Goal: Task Accomplishment & Management: Manage account settings

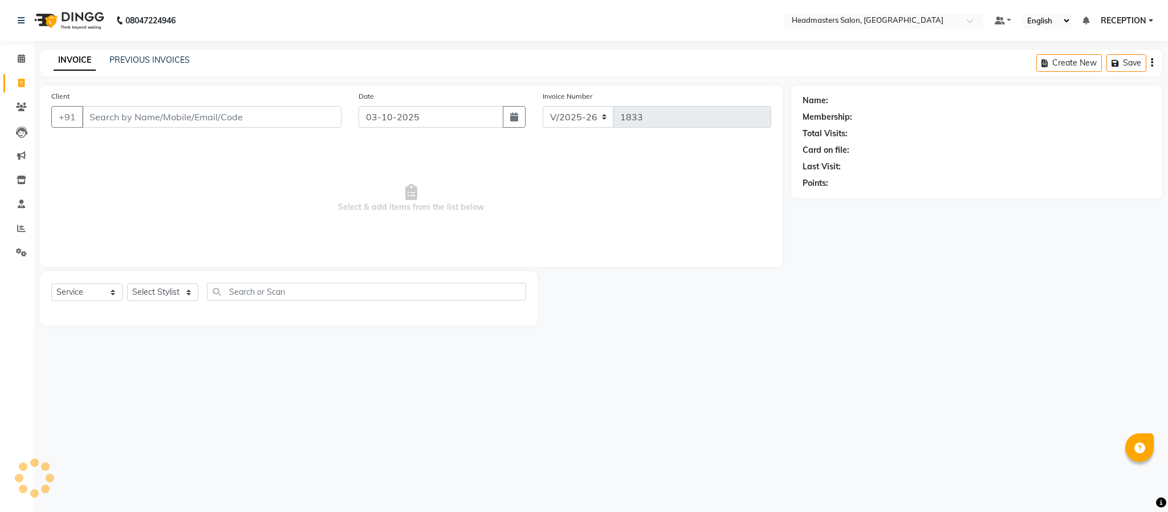
select select "3454"
select select "service"
click at [22, 226] on icon at bounding box center [21, 228] width 9 height 9
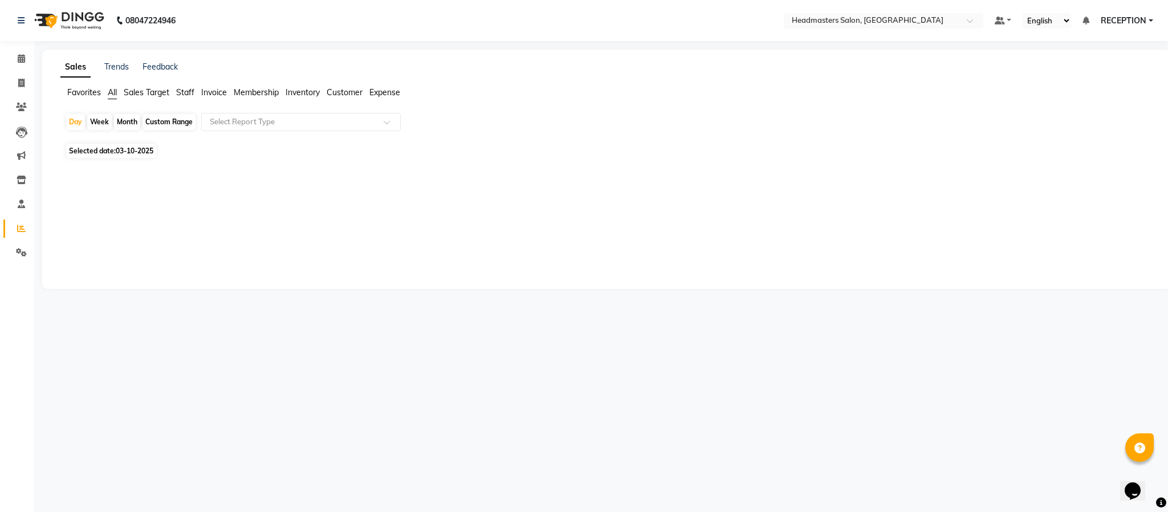
click at [125, 121] on div "Month" at bounding box center [127, 122] width 26 height 16
select select "10"
select select "2025"
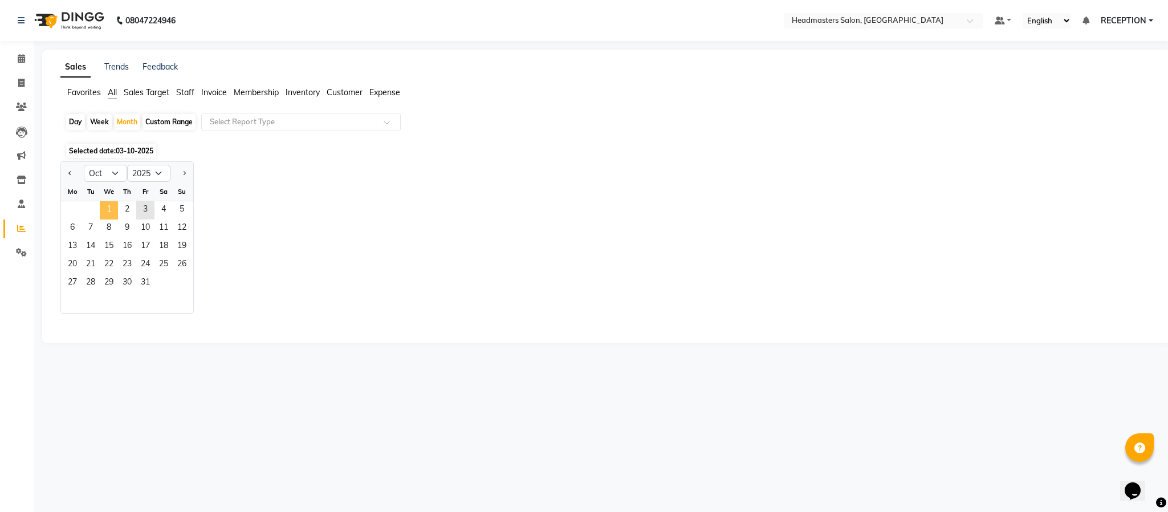
click at [110, 207] on span "1" at bounding box center [109, 210] width 18 height 18
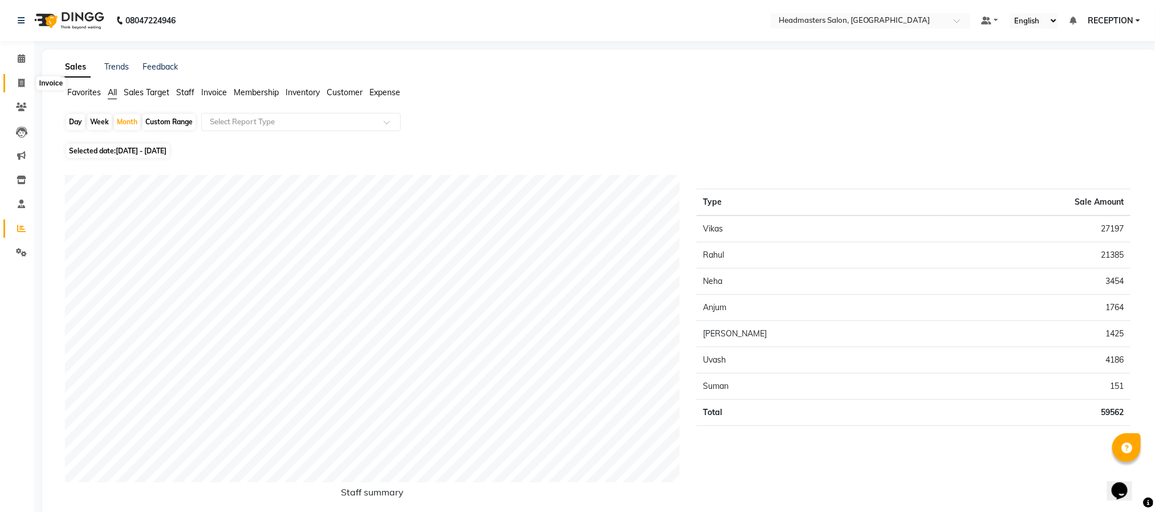
click at [19, 79] on icon at bounding box center [21, 83] width 6 height 9
select select "service"
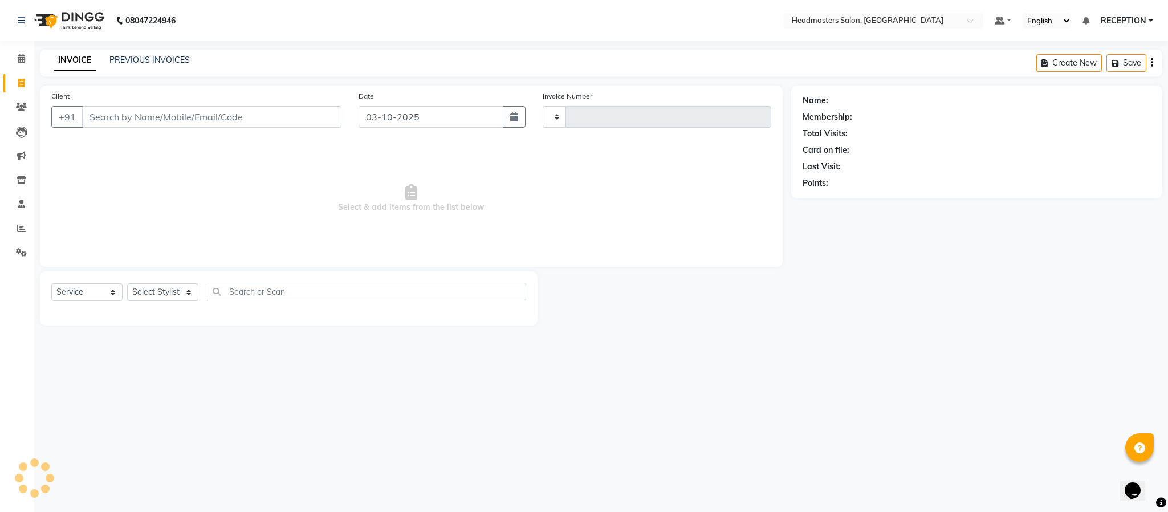
type input "1833"
select select "3454"
click at [19, 229] on icon at bounding box center [21, 228] width 9 height 9
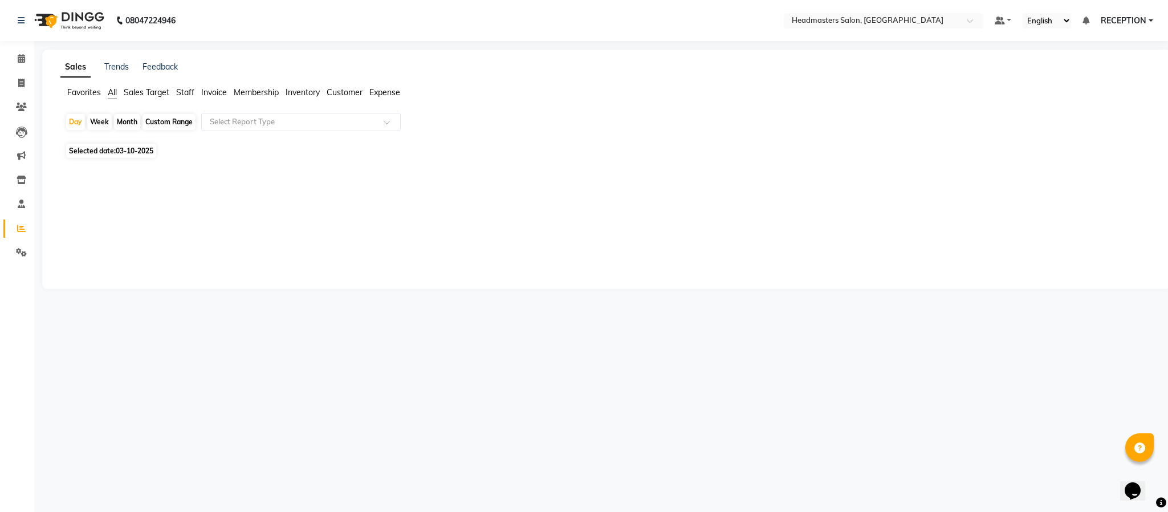
click at [180, 337] on div "08047224946 Select Location × Headmasters Salon, Shankar Nagar Default Panel My…" at bounding box center [584, 256] width 1168 height 512
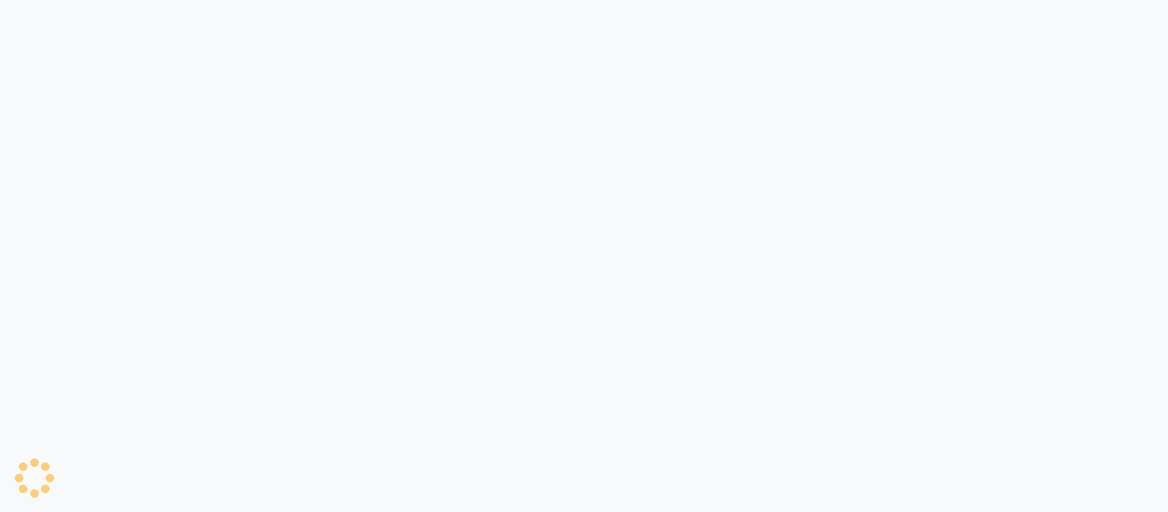
select select "service"
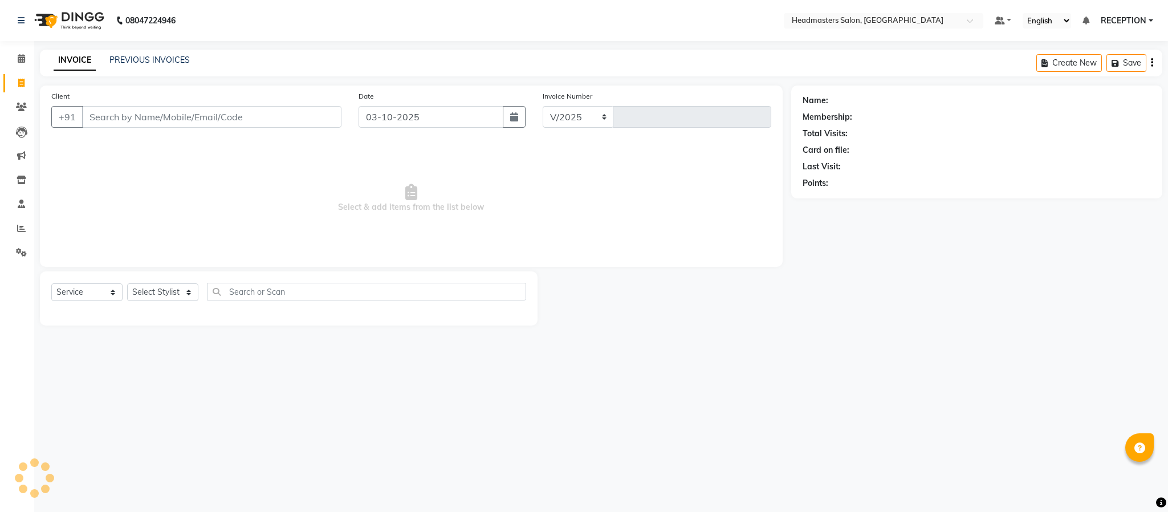
select select "3454"
type input "1833"
click at [16, 108] on icon at bounding box center [21, 107] width 11 height 9
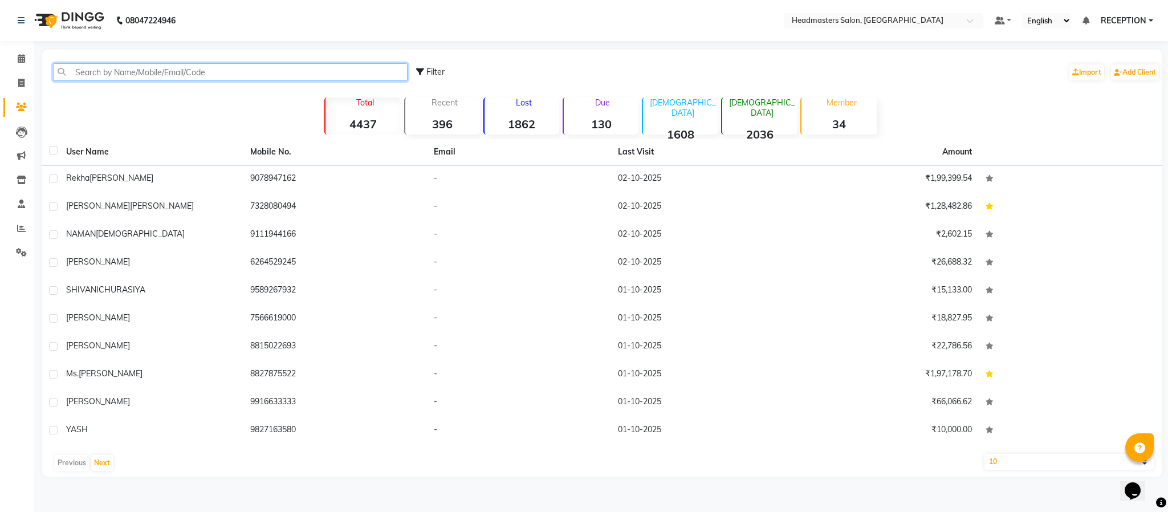
click at [84, 74] on input "text" at bounding box center [230, 72] width 354 height 18
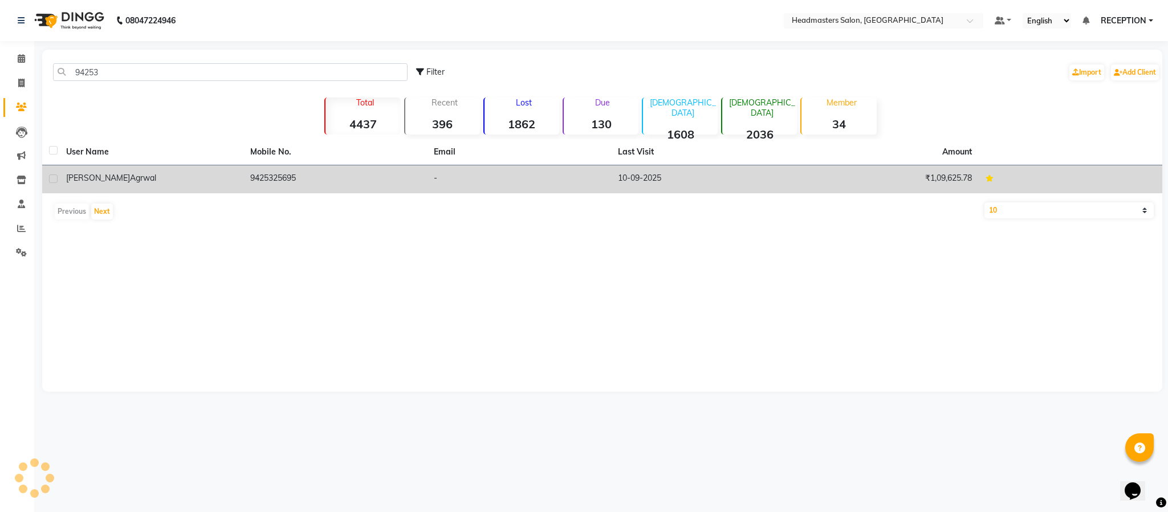
click at [119, 190] on td "[PERSON_NAME]" at bounding box center [151, 179] width 184 height 28
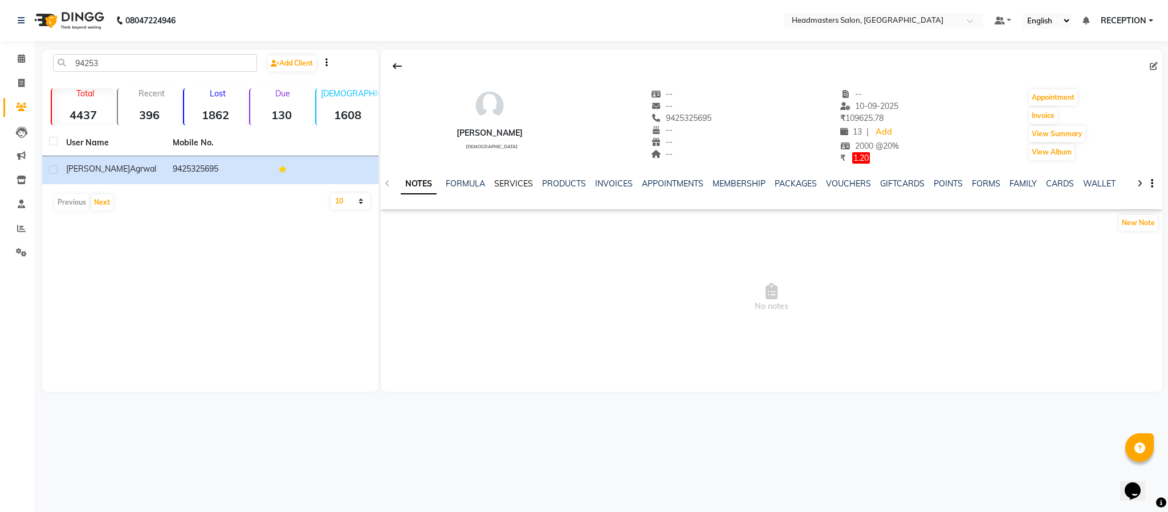
click at [510, 185] on link "SERVICES" at bounding box center [513, 183] width 39 height 10
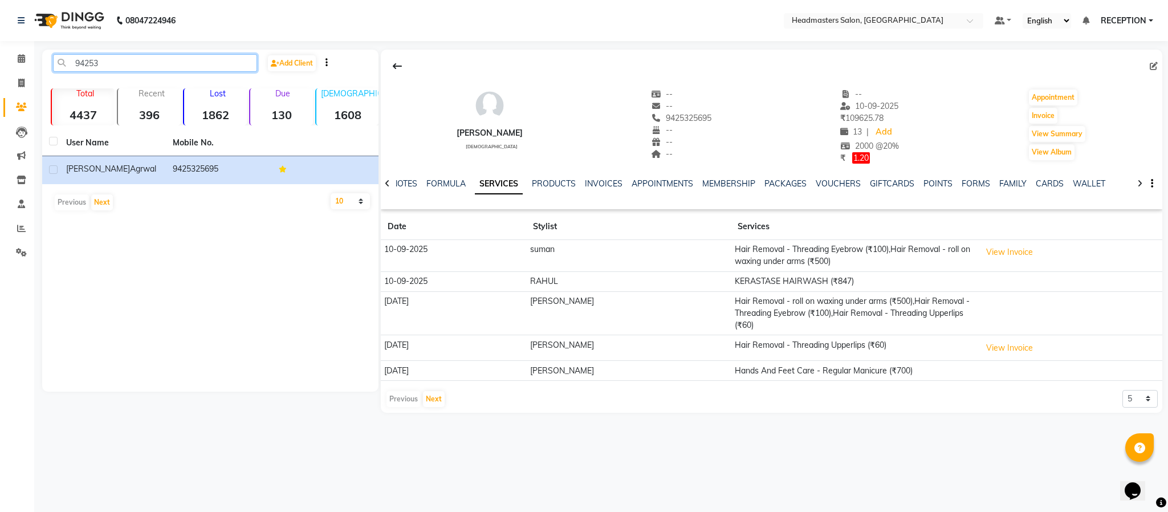
click at [152, 67] on input "94253" at bounding box center [155, 63] width 204 height 18
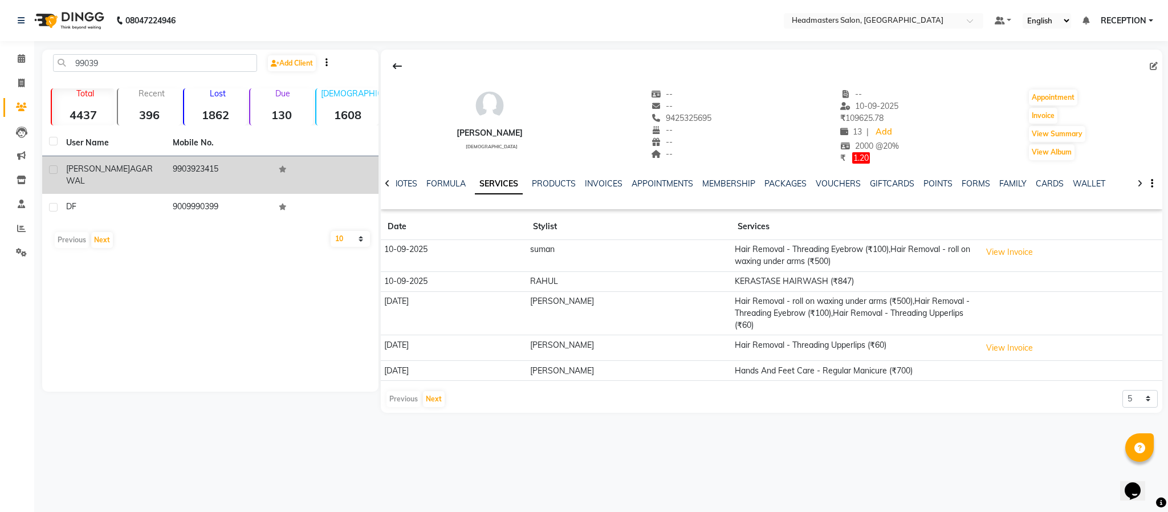
click at [157, 163] on div "SHAILJA AGARWAL" at bounding box center [112, 175] width 93 height 24
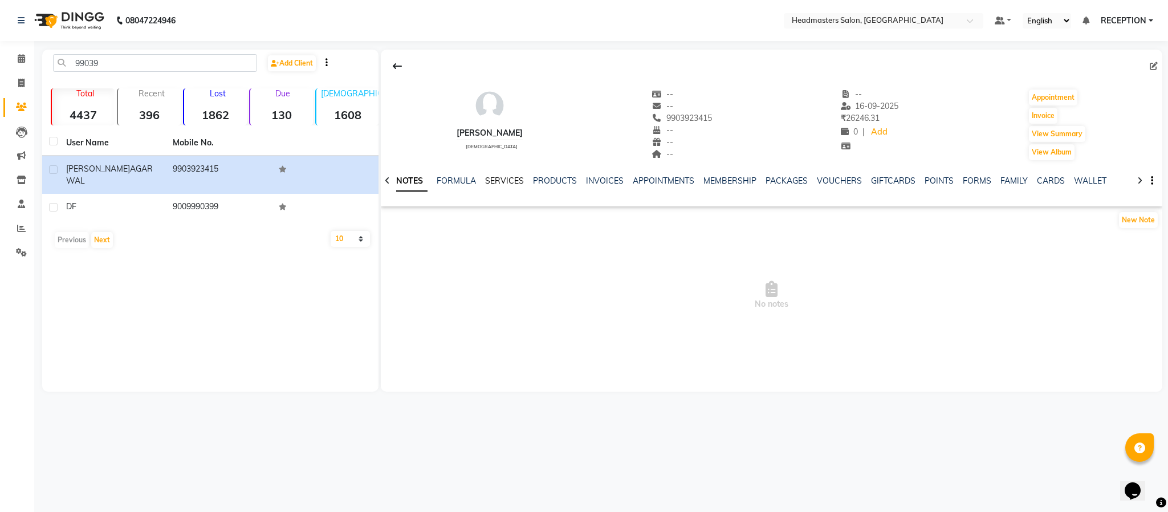
click at [508, 181] on link "SERVICES" at bounding box center [504, 181] width 39 height 10
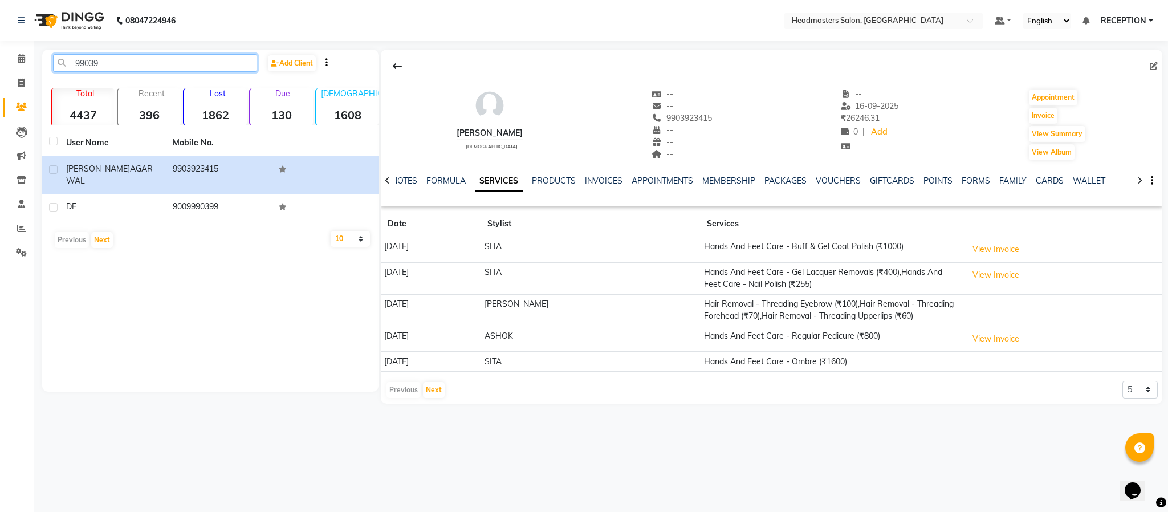
click at [147, 68] on input "99039" at bounding box center [155, 63] width 204 height 18
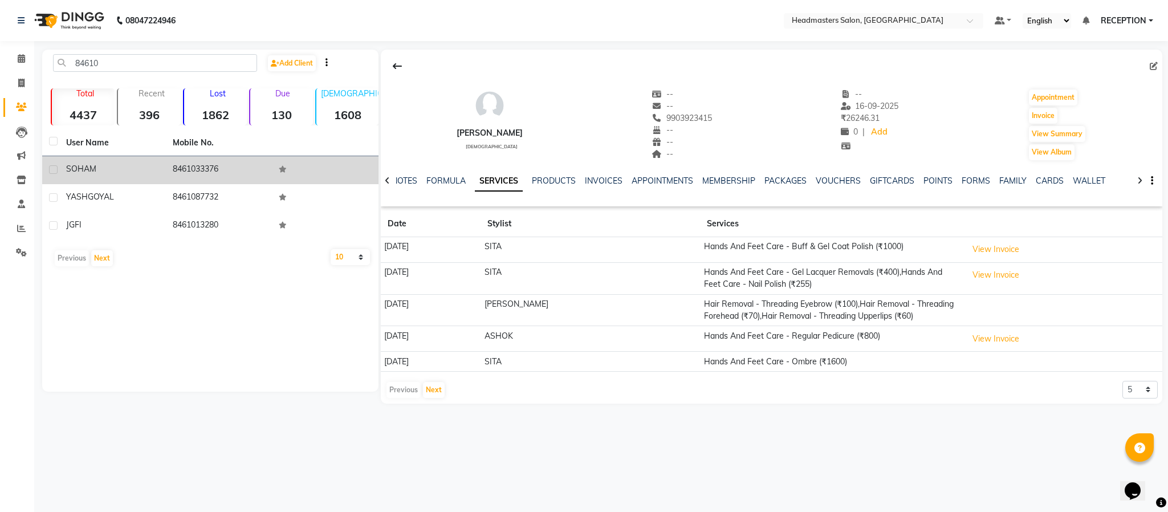
click at [145, 160] on td "SOHAM" at bounding box center [112, 170] width 107 height 28
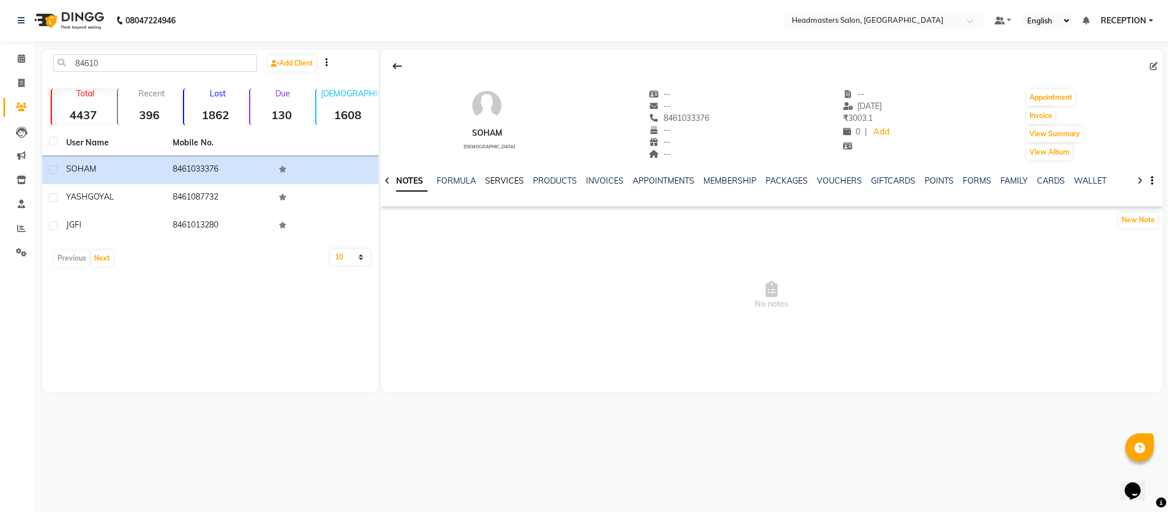
click at [501, 184] on link "SERVICES" at bounding box center [504, 181] width 39 height 10
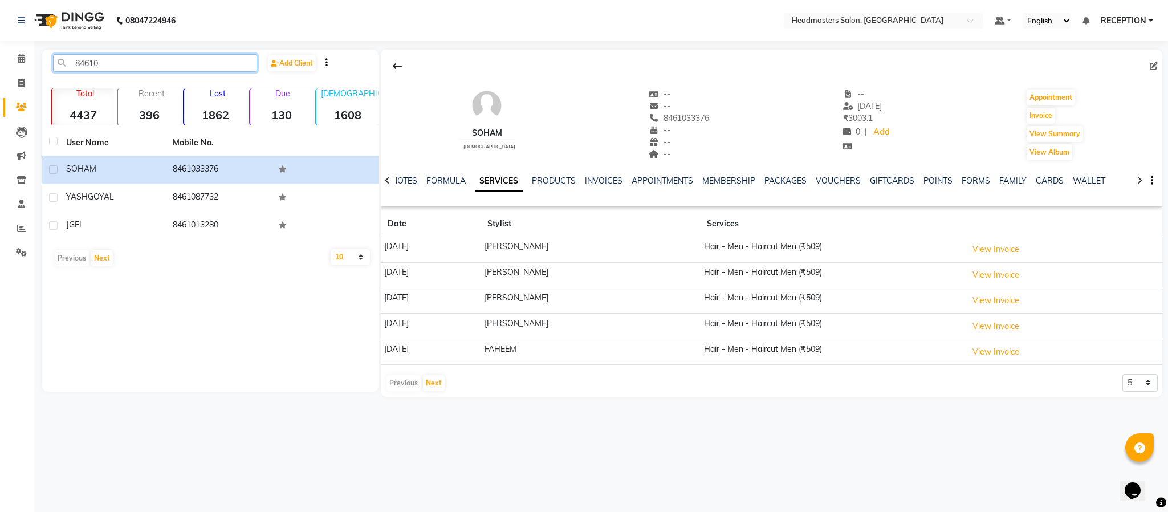
click at [127, 58] on input "84610" at bounding box center [155, 63] width 204 height 18
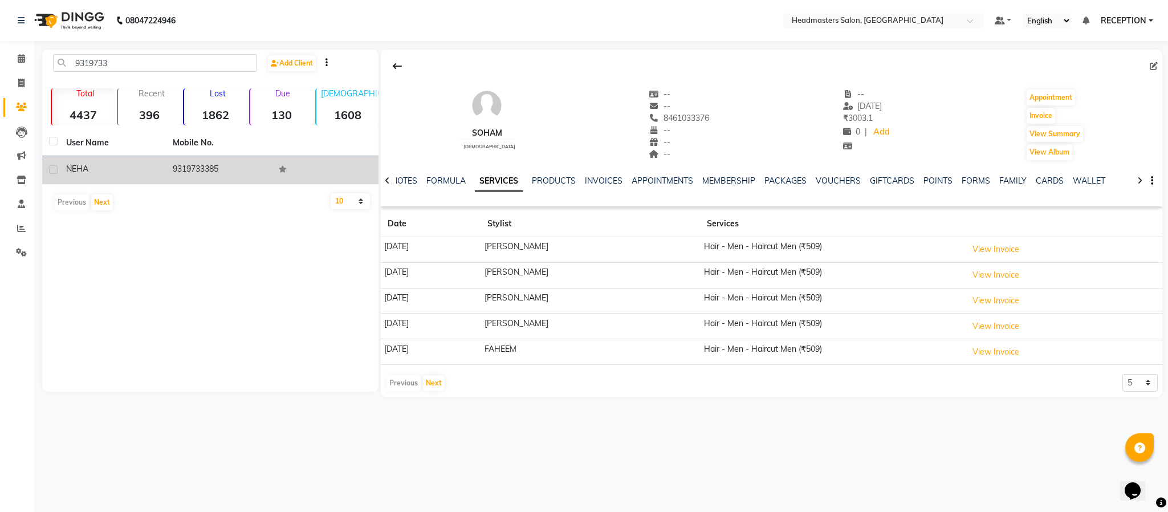
click at [149, 163] on div "NEHA" at bounding box center [112, 169] width 93 height 12
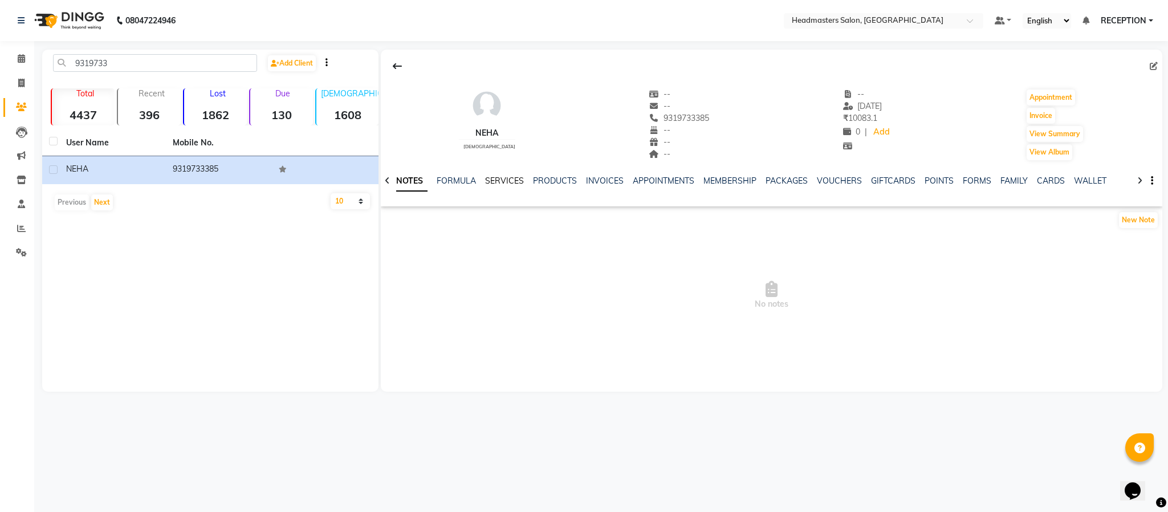
click at [520, 182] on link "SERVICES" at bounding box center [504, 181] width 39 height 10
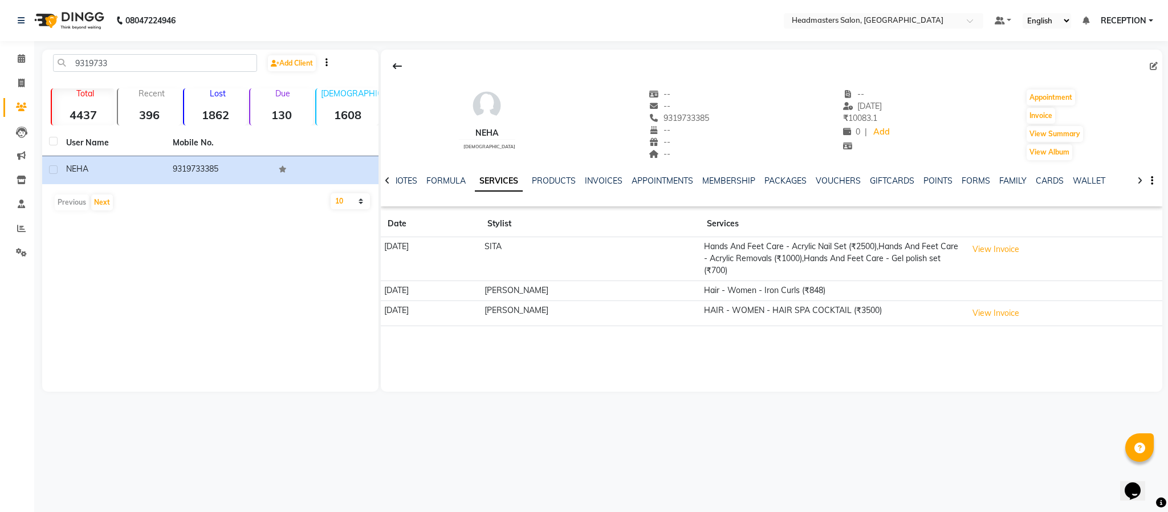
click at [291, 341] on div "9319733 Add Client Total 4437 Recent 396 Lost 1862 Due 130 Male 1608 Female 203…" at bounding box center [210, 221] width 336 height 342
drag, startPoint x: 142, startPoint y: 52, endPoint x: 137, endPoint y: 63, distance: 12.3
click at [137, 63] on div "9319733 Add Client Total 4437 Recent 396 Lost 1862 Due 130 Male 1608 Female 203…" at bounding box center [210, 221] width 336 height 342
click at [137, 63] on input "9319733" at bounding box center [155, 63] width 204 height 18
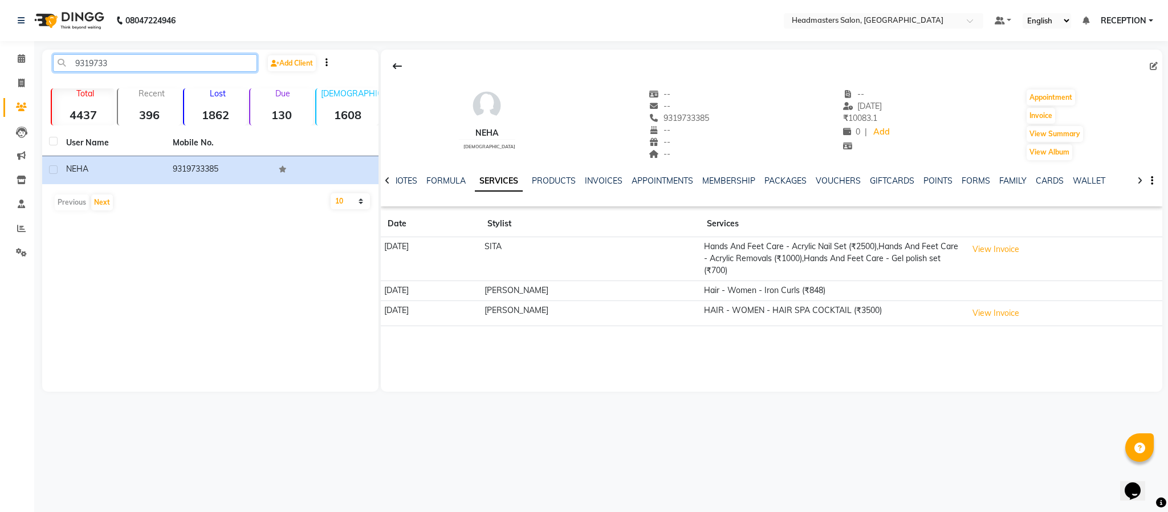
click at [137, 63] on input "9319733" at bounding box center [155, 63] width 204 height 18
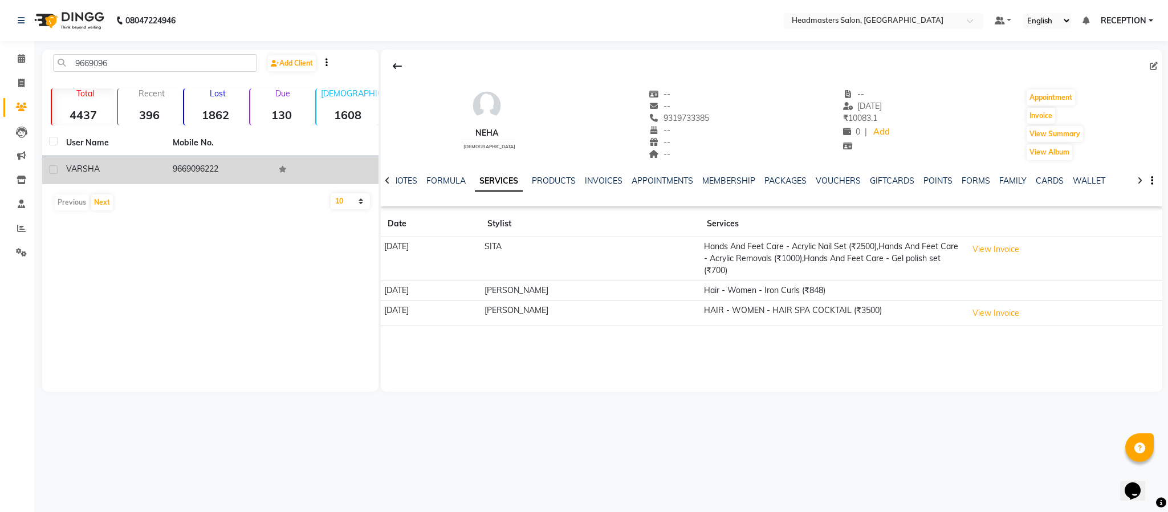
click at [144, 160] on td "VARSHA" at bounding box center [112, 170] width 107 height 28
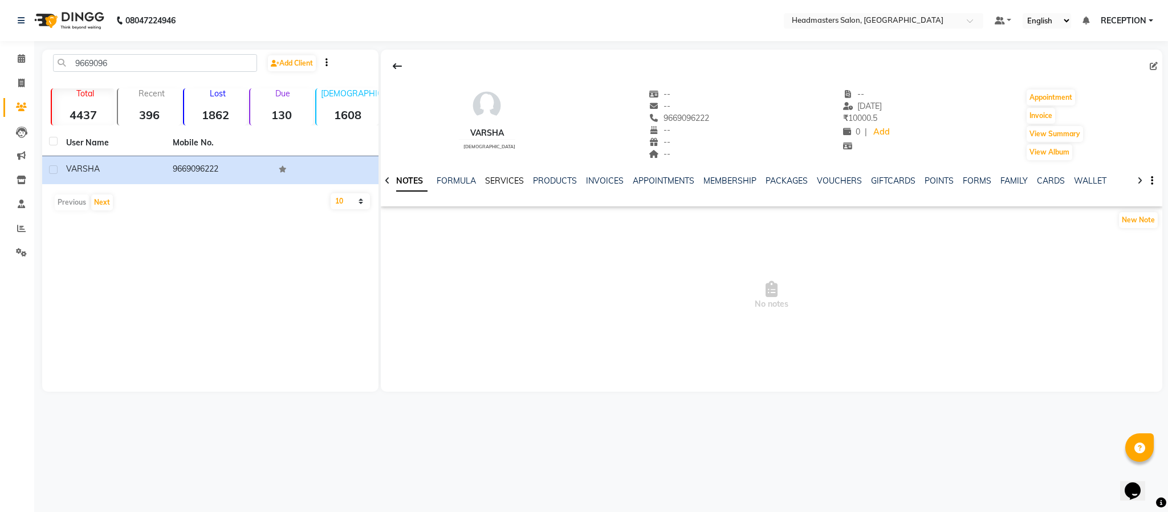
click at [503, 182] on link "SERVICES" at bounding box center [504, 181] width 39 height 10
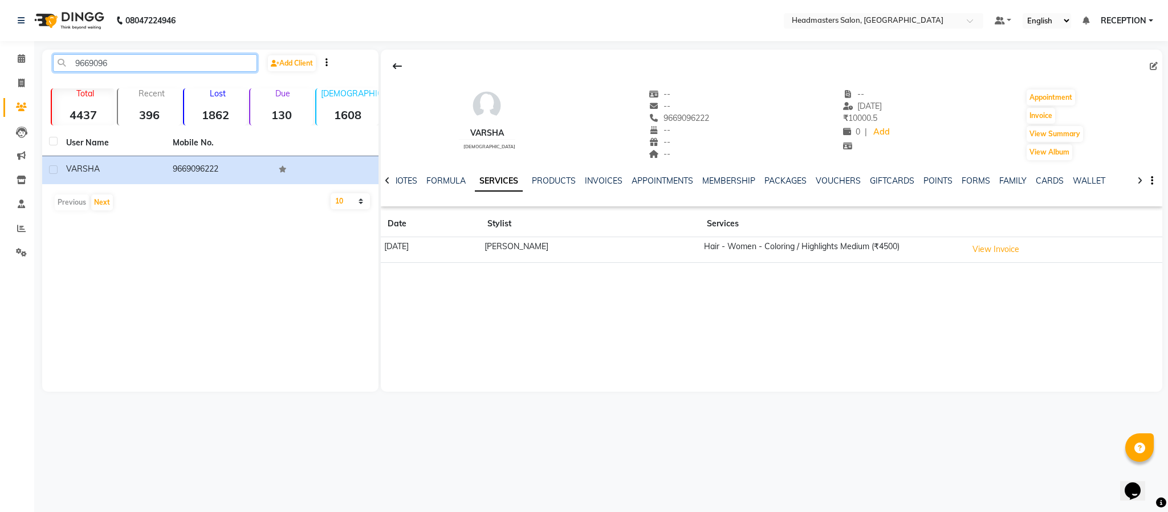
drag, startPoint x: 260, startPoint y: 214, endPoint x: 166, endPoint y: 62, distance: 178.6
click at [166, 62] on input "9669096" at bounding box center [155, 63] width 204 height 18
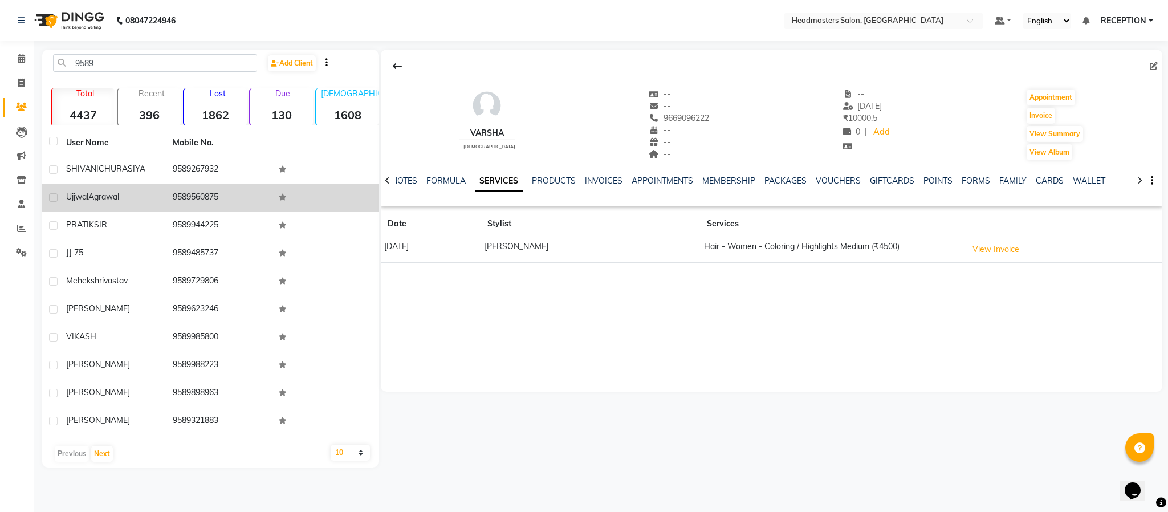
click at [140, 198] on div "Ujjwal Agrawal" at bounding box center [112, 197] width 93 height 12
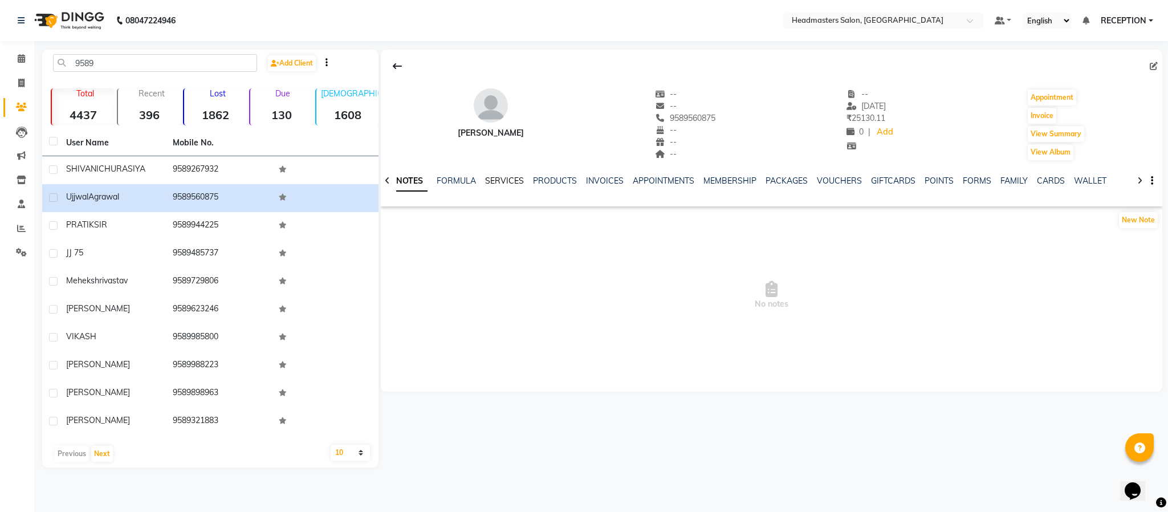
click at [501, 180] on link "SERVICES" at bounding box center [504, 181] width 39 height 10
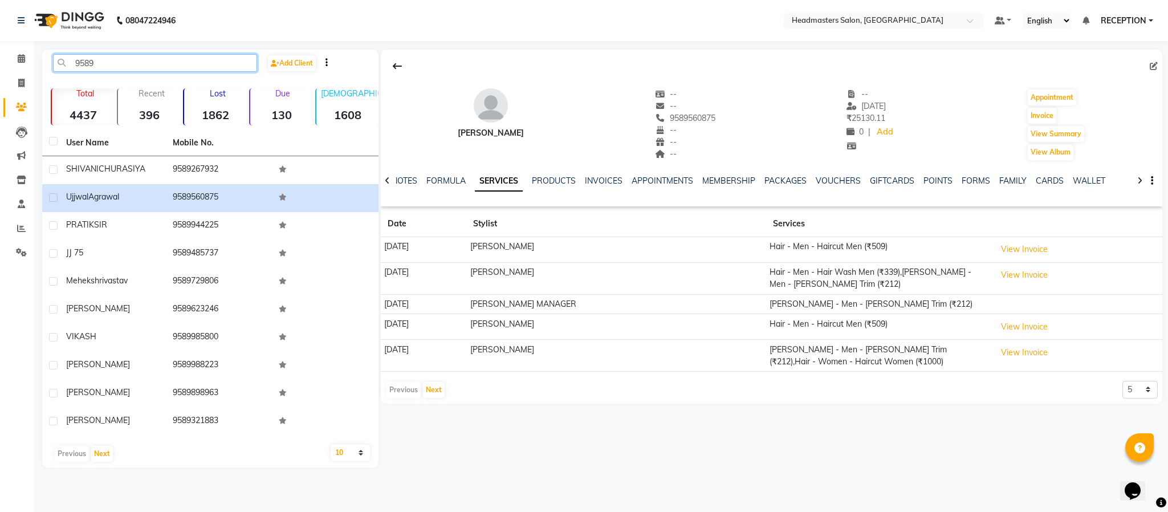
click at [122, 65] on input "9589" at bounding box center [155, 63] width 204 height 18
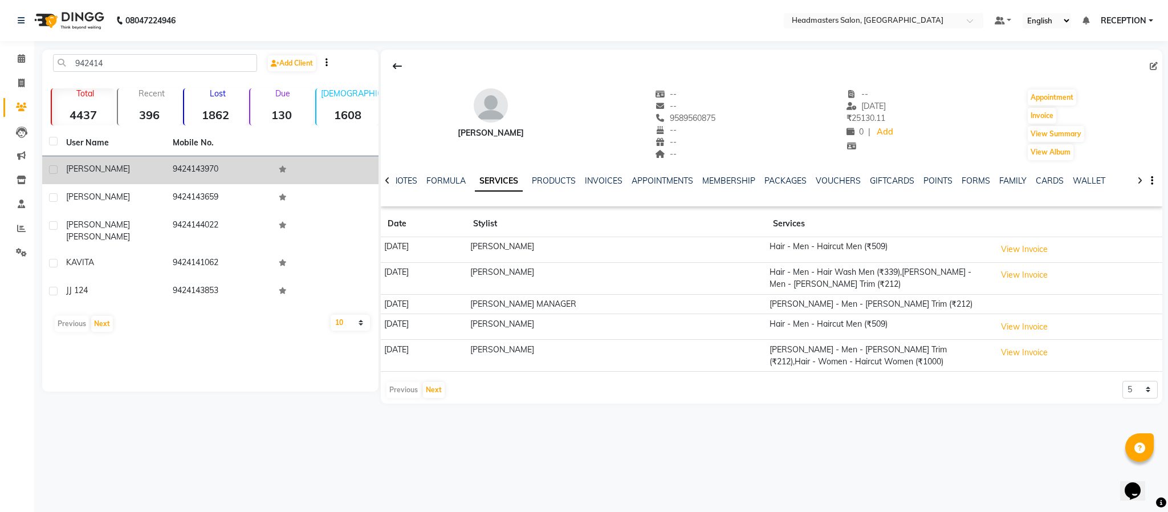
click at [115, 173] on div "SWASTI" at bounding box center [112, 169] width 93 height 12
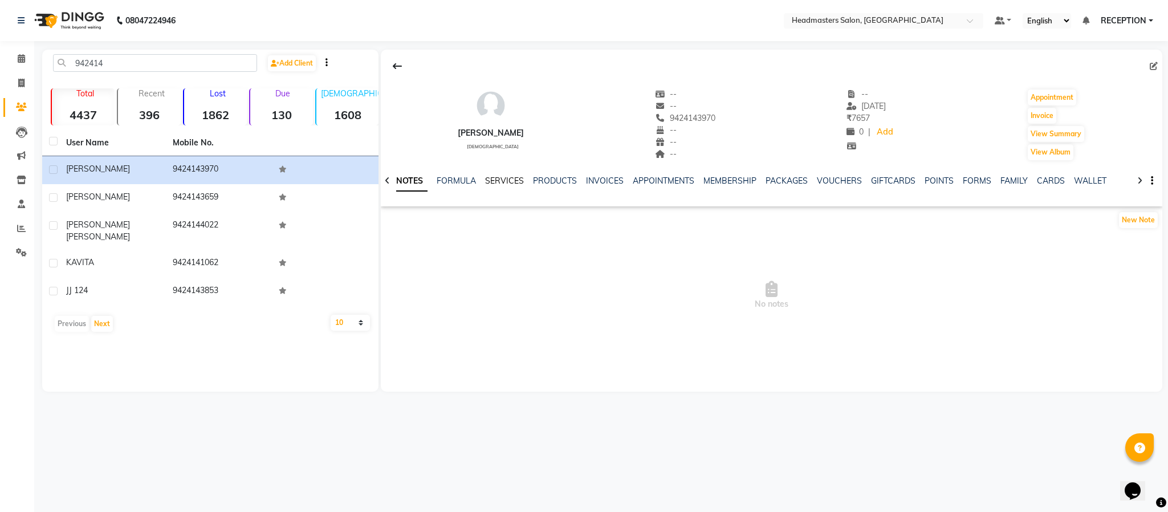
click at [520, 182] on link "SERVICES" at bounding box center [504, 181] width 39 height 10
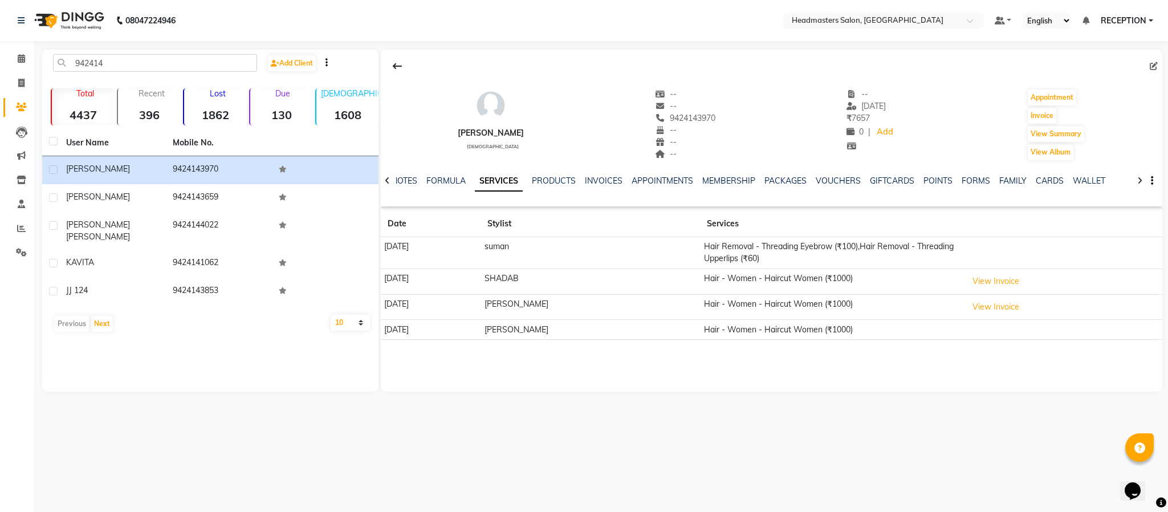
click at [498, 174] on div "NOTES FORMULA SERVICES PRODUCTS INVOICES APPOINTMENTS MEMBERSHIP PACKAGES VOUCH…" at bounding box center [772, 180] width 782 height 39
click at [142, 64] on input "942414" at bounding box center [155, 63] width 204 height 18
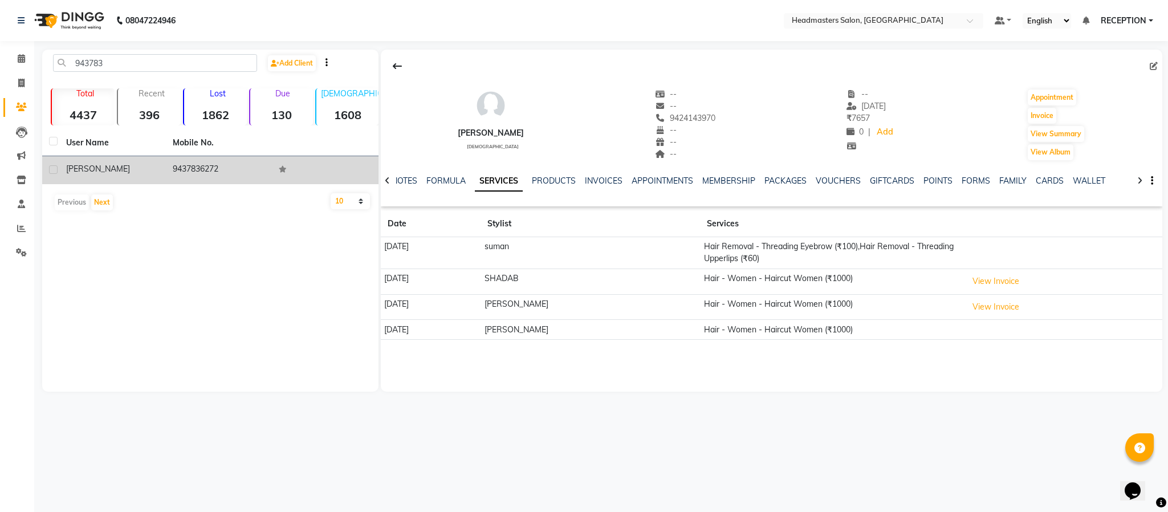
click at [162, 173] on td "SHEELA" at bounding box center [112, 170] width 107 height 28
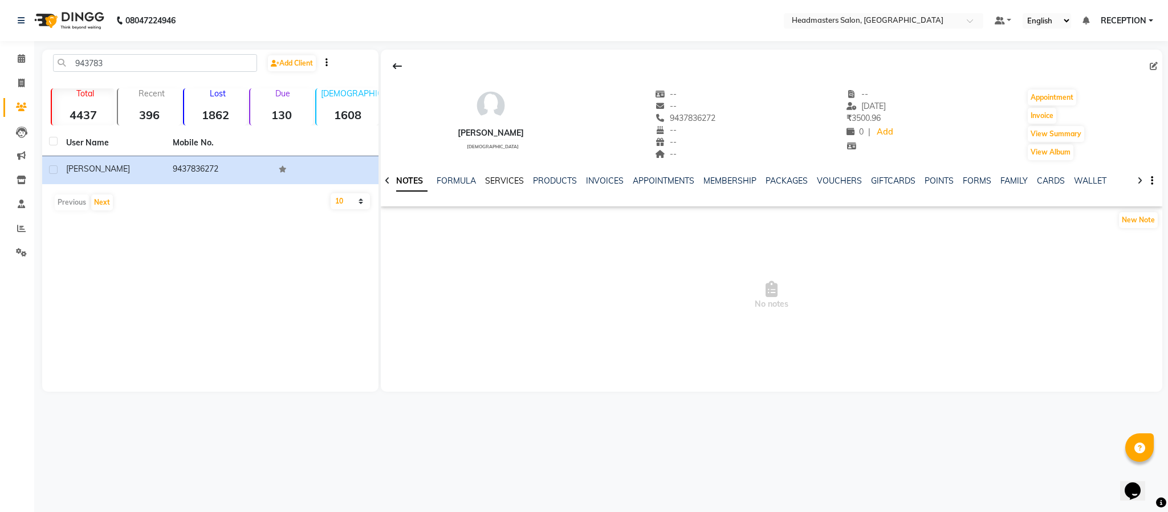
click at [506, 185] on link "SERVICES" at bounding box center [504, 181] width 39 height 10
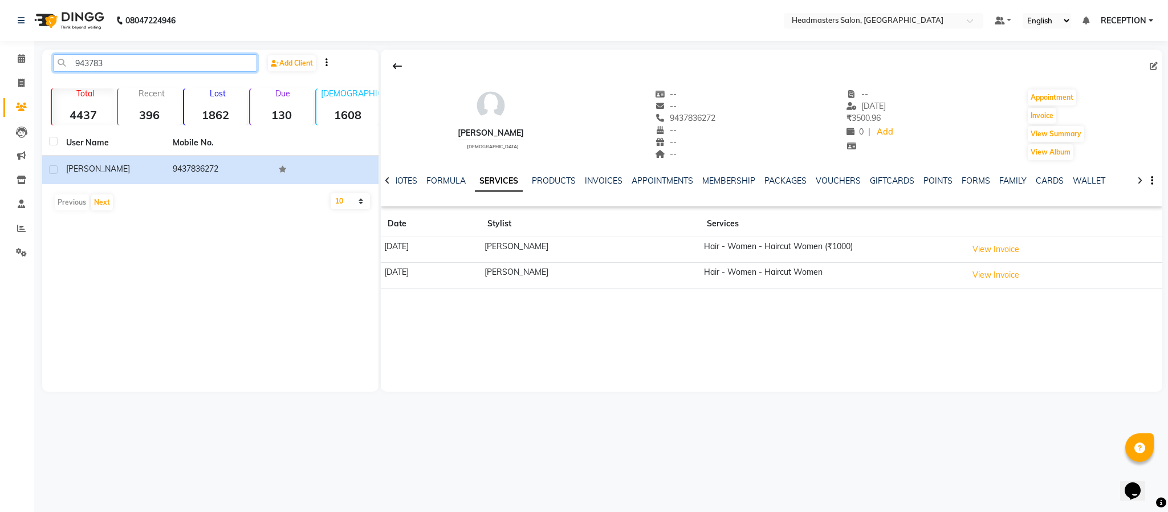
click at [243, 59] on input "943783" at bounding box center [155, 63] width 204 height 18
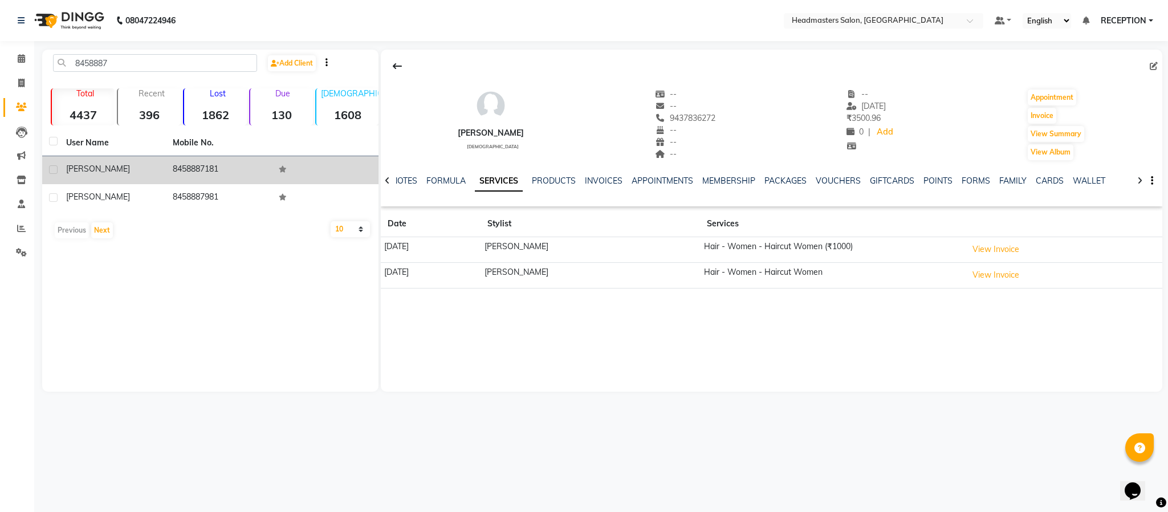
click at [185, 173] on td "8458887181" at bounding box center [219, 170] width 107 height 28
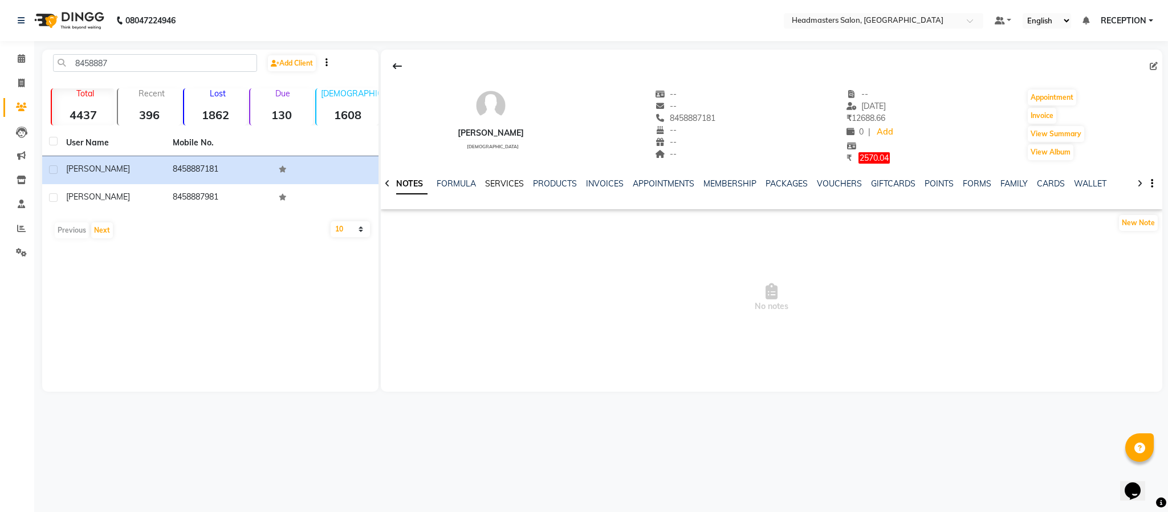
click at [505, 183] on link "SERVICES" at bounding box center [504, 183] width 39 height 10
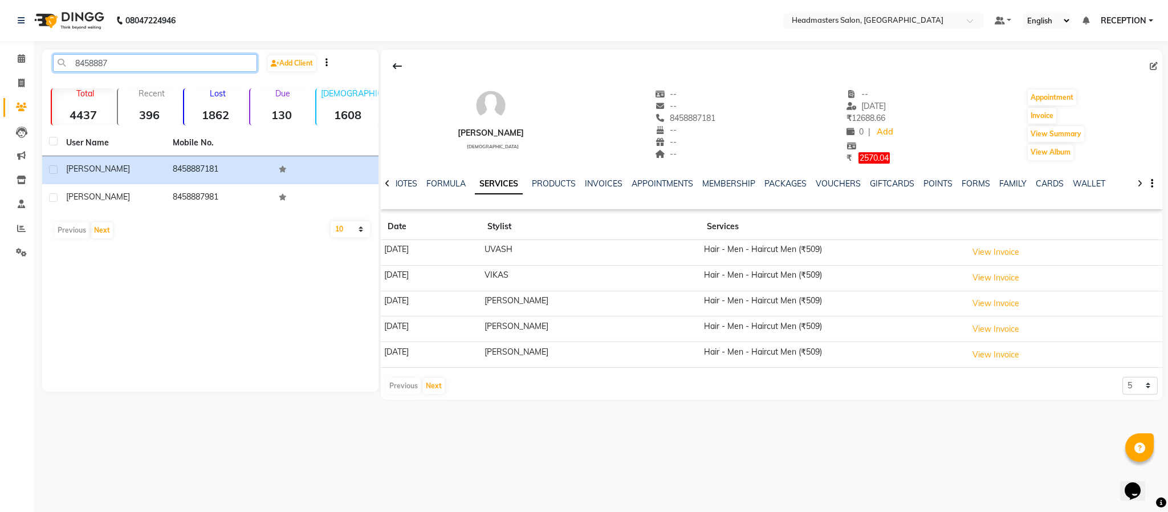
click at [137, 66] on input "8458887" at bounding box center [155, 63] width 204 height 18
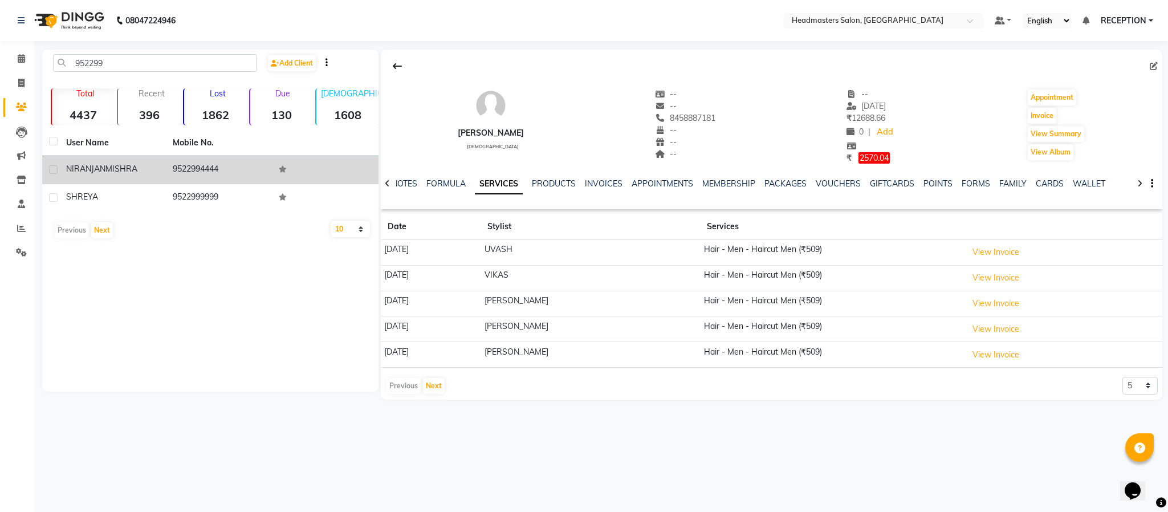
click at [141, 164] on div "NIRANJAN MISHRA" at bounding box center [112, 169] width 93 height 12
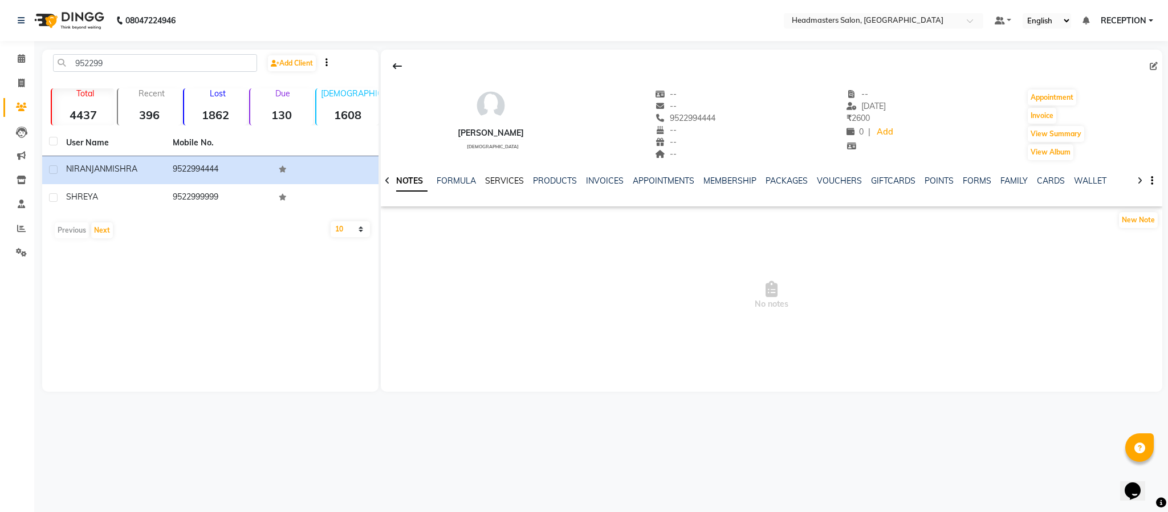
click at [500, 184] on link "SERVICES" at bounding box center [504, 181] width 39 height 10
click at [455, 180] on link "FORMULA" at bounding box center [445, 181] width 39 height 10
click at [515, 175] on div "SERVICES" at bounding box center [512, 181] width 39 height 12
click at [515, 180] on link "SERVICES" at bounding box center [512, 181] width 39 height 10
click at [137, 64] on input "952299" at bounding box center [155, 63] width 204 height 18
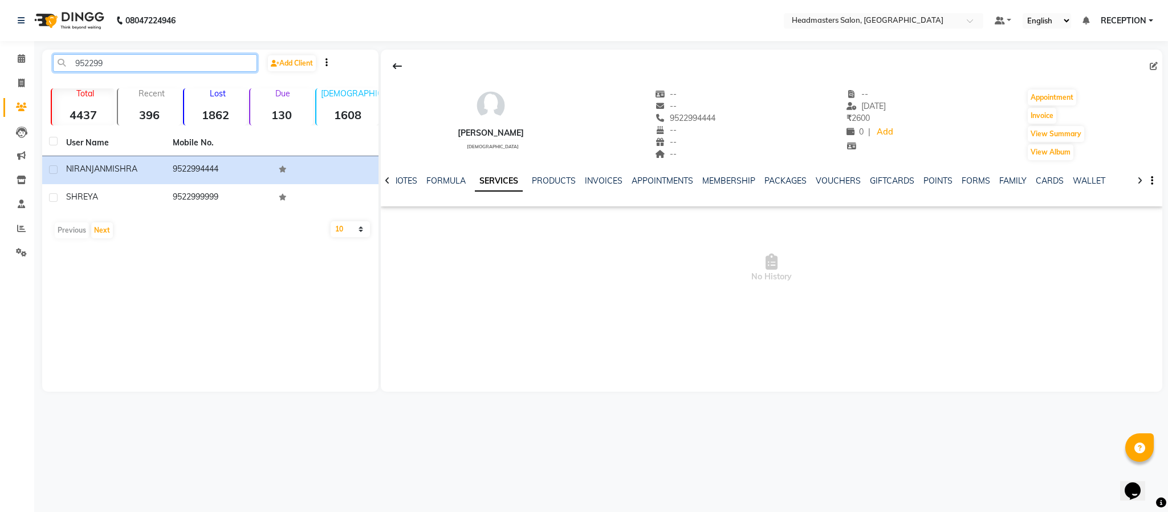
click at [137, 64] on input "952299" at bounding box center [155, 63] width 204 height 18
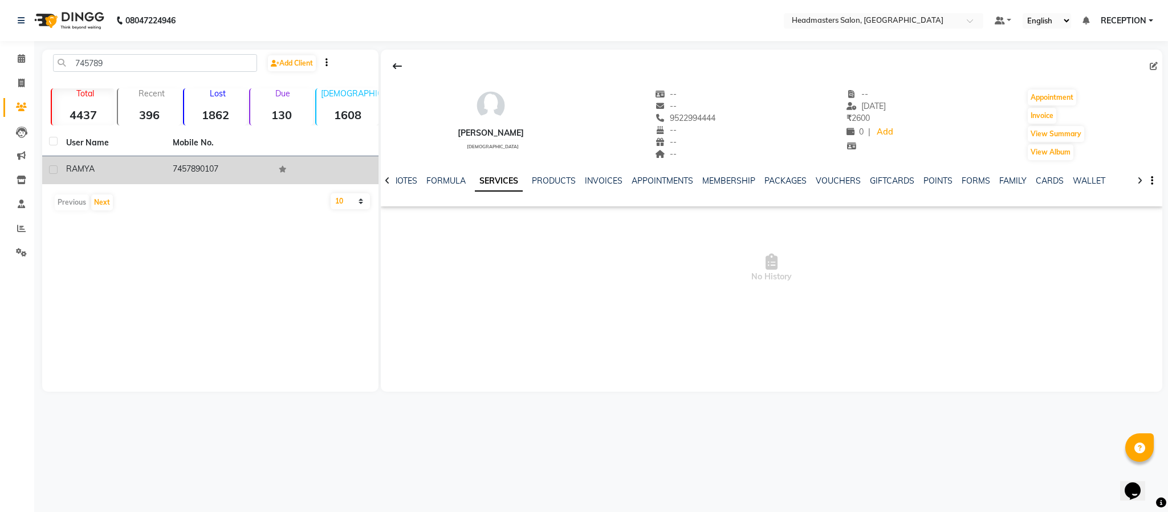
click at [147, 177] on td "RAMYA" at bounding box center [112, 170] width 107 height 28
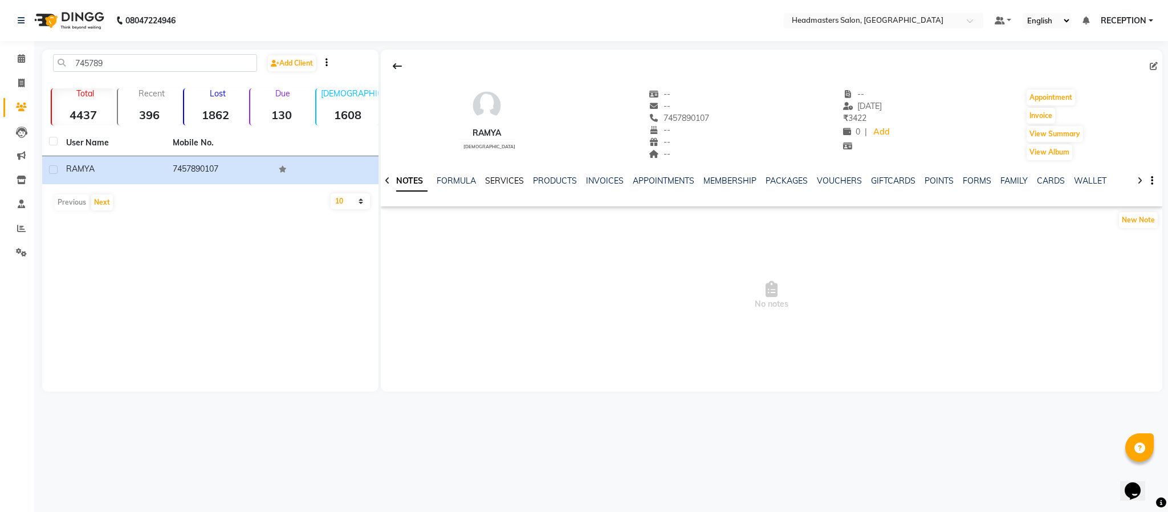
click at [508, 183] on link "SERVICES" at bounding box center [504, 181] width 39 height 10
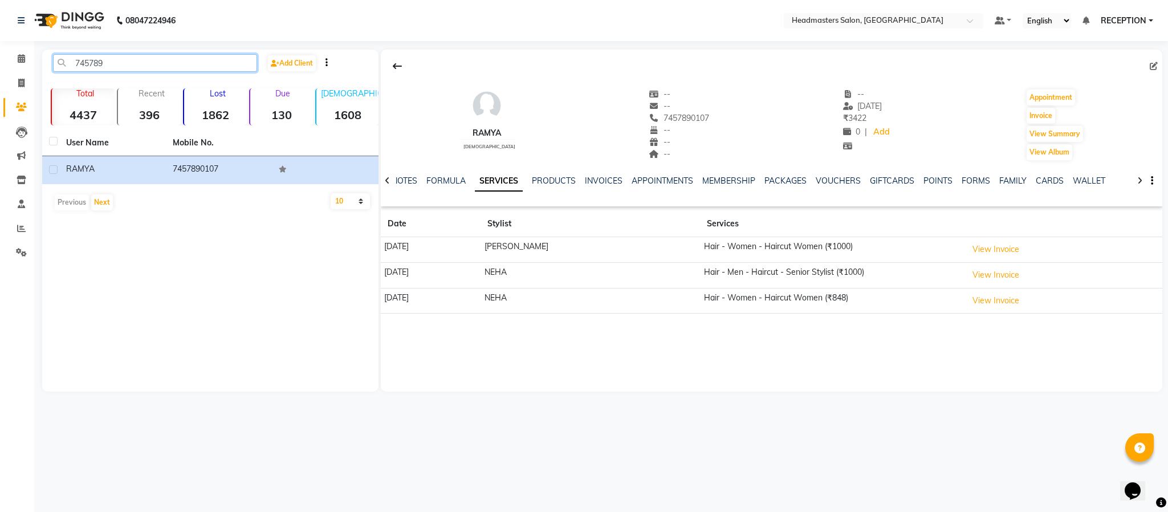
click at [132, 64] on input "745789" at bounding box center [155, 63] width 204 height 18
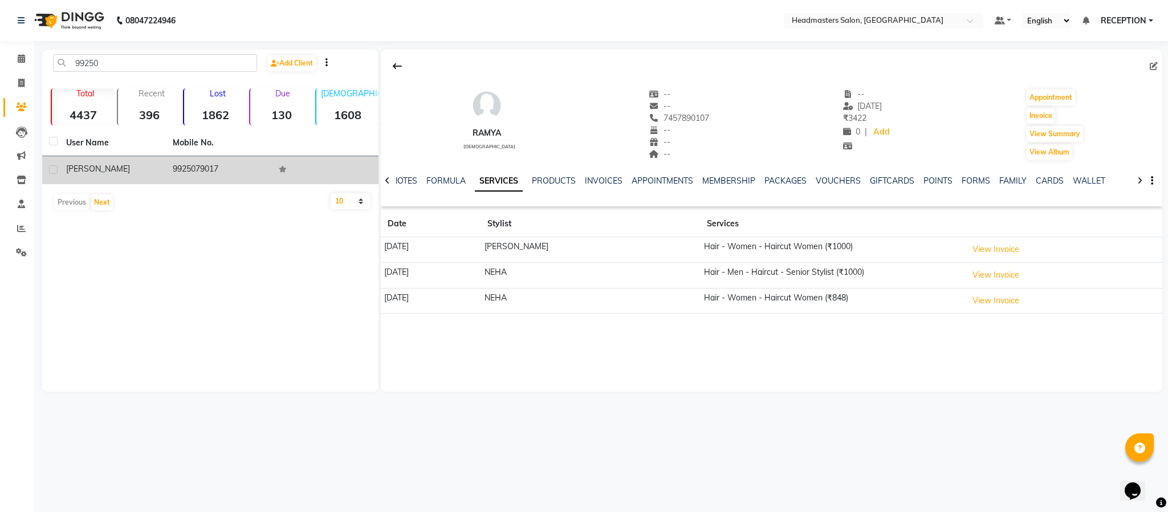
click at [150, 169] on div "PUNIT" at bounding box center [112, 169] width 93 height 12
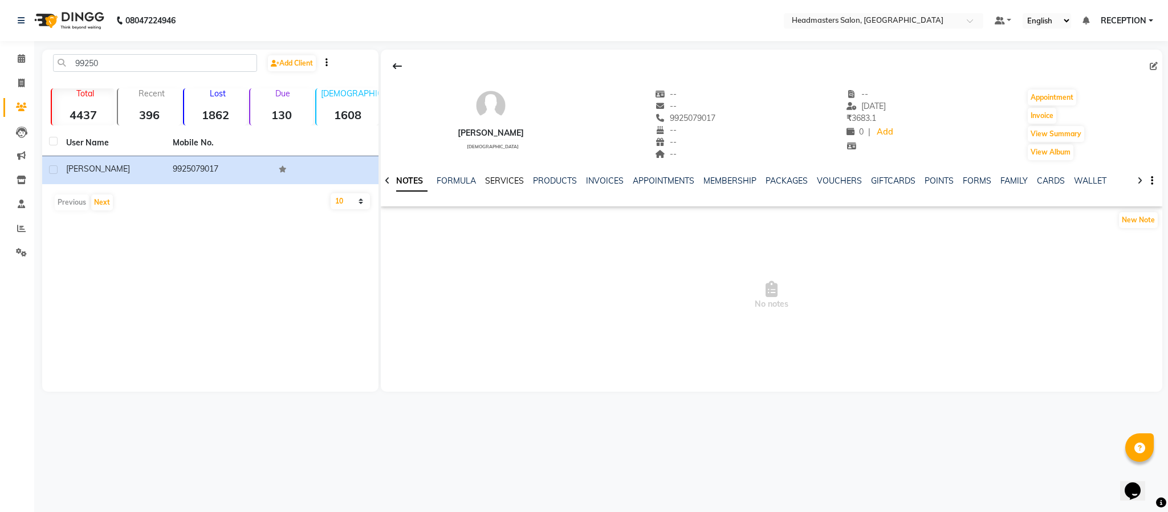
click at [509, 180] on link "SERVICES" at bounding box center [504, 181] width 39 height 10
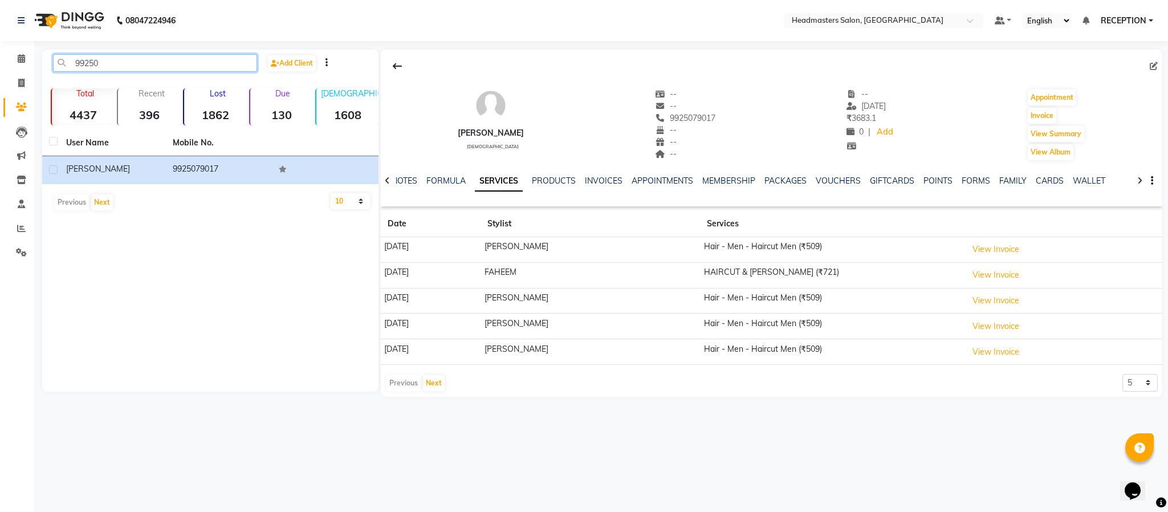
click at [112, 62] on input "99250" at bounding box center [155, 63] width 204 height 18
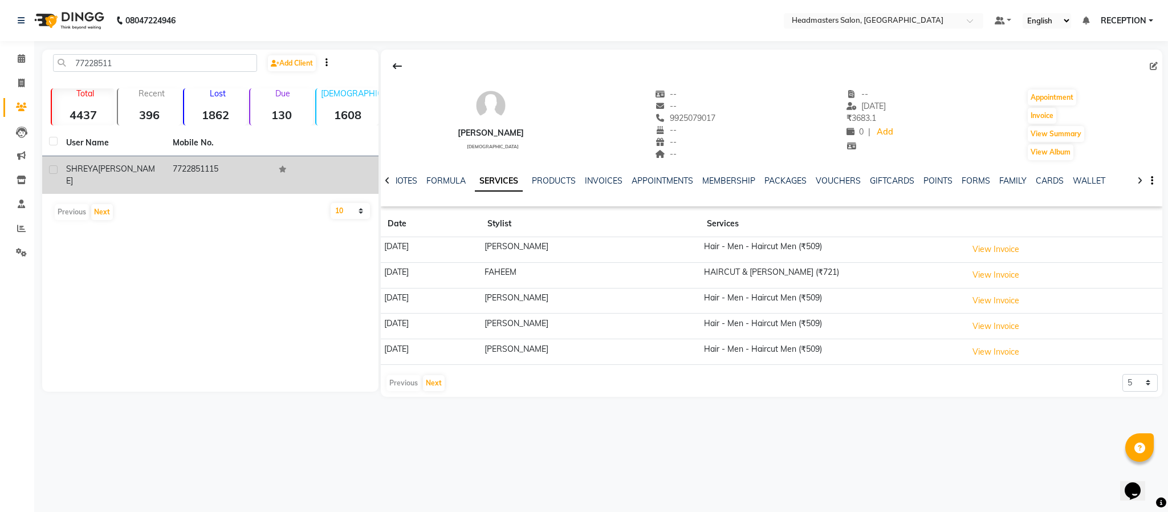
click at [115, 168] on span "ISRANI" at bounding box center [110, 175] width 89 height 22
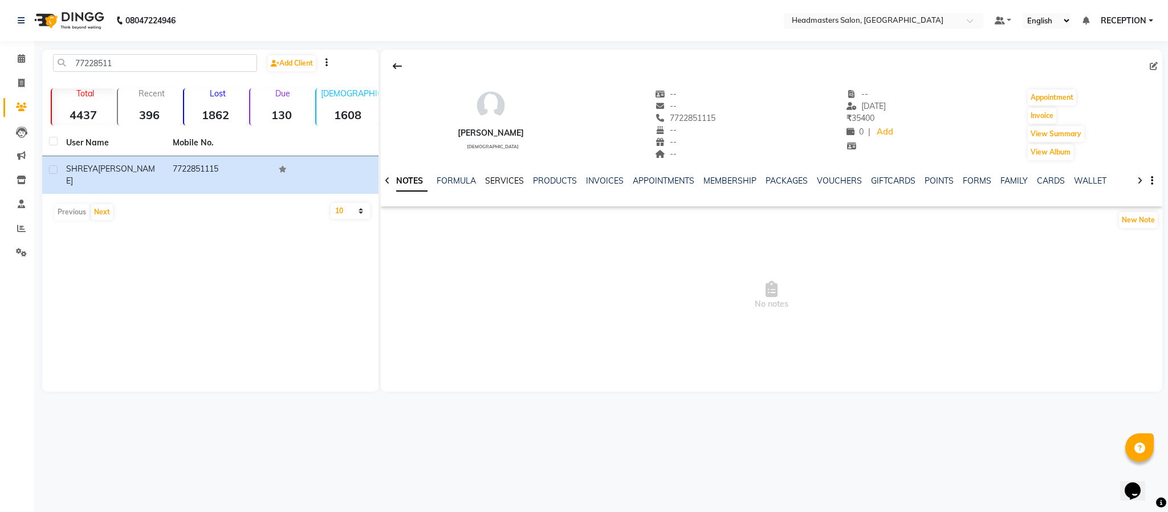
click at [509, 185] on link "SERVICES" at bounding box center [504, 181] width 39 height 10
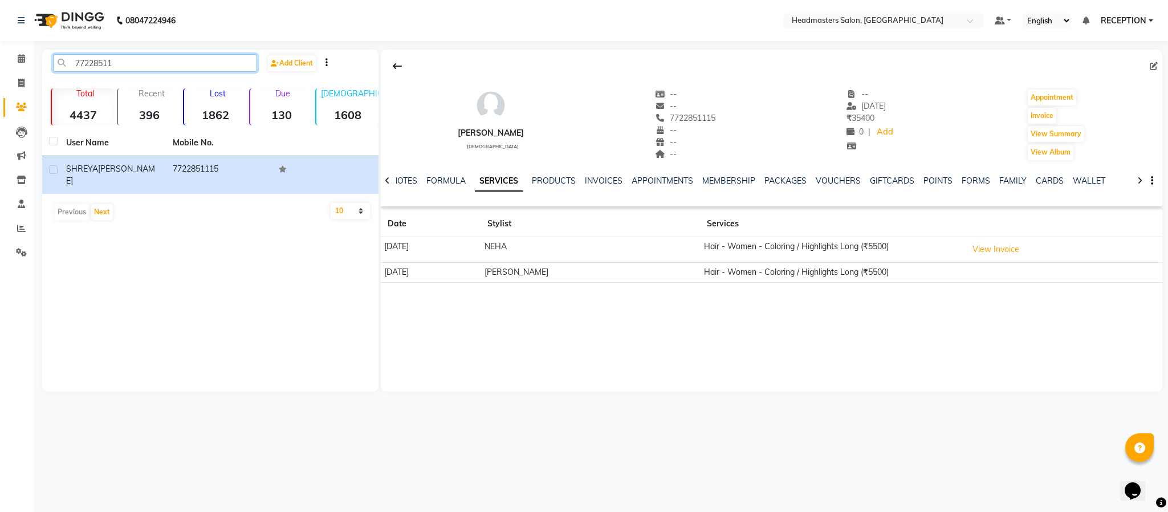
click at [163, 62] on input "77228511" at bounding box center [155, 63] width 204 height 18
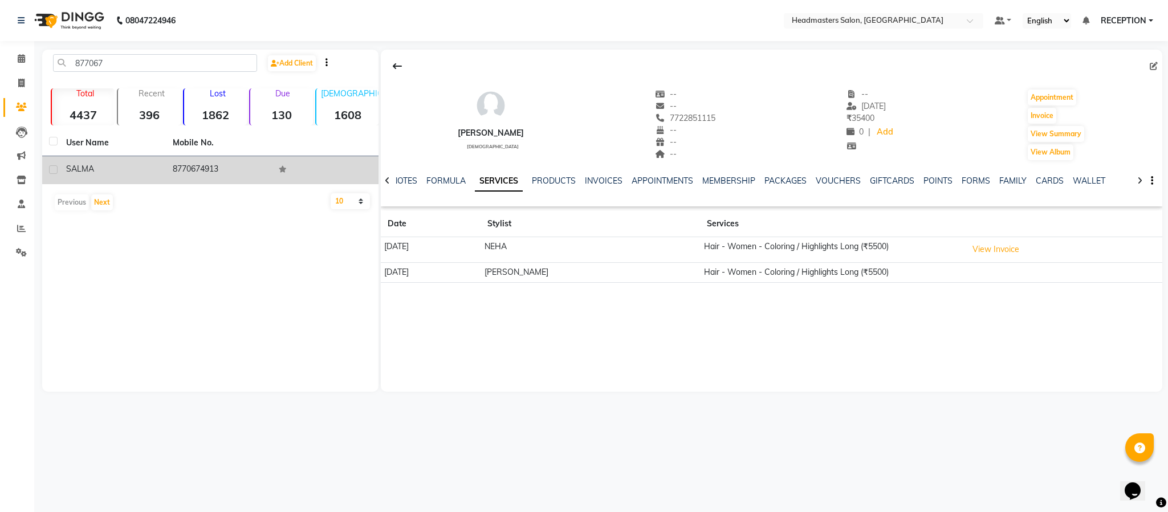
click at [175, 171] on td "8770674913" at bounding box center [219, 170] width 107 height 28
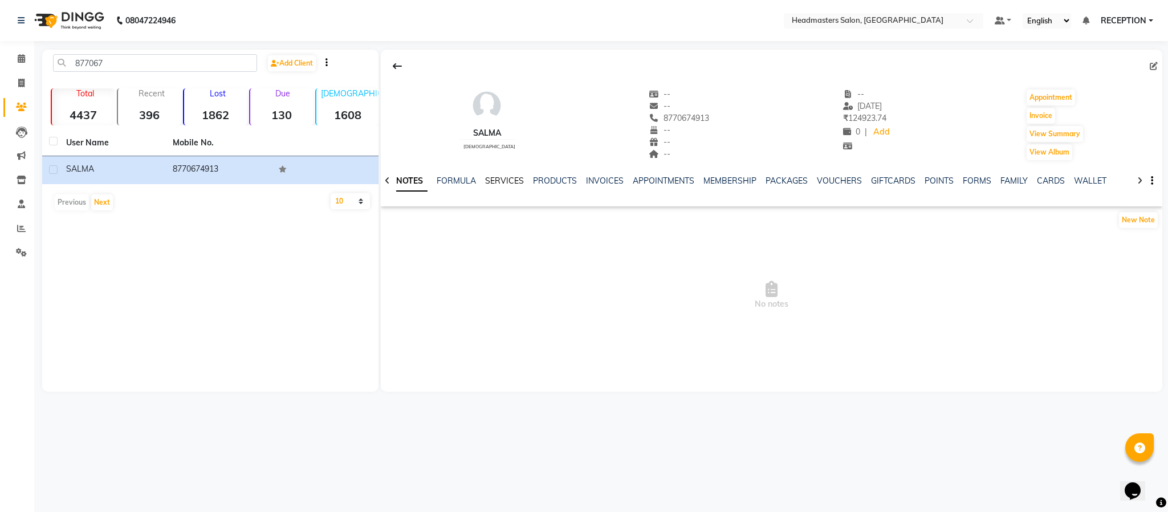
click at [509, 178] on link "SERVICES" at bounding box center [504, 181] width 39 height 10
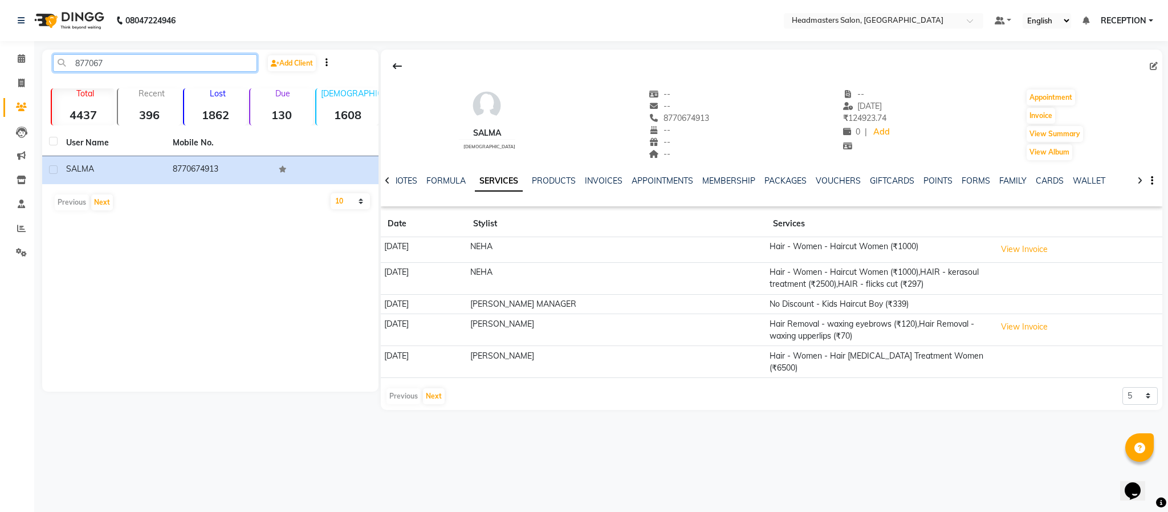
click at [250, 58] on input "877067" at bounding box center [155, 63] width 204 height 18
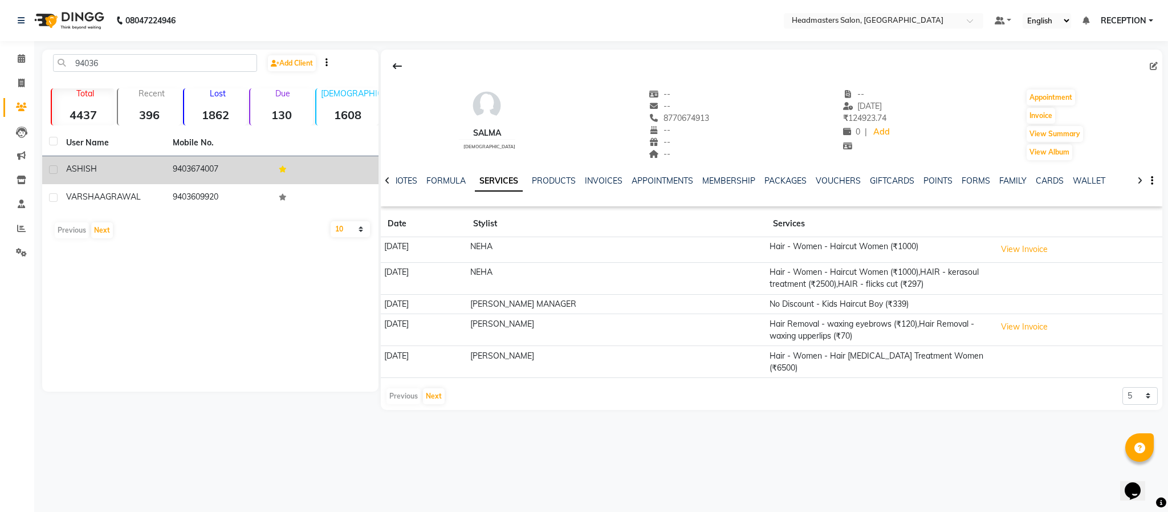
click at [222, 159] on td "9403674007" at bounding box center [219, 170] width 107 height 28
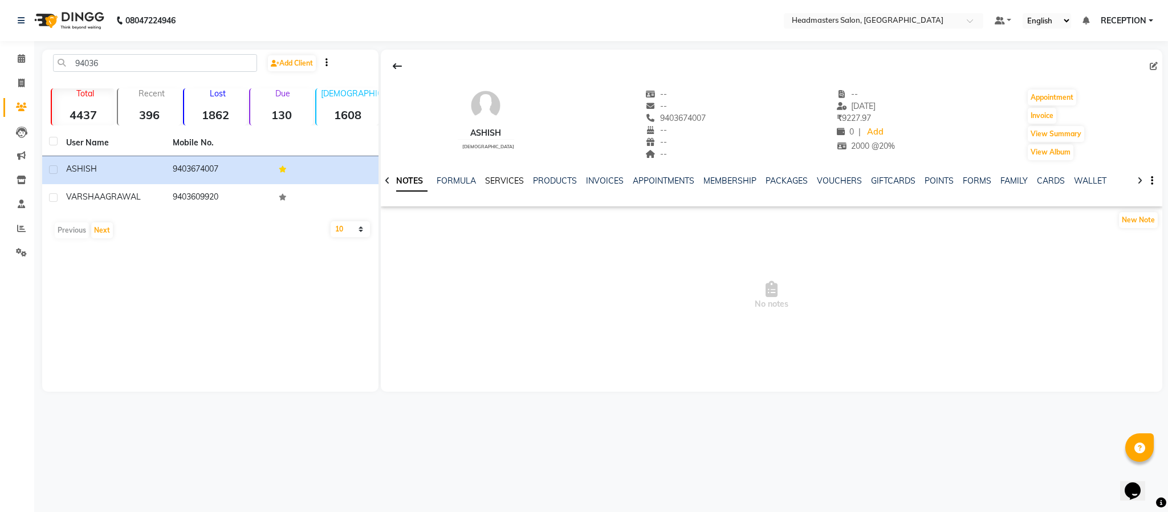
click at [503, 178] on link "SERVICES" at bounding box center [504, 181] width 39 height 10
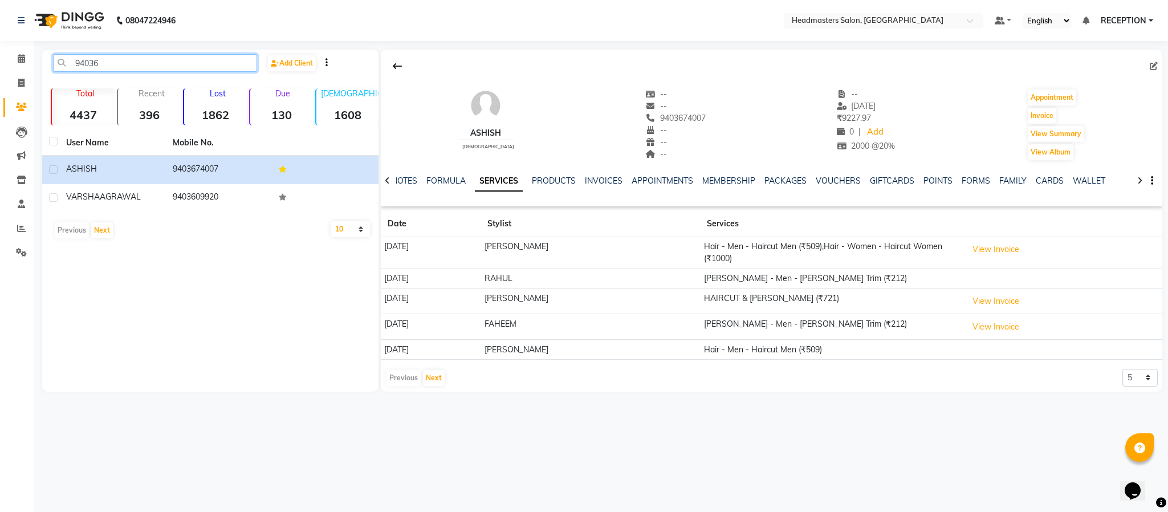
click at [193, 60] on input "94036" at bounding box center [155, 63] width 204 height 18
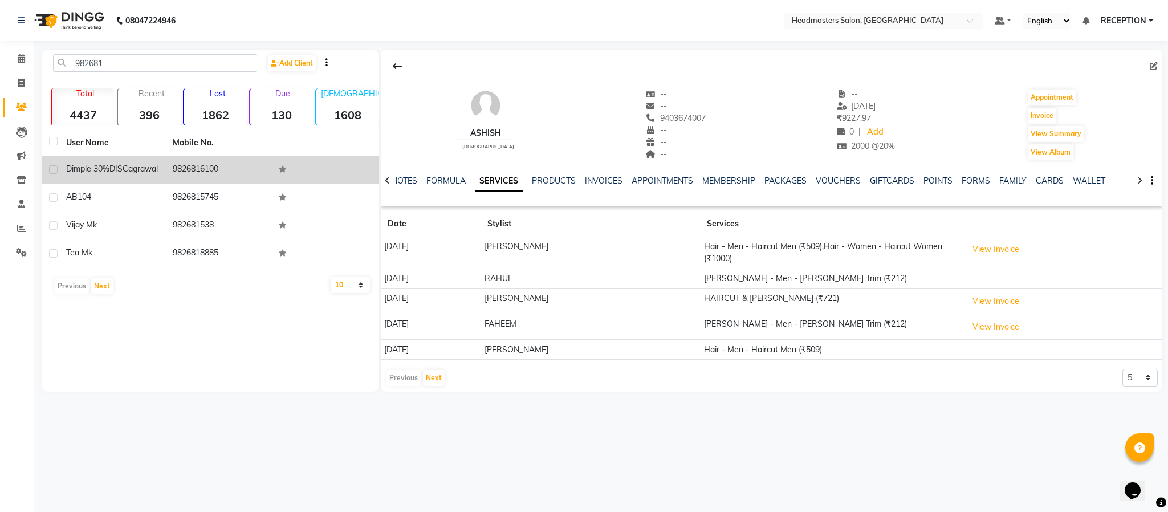
click at [194, 162] on td "9826816100" at bounding box center [219, 170] width 107 height 28
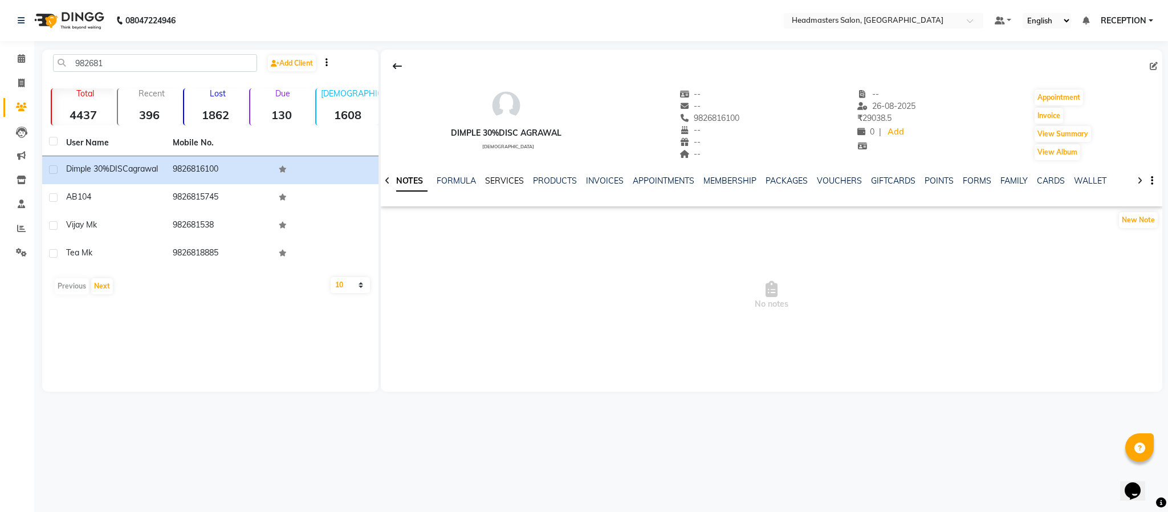
click at [505, 182] on link "SERVICES" at bounding box center [504, 181] width 39 height 10
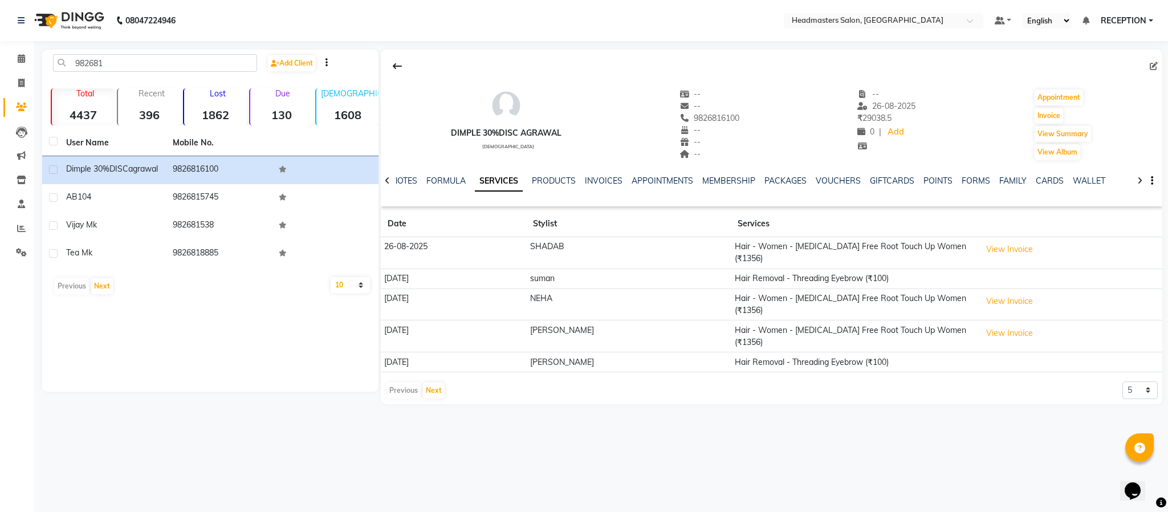
click at [88, 154] on th "User Name" at bounding box center [112, 143] width 107 height 26
click at [117, 66] on input "982681" at bounding box center [155, 63] width 204 height 18
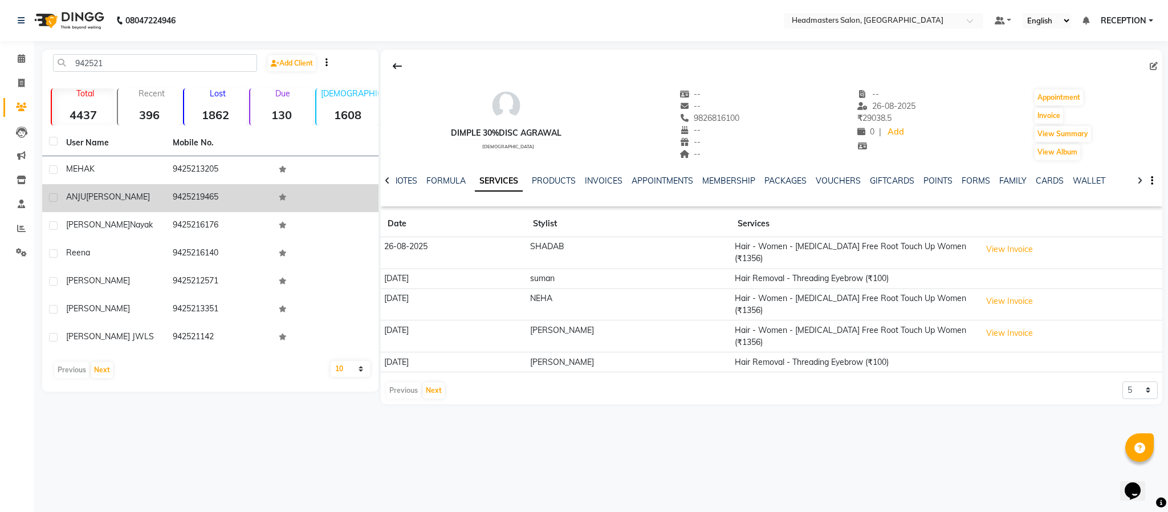
click at [121, 198] on div "ANJU SINGH" at bounding box center [112, 197] width 93 height 12
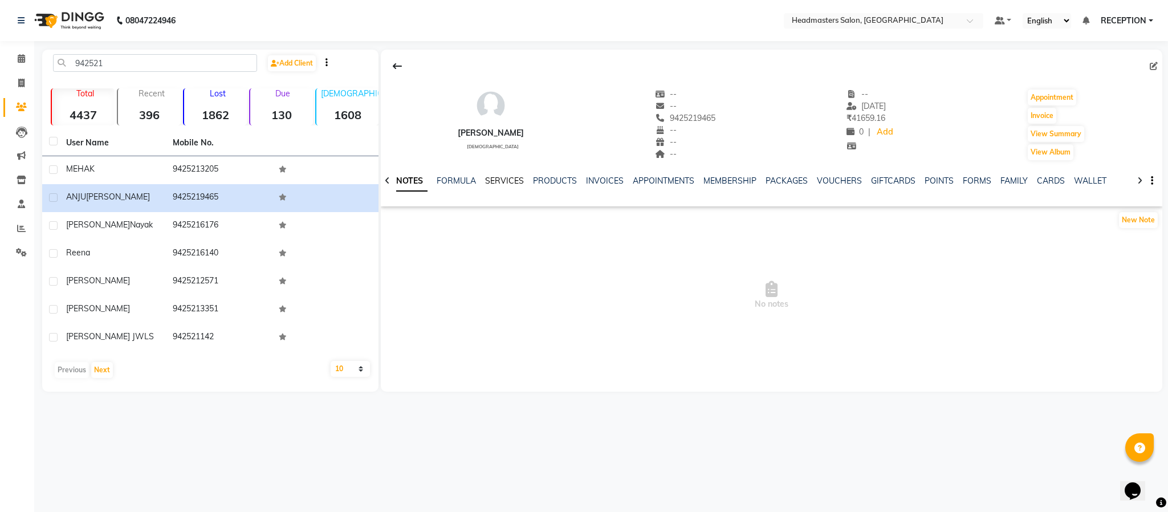
click at [498, 177] on link "SERVICES" at bounding box center [504, 181] width 39 height 10
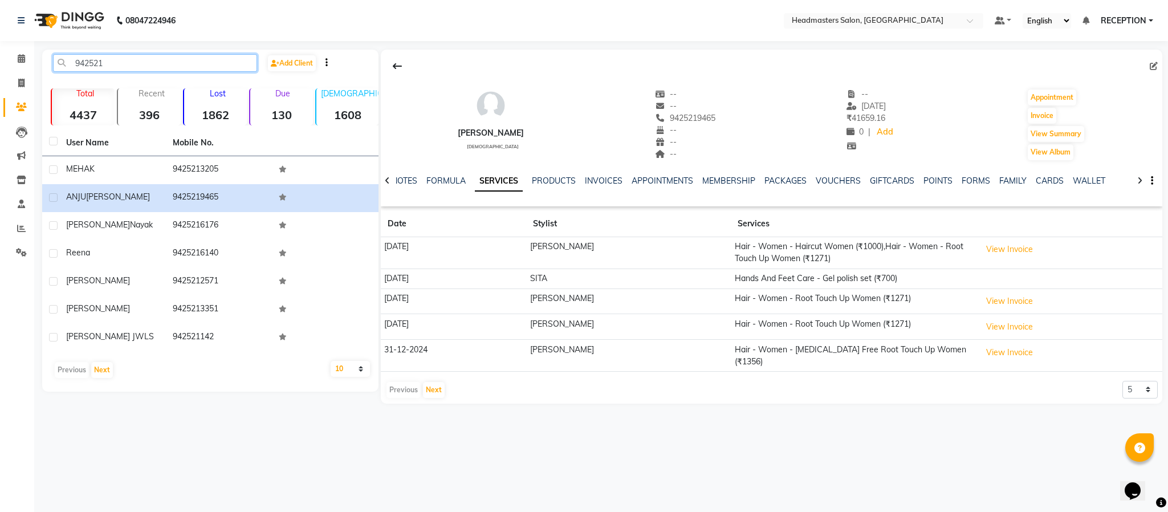
click at [145, 63] on input "942521" at bounding box center [155, 63] width 204 height 18
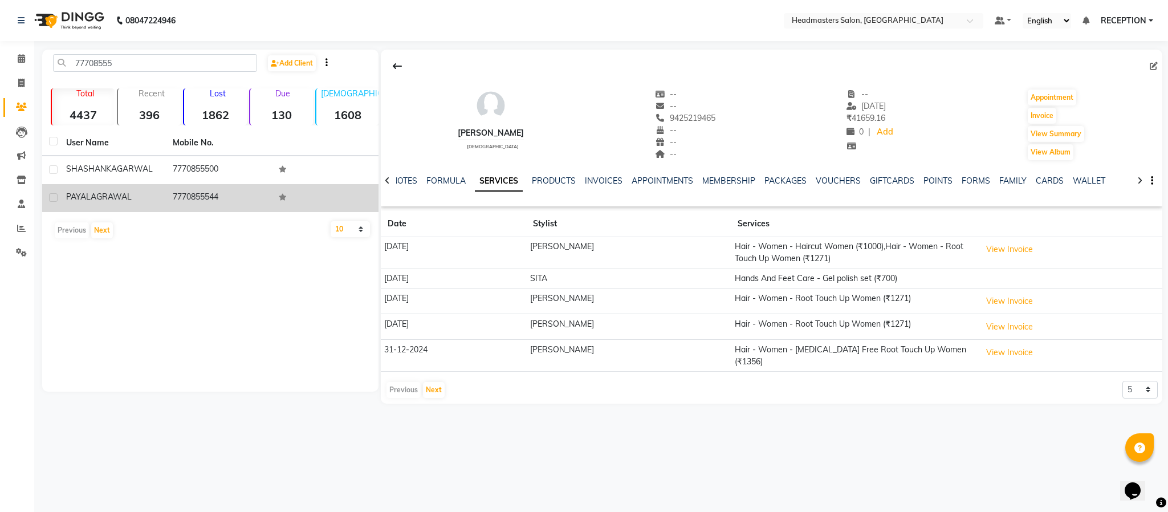
click at [149, 199] on div "PAYAL AGRAWAL" at bounding box center [112, 197] width 93 height 12
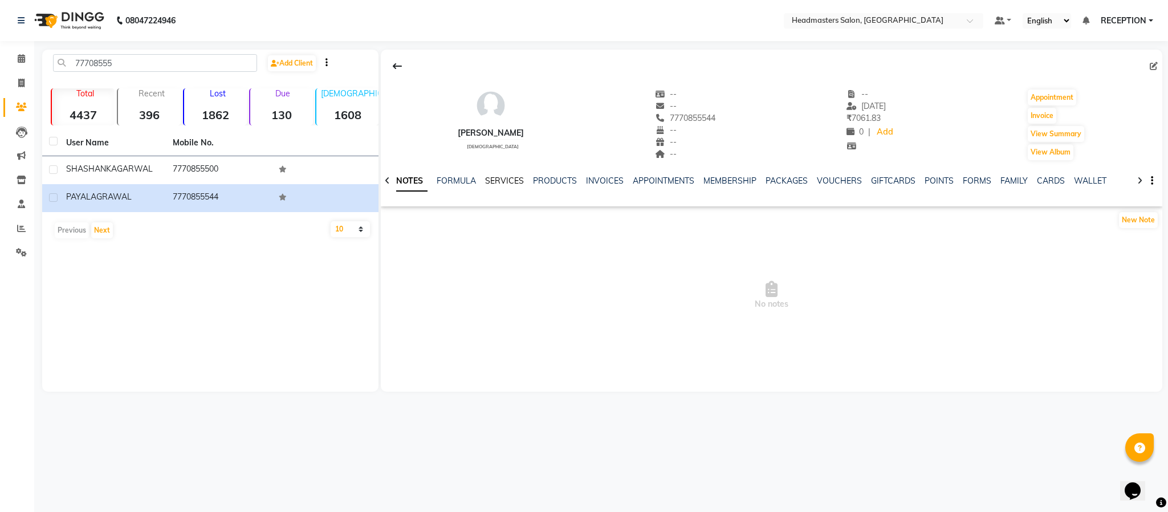
click at [507, 180] on link "SERVICES" at bounding box center [504, 181] width 39 height 10
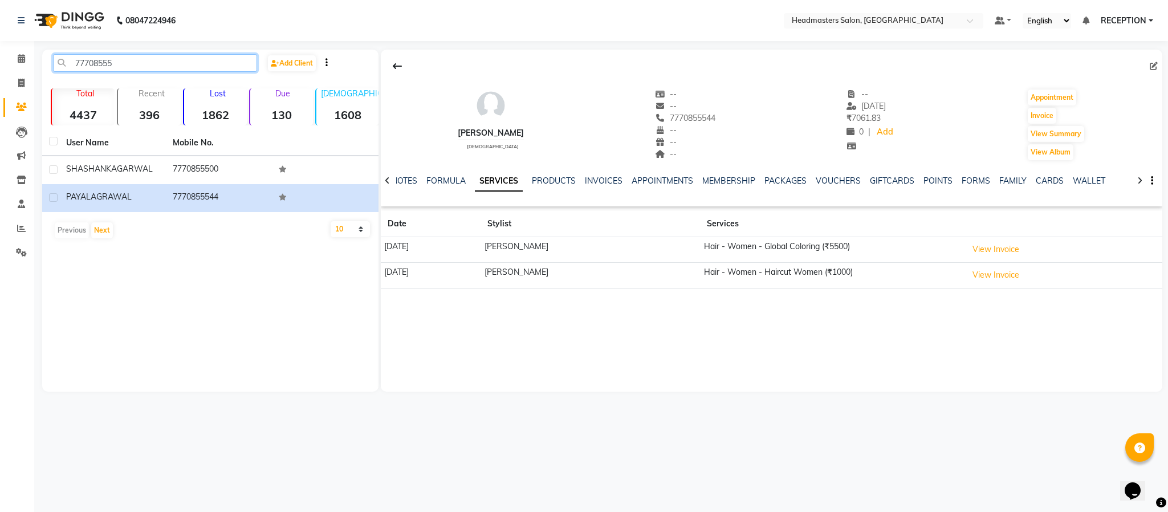
click at [159, 64] on input "77708555" at bounding box center [155, 63] width 204 height 18
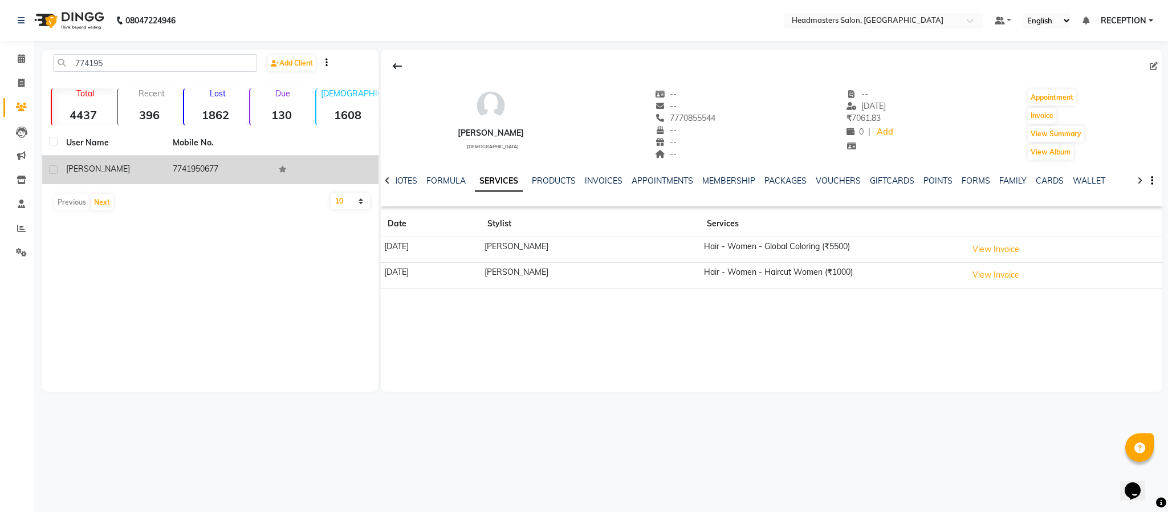
click at [136, 165] on div "MARIYA" at bounding box center [112, 169] width 93 height 12
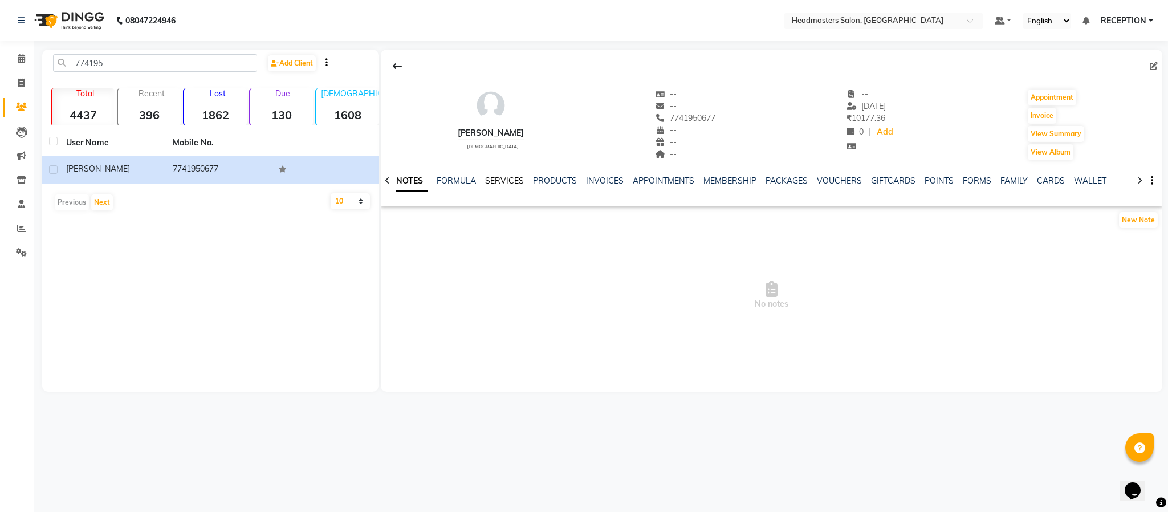
click at [509, 178] on link "SERVICES" at bounding box center [504, 181] width 39 height 10
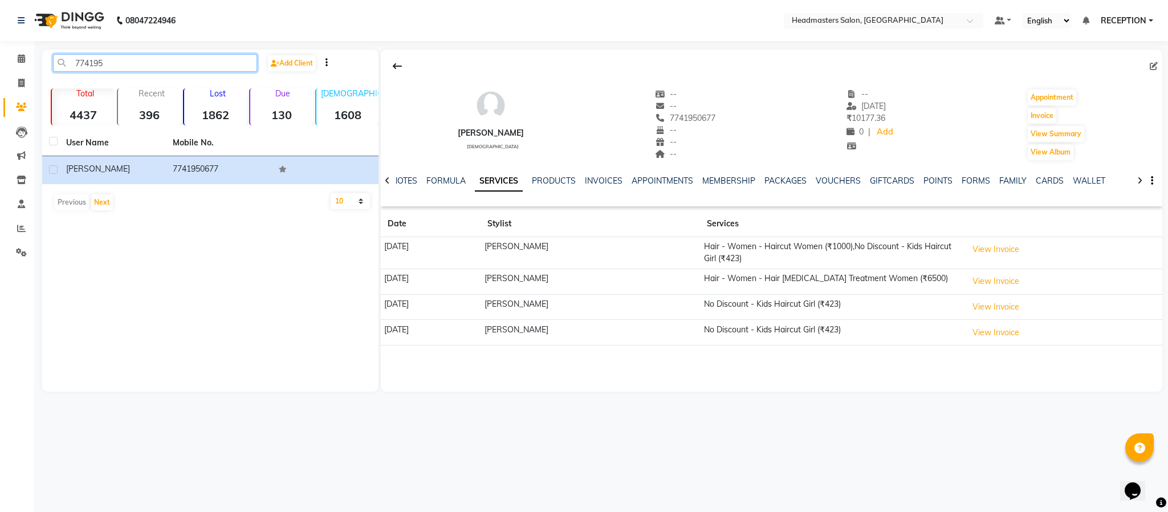
click at [186, 65] on input "774195" at bounding box center [155, 63] width 204 height 18
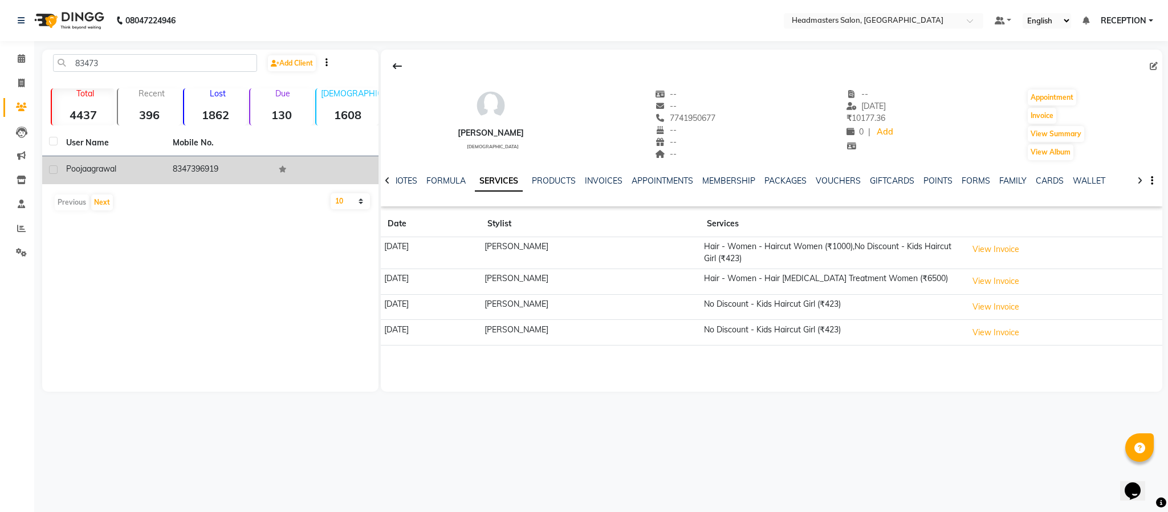
click at [180, 172] on td "8347396919" at bounding box center [219, 170] width 107 height 28
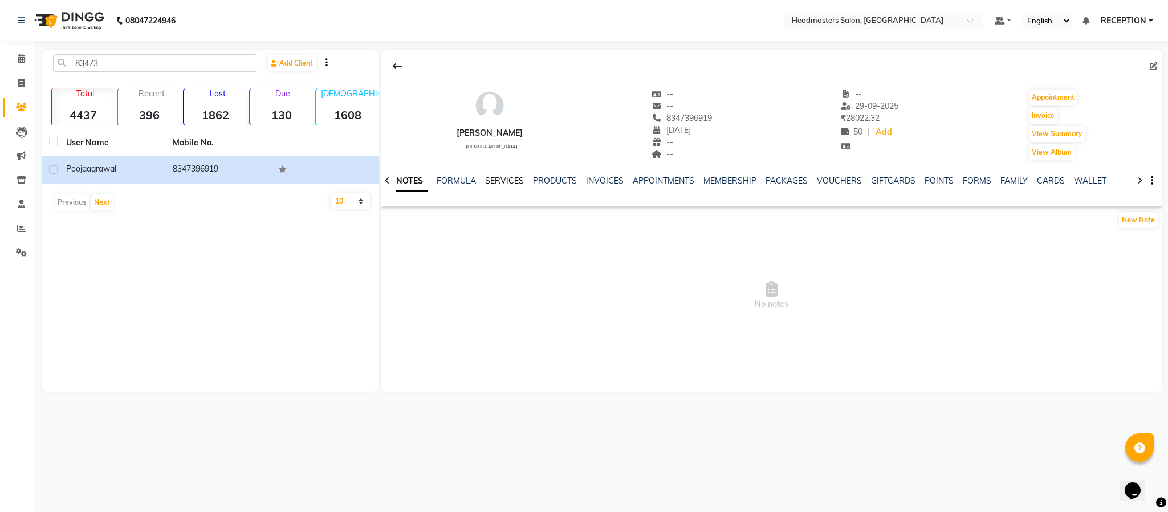
click at [510, 178] on link "SERVICES" at bounding box center [504, 181] width 39 height 10
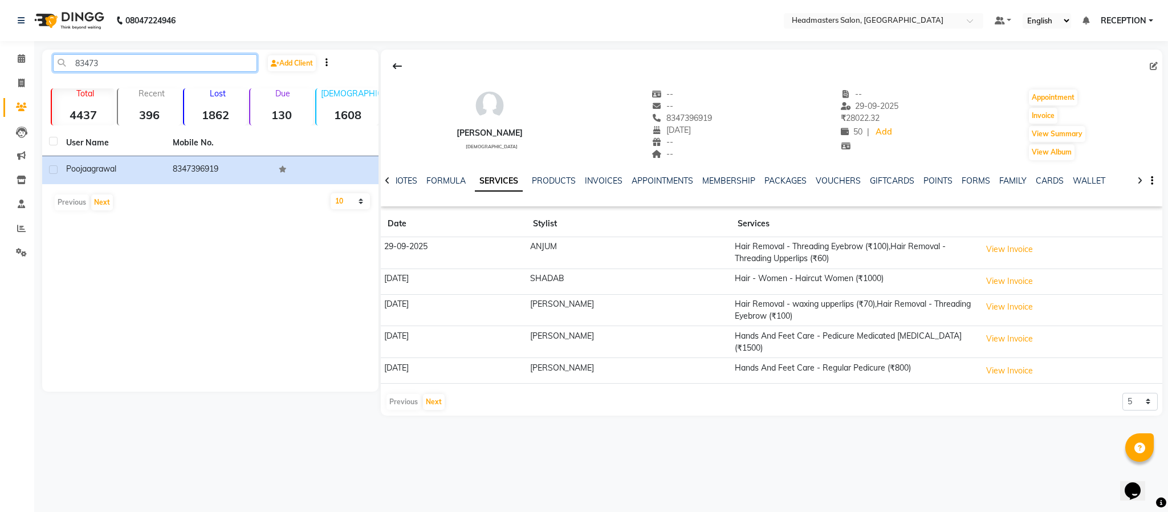
click at [153, 62] on input "83473" at bounding box center [155, 63] width 204 height 18
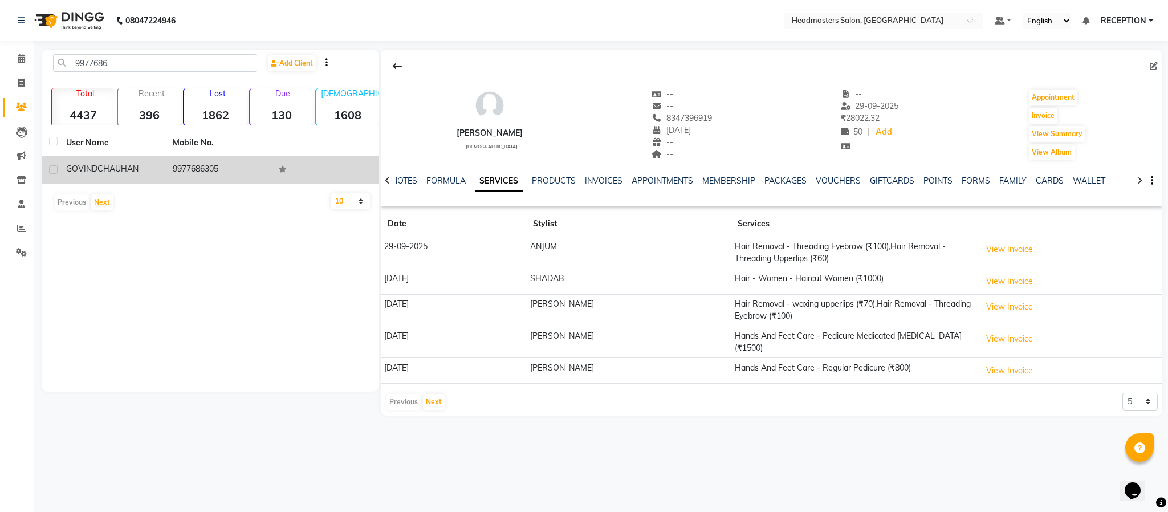
click at [156, 156] on td "GOVIND CHAUHAN" at bounding box center [112, 170] width 107 height 28
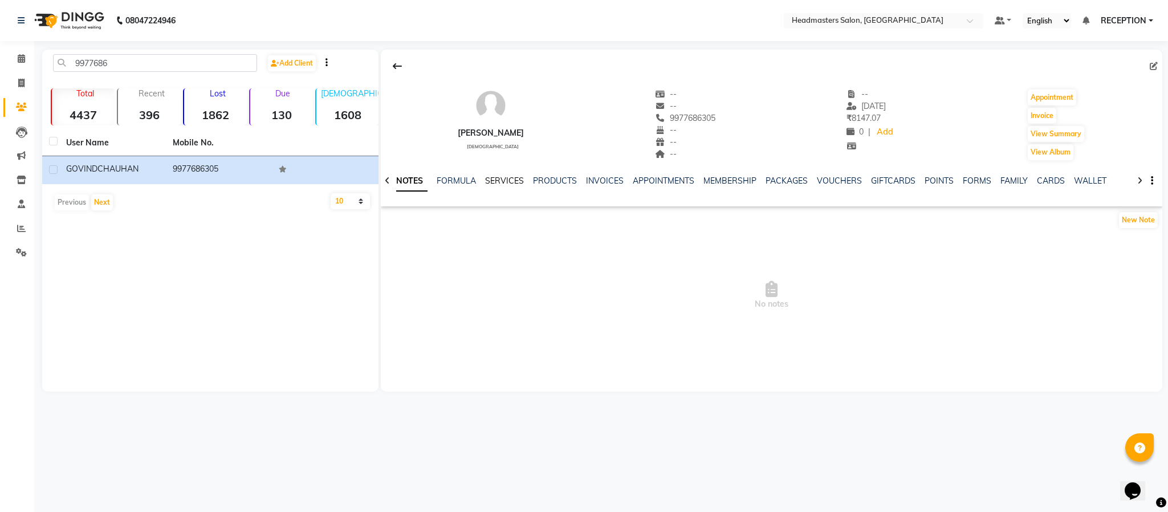
click at [498, 182] on link "SERVICES" at bounding box center [504, 181] width 39 height 10
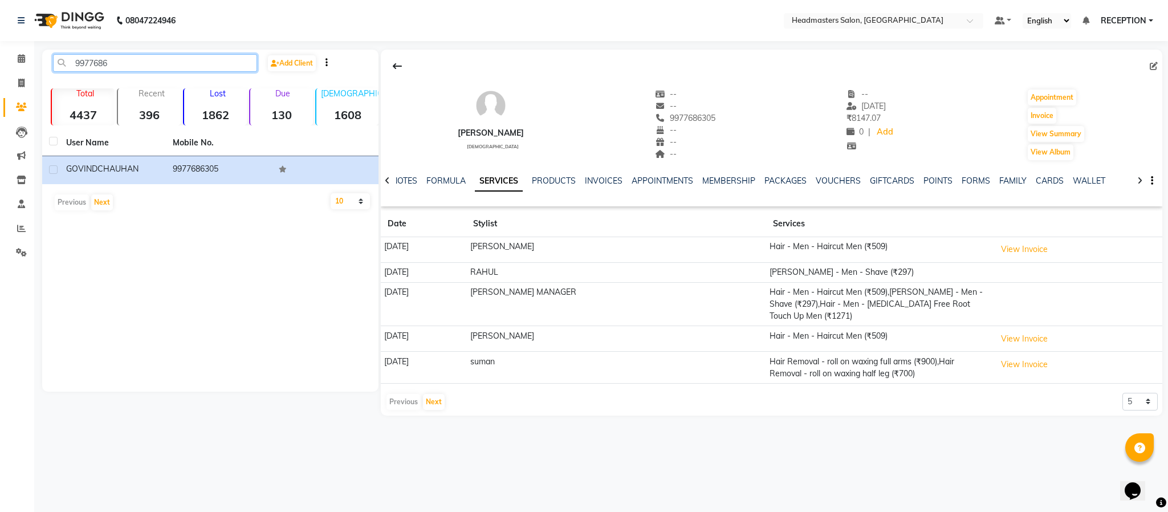
click at [159, 64] on input "9977686" at bounding box center [155, 63] width 204 height 18
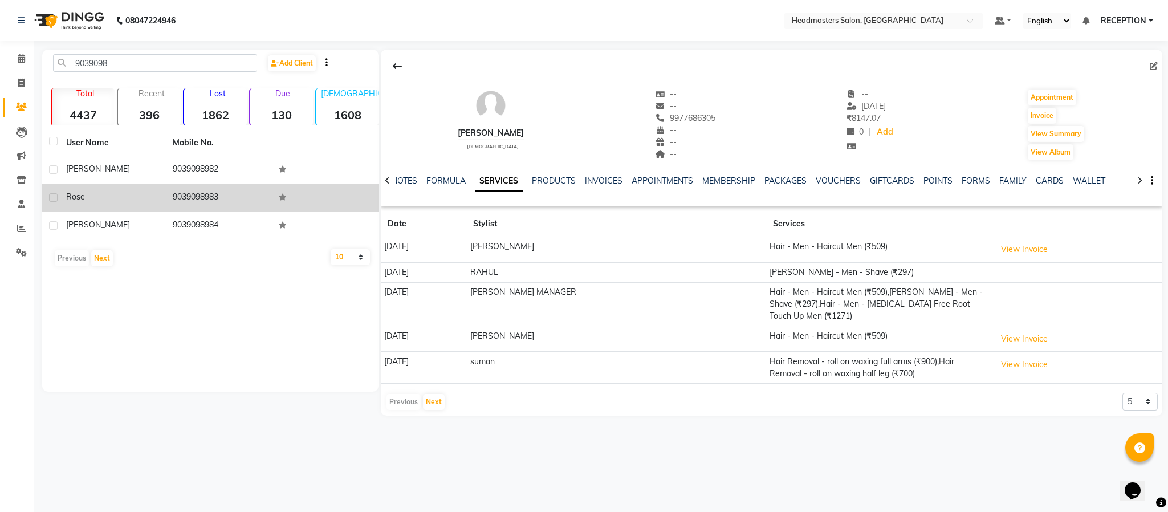
click at [153, 195] on div "Rose" at bounding box center [112, 197] width 93 height 12
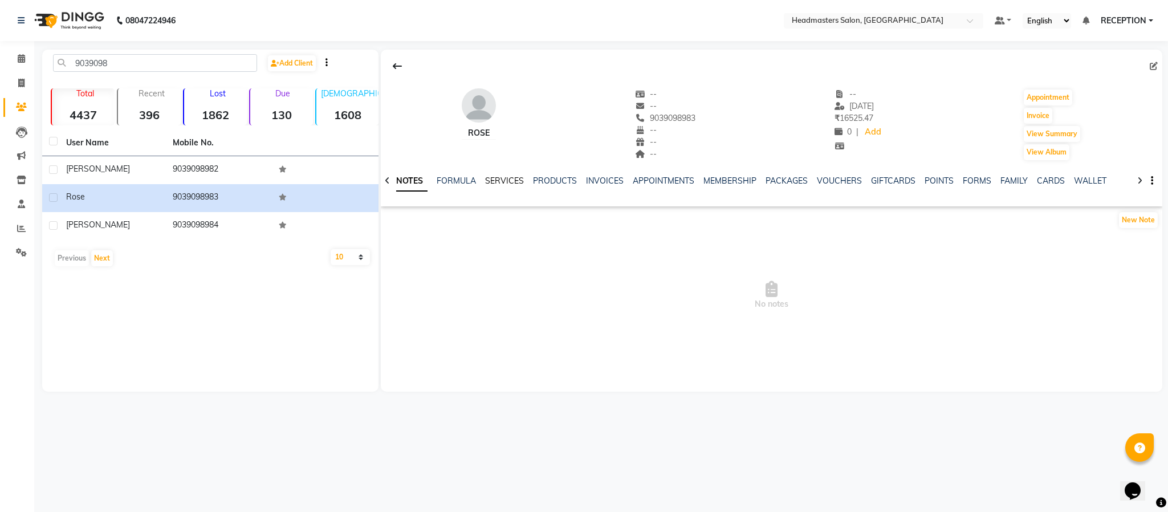
click at [507, 182] on link "SERVICES" at bounding box center [504, 181] width 39 height 10
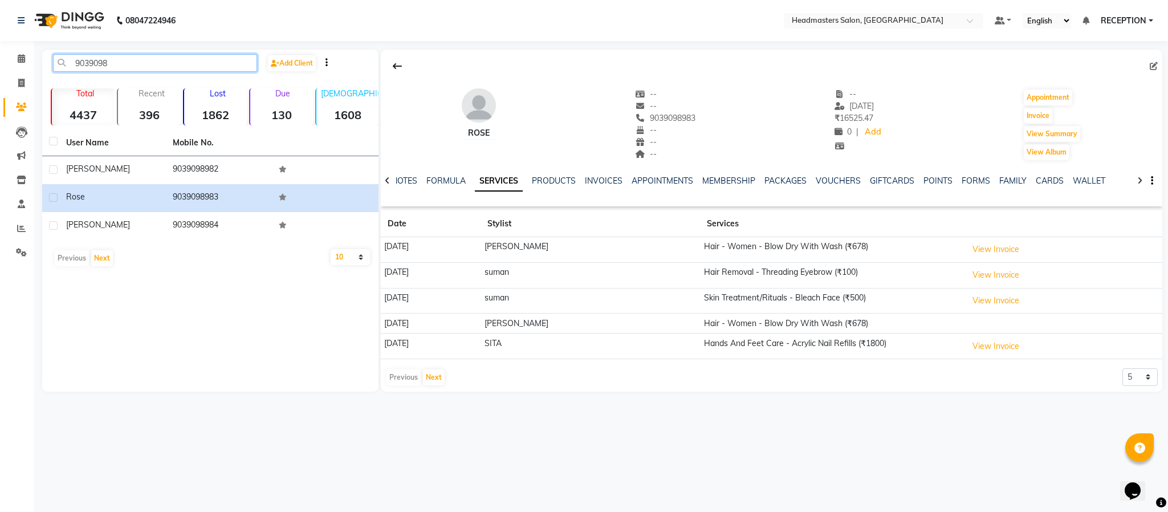
click at [132, 64] on input "9039098" at bounding box center [155, 63] width 204 height 18
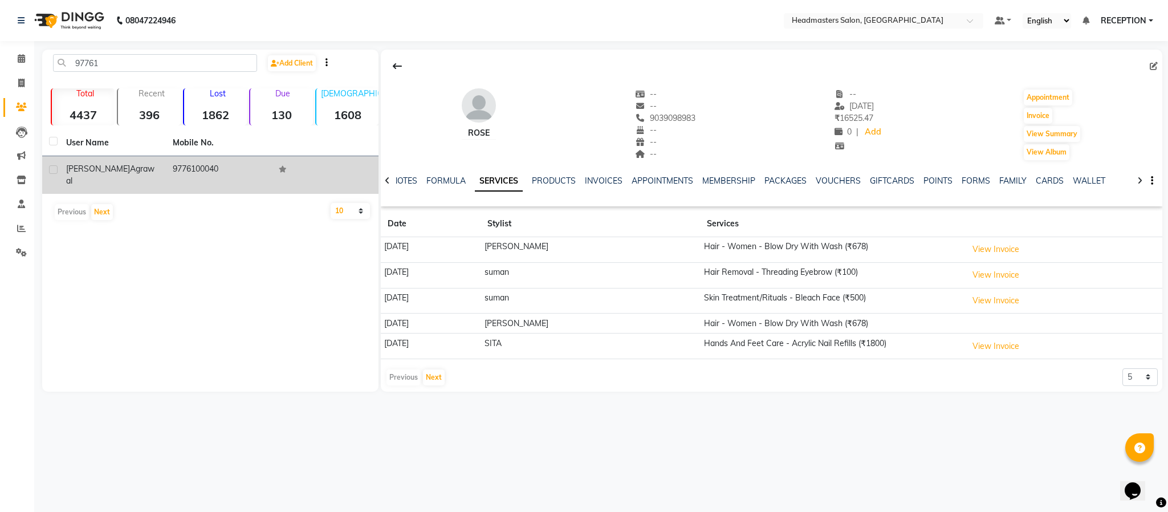
click at [133, 168] on span "Agrawal" at bounding box center [110, 175] width 88 height 22
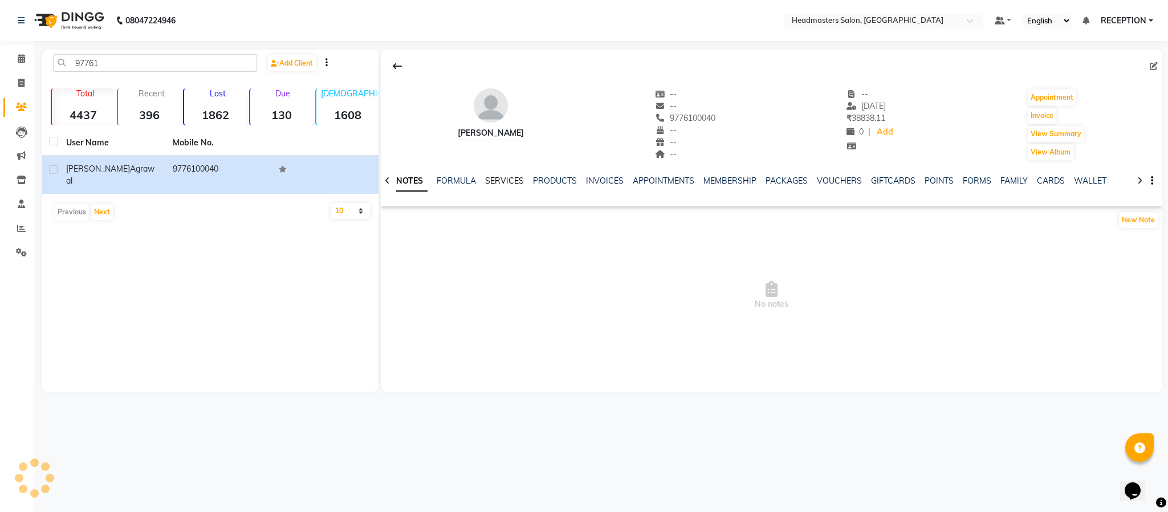
click at [504, 184] on link "SERVICES" at bounding box center [504, 181] width 39 height 10
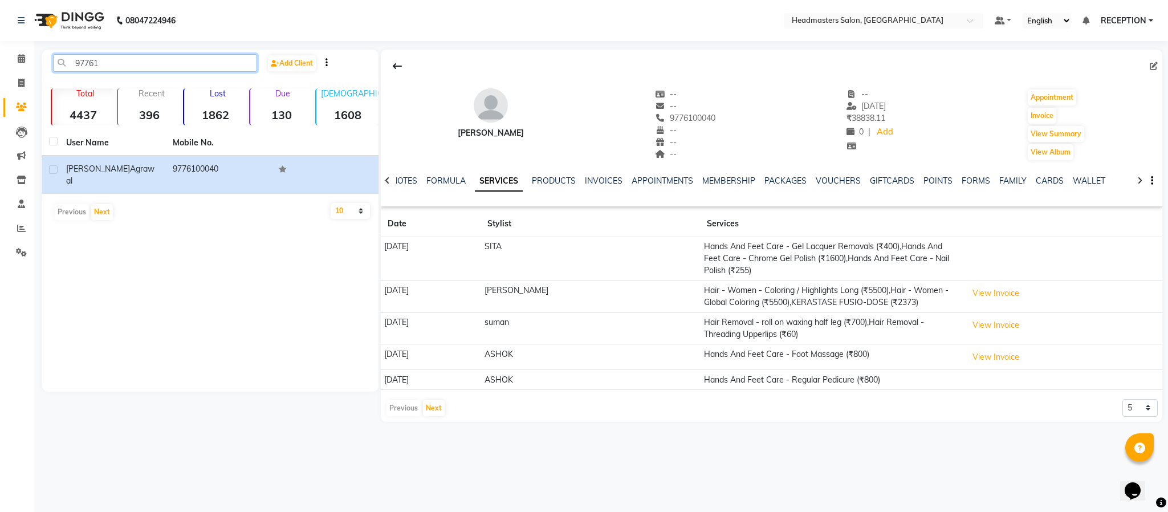
click at [178, 60] on input "97761" at bounding box center [155, 63] width 204 height 18
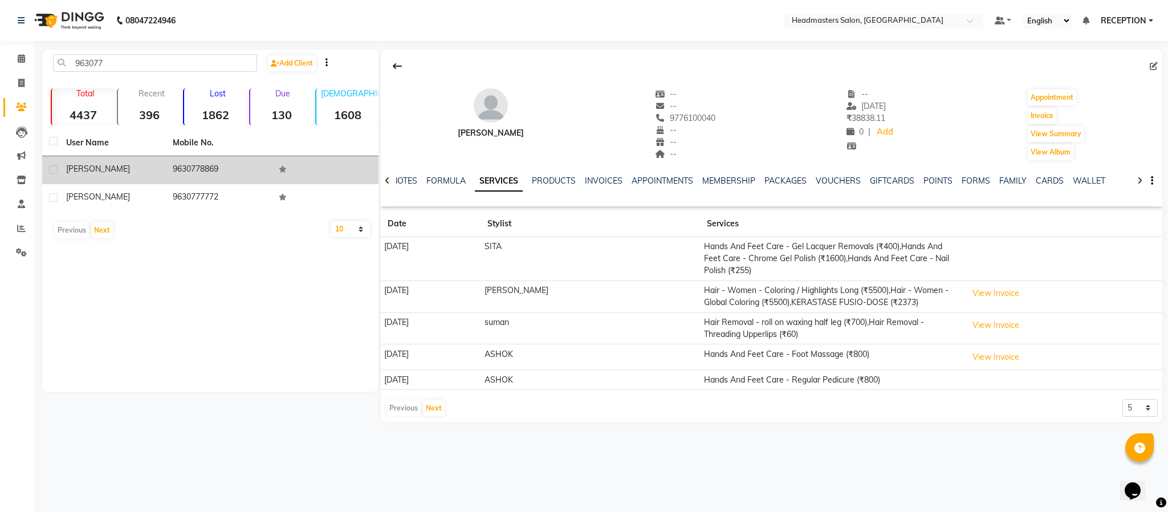
click at [178, 168] on td "9630778869" at bounding box center [219, 170] width 107 height 28
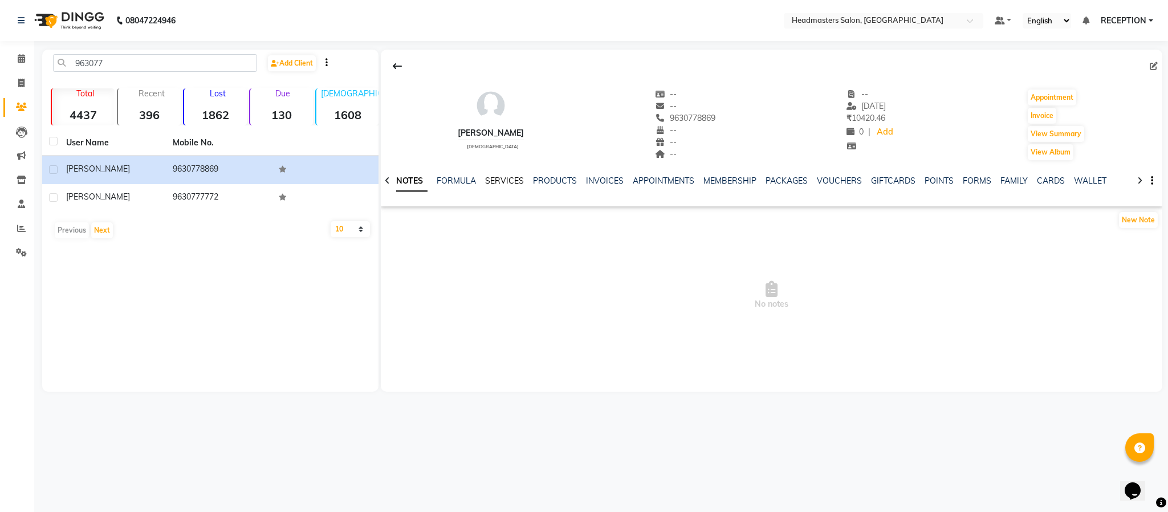
click at [502, 182] on link "SERVICES" at bounding box center [504, 181] width 39 height 10
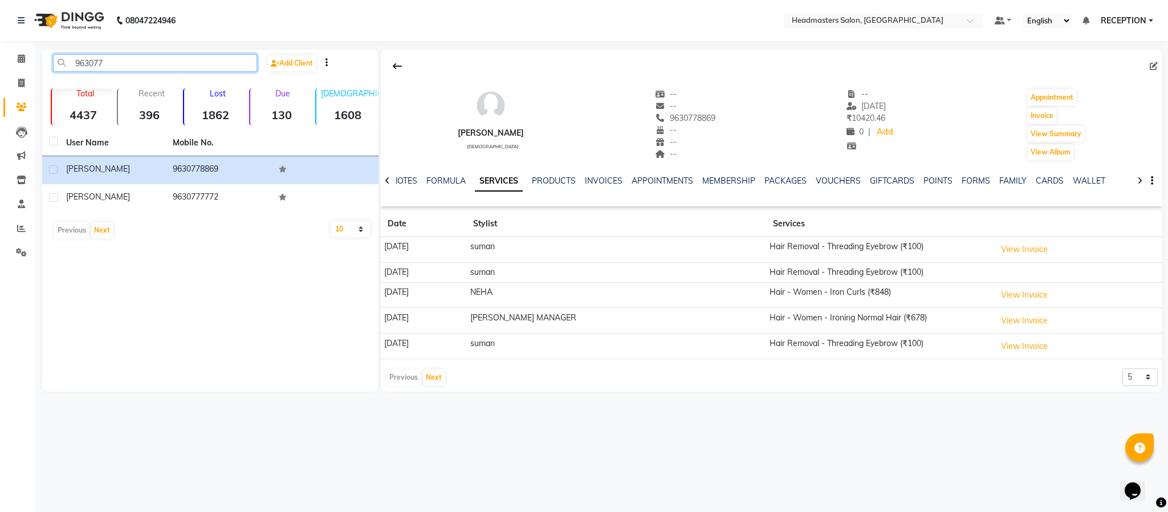
click at [122, 67] on input "963077" at bounding box center [155, 63] width 204 height 18
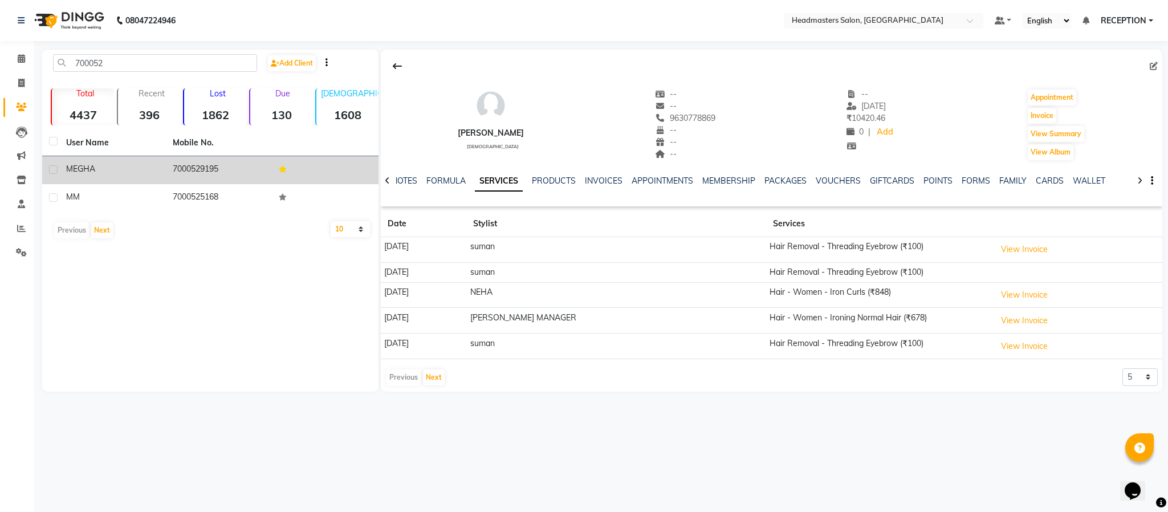
click at [149, 165] on div "MEGHA" at bounding box center [112, 169] width 93 height 12
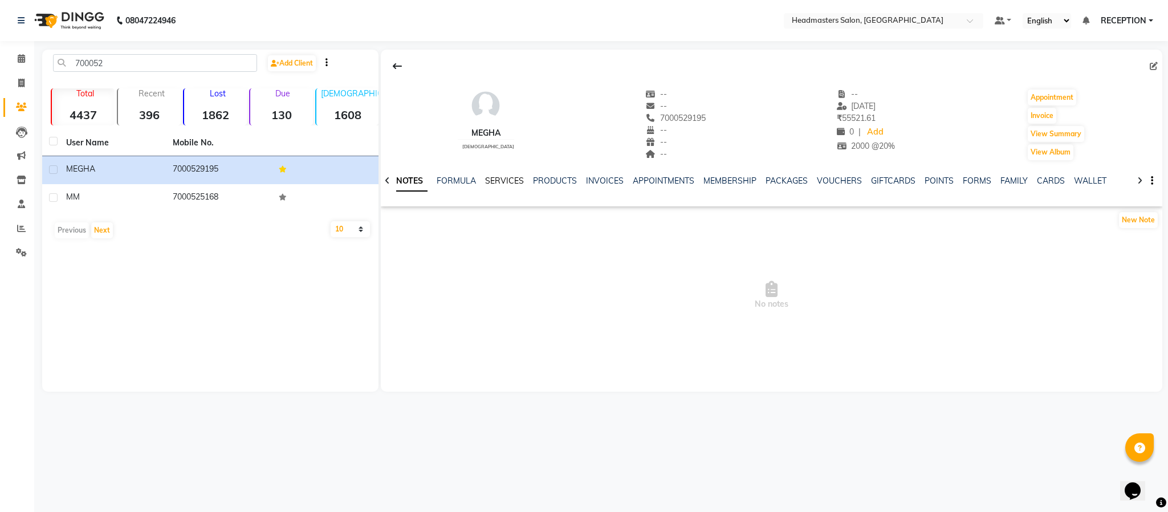
click at [496, 177] on link "SERVICES" at bounding box center [504, 181] width 39 height 10
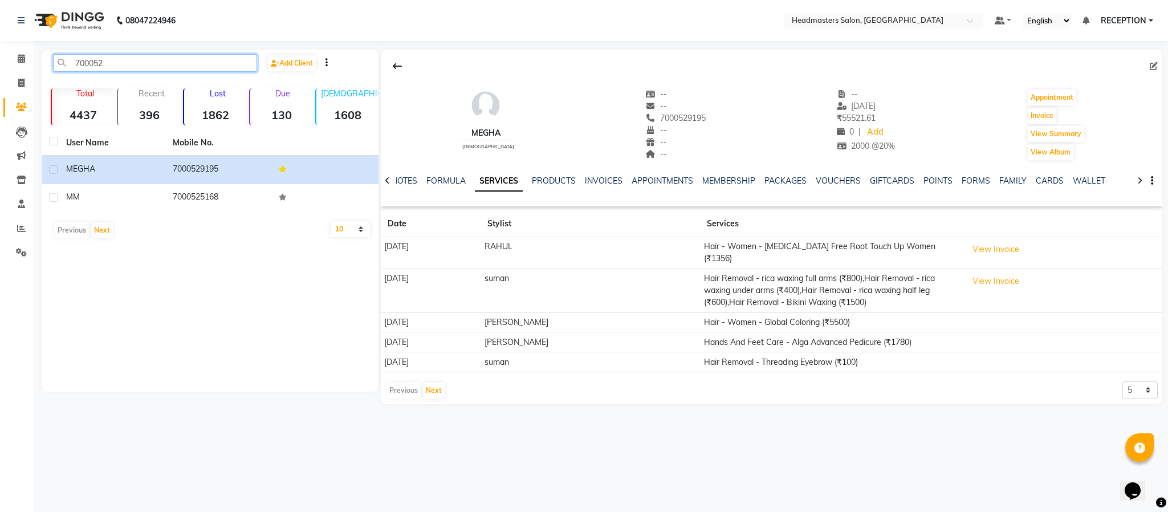
click at [127, 56] on input "700052" at bounding box center [155, 63] width 204 height 18
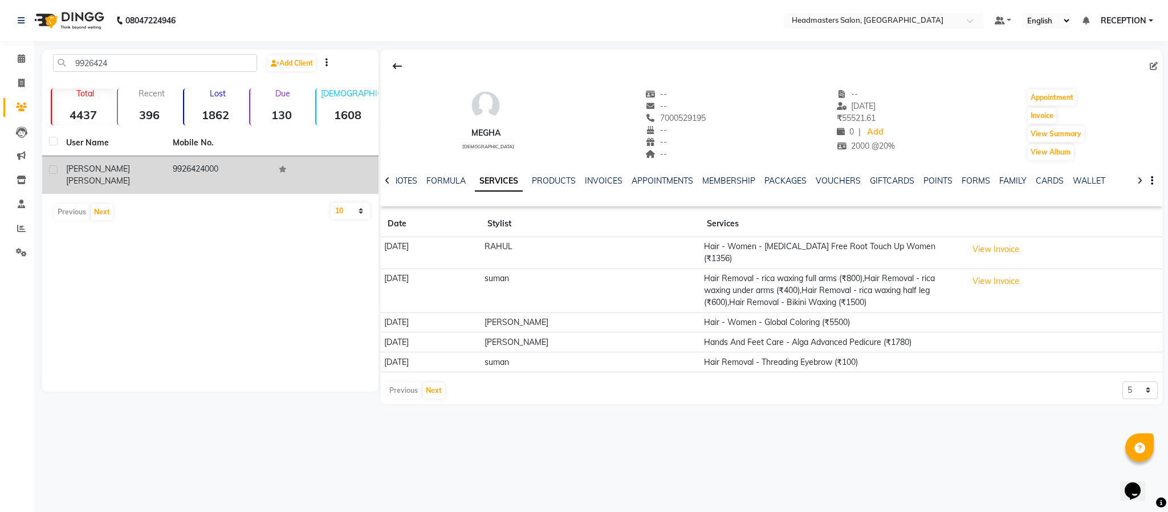
click at [139, 168] on div "Neetu Waswani" at bounding box center [112, 175] width 93 height 24
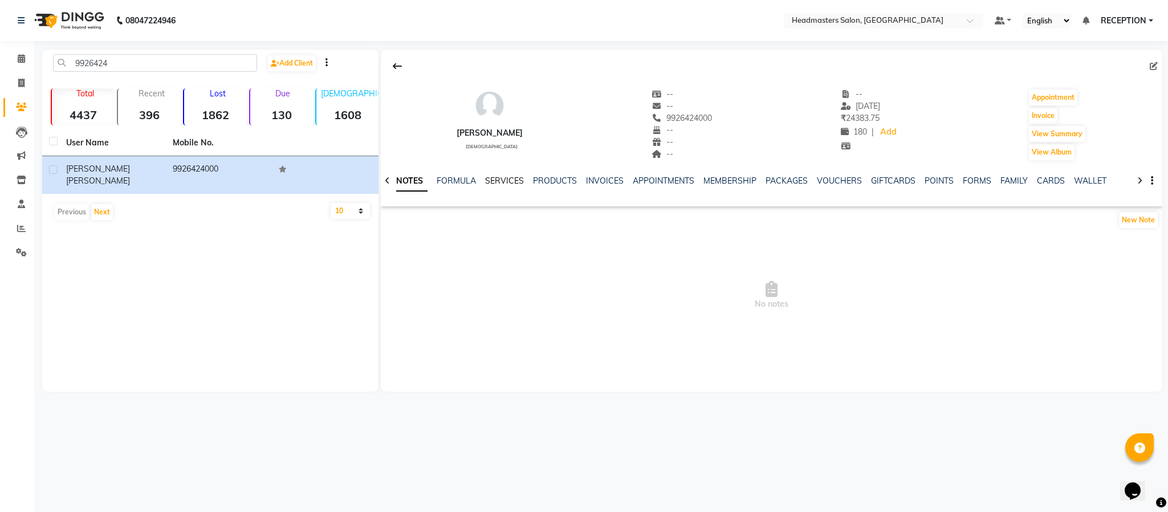
click at [496, 178] on link "SERVICES" at bounding box center [504, 181] width 39 height 10
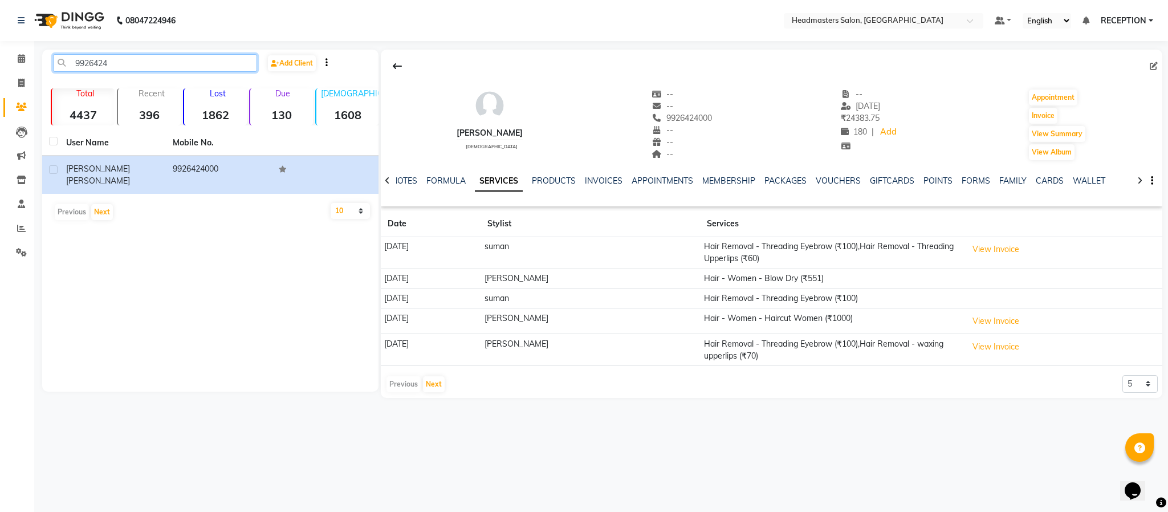
click at [175, 55] on input "9926424" at bounding box center [155, 63] width 204 height 18
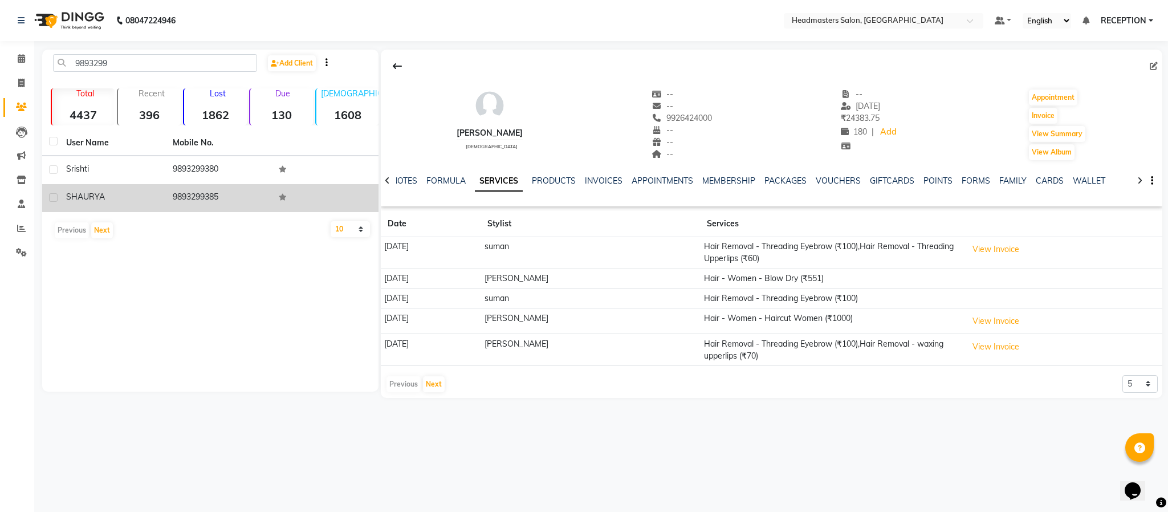
click at [217, 201] on td "9893299385" at bounding box center [219, 198] width 107 height 28
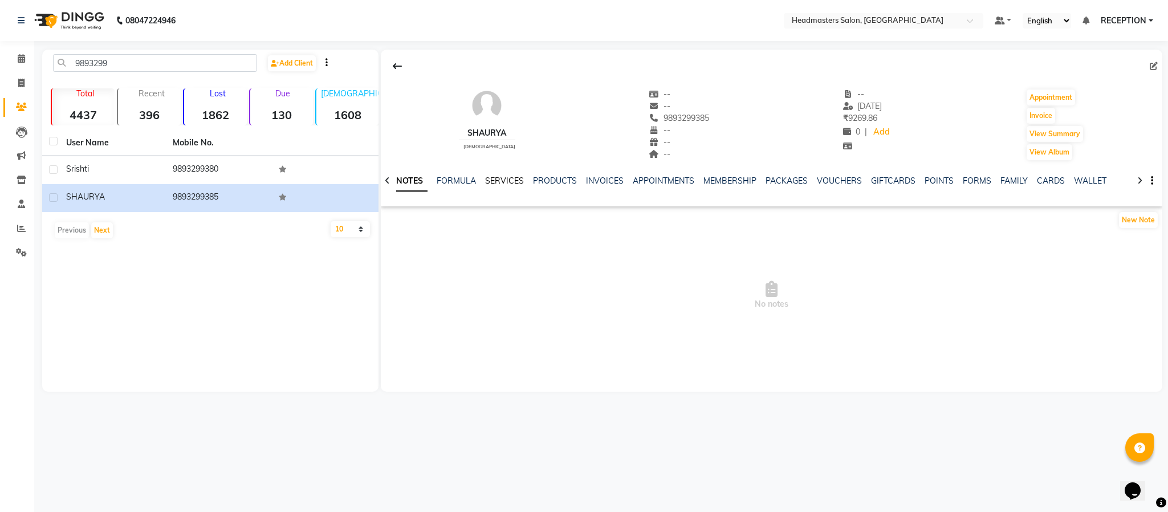
click at [507, 177] on link "SERVICES" at bounding box center [504, 181] width 39 height 10
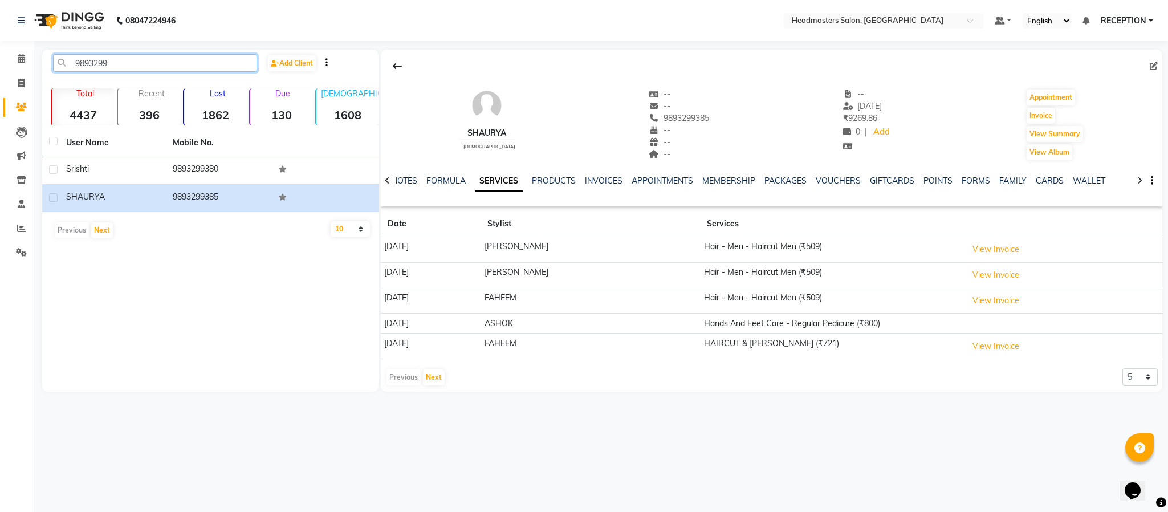
click at [151, 60] on input "9893299" at bounding box center [155, 63] width 204 height 18
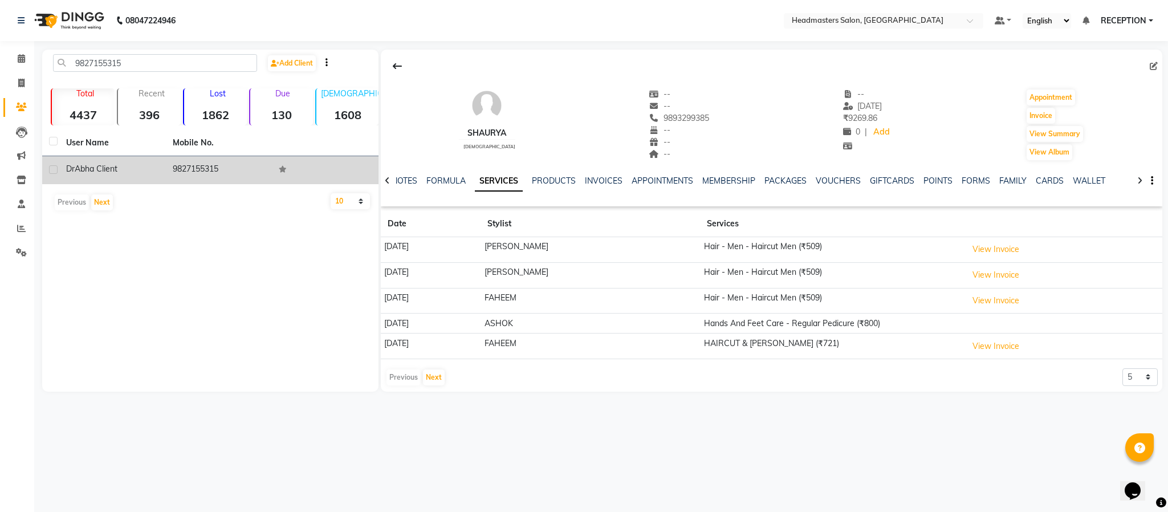
click at [169, 161] on td "9827155315" at bounding box center [219, 170] width 107 height 28
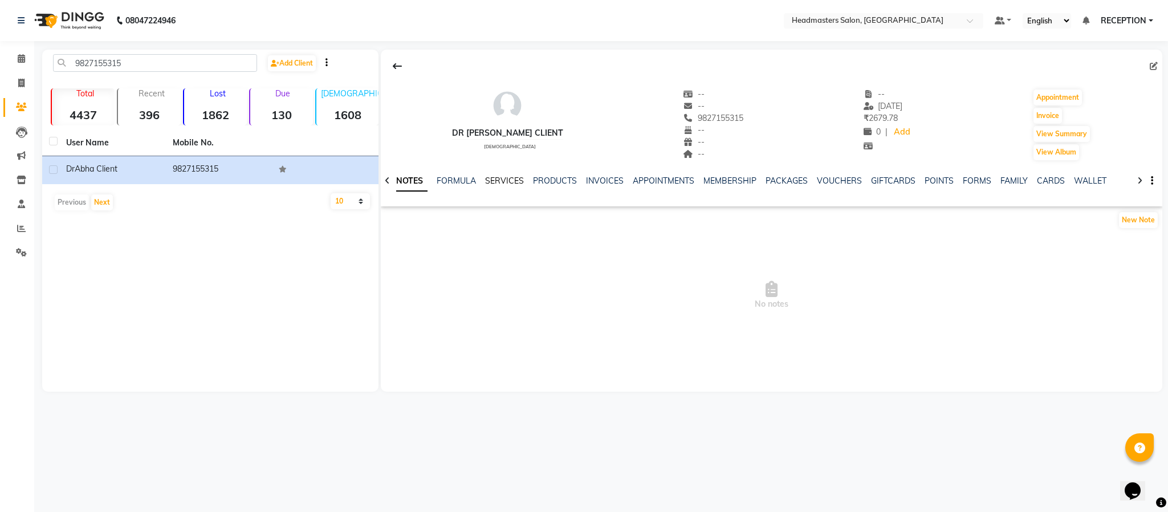
click at [499, 183] on link "SERVICES" at bounding box center [504, 181] width 39 height 10
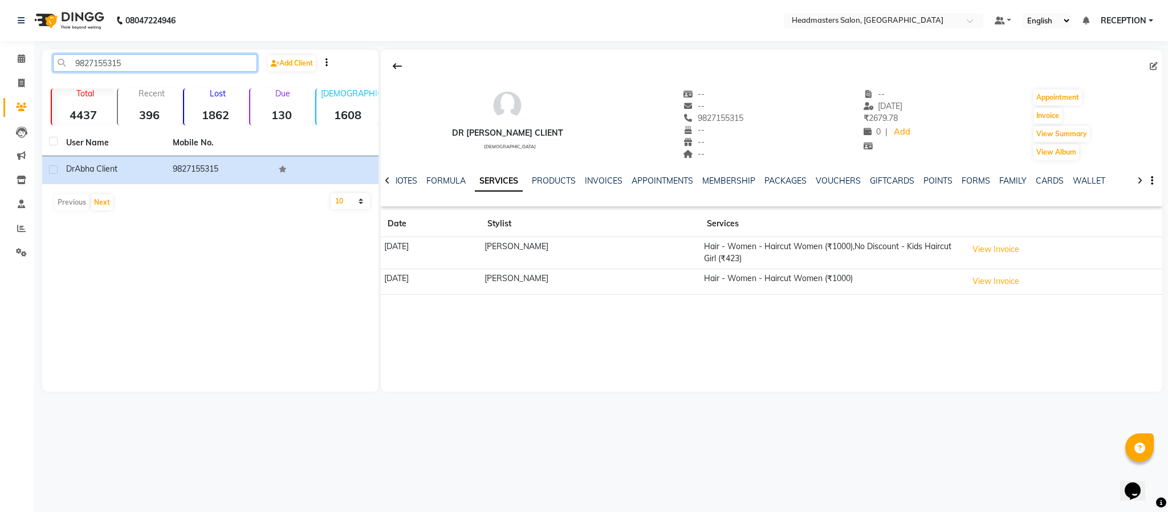
click at [178, 62] on input "9827155315" at bounding box center [155, 63] width 204 height 18
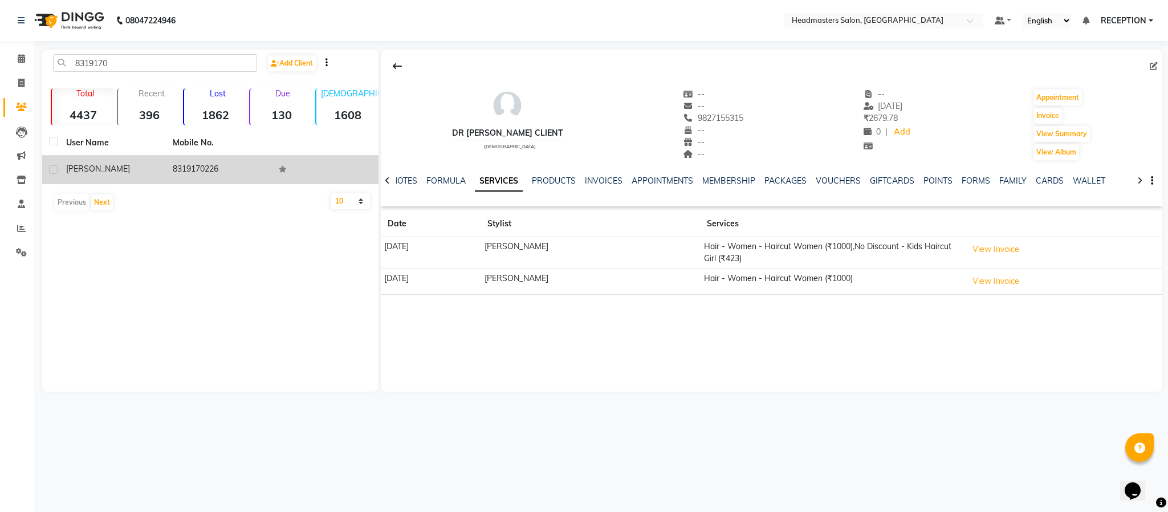
click at [168, 178] on td "8319170226" at bounding box center [219, 170] width 107 height 28
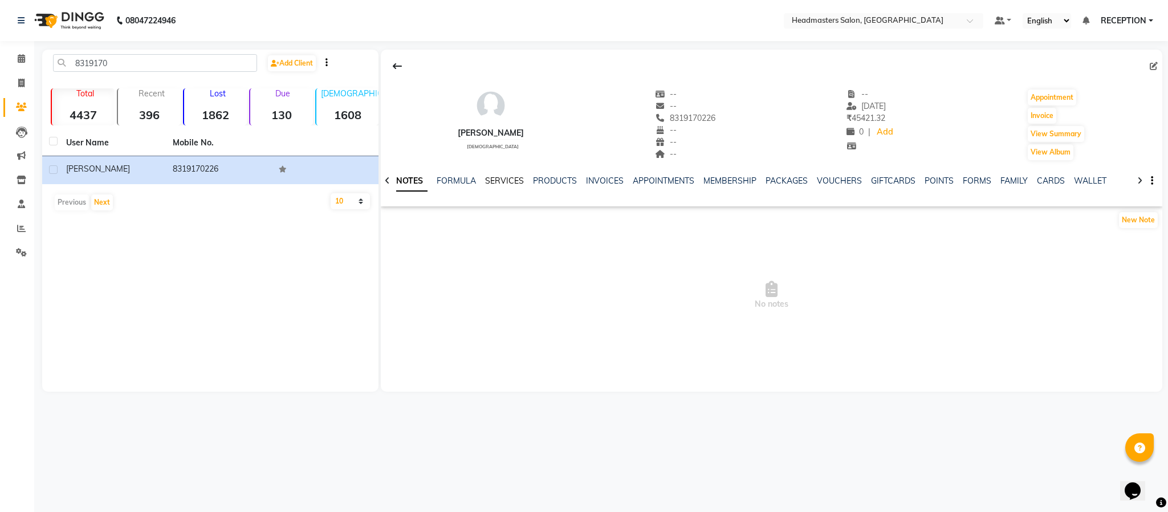
click at [512, 180] on link "SERVICES" at bounding box center [504, 181] width 39 height 10
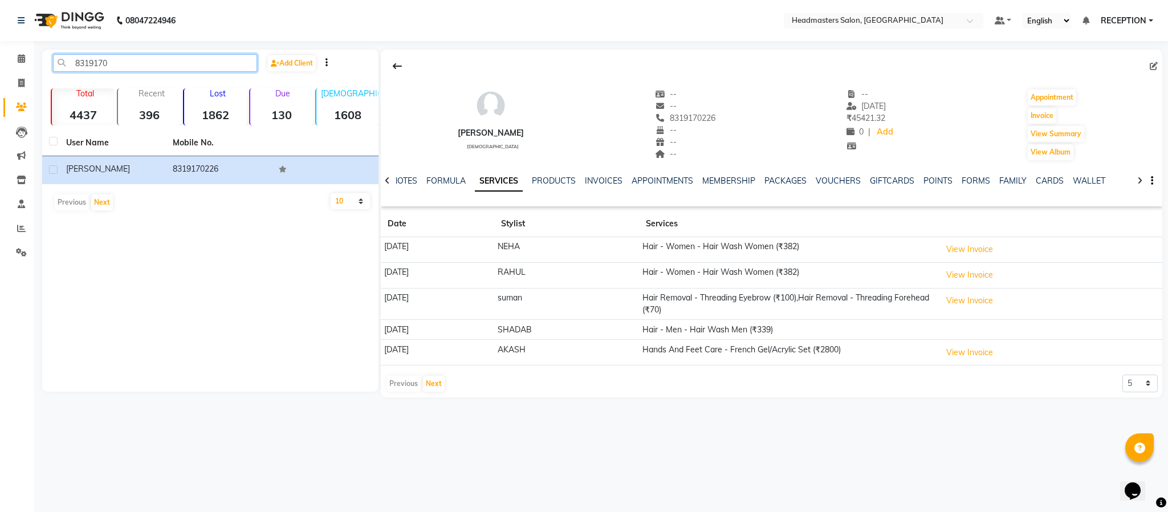
click at [201, 64] on input "8319170" at bounding box center [155, 63] width 204 height 18
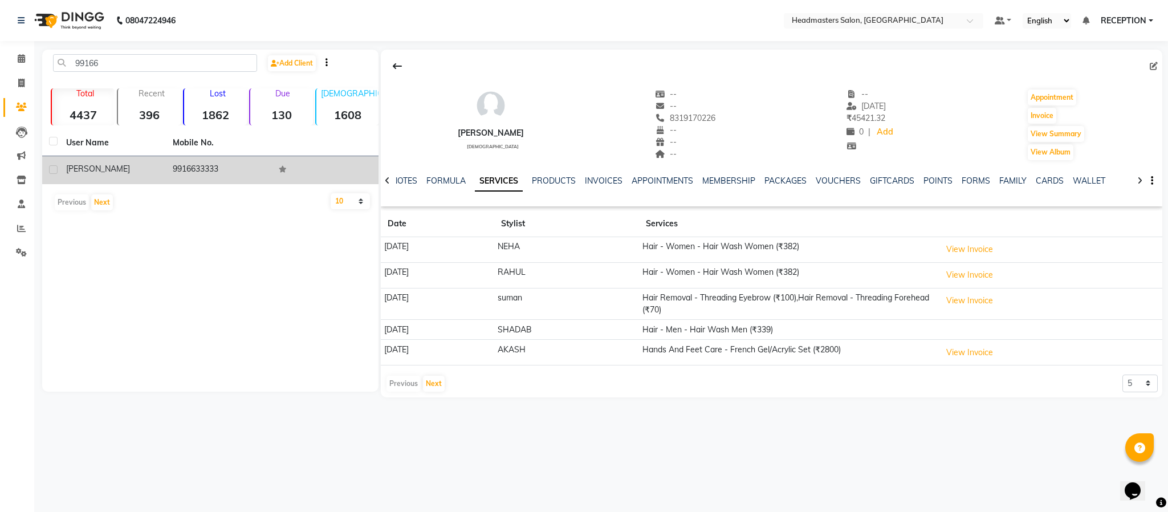
click at [200, 166] on td "9916633333" at bounding box center [219, 170] width 107 height 28
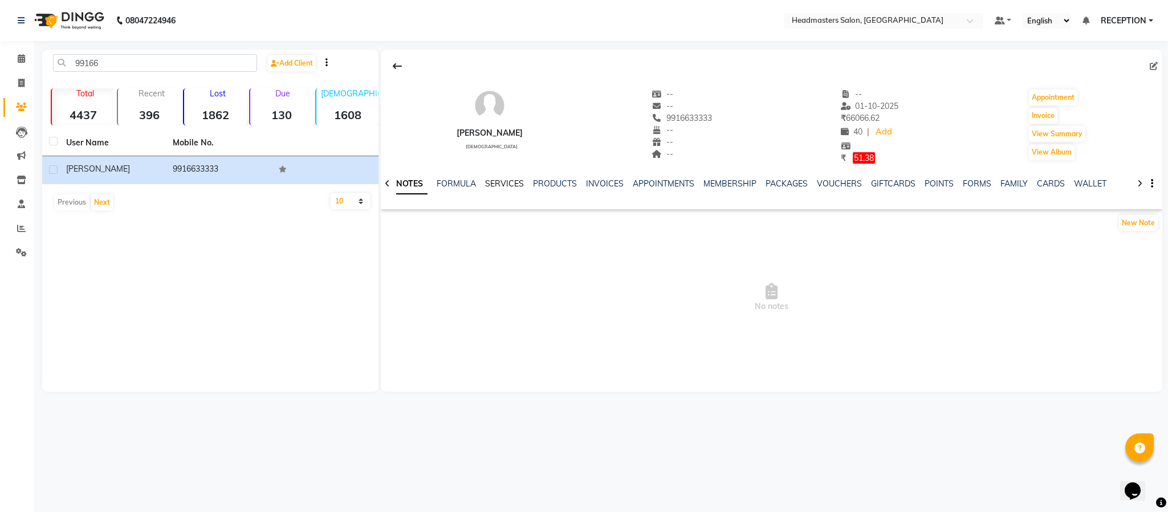
click at [506, 184] on link "SERVICES" at bounding box center [504, 183] width 39 height 10
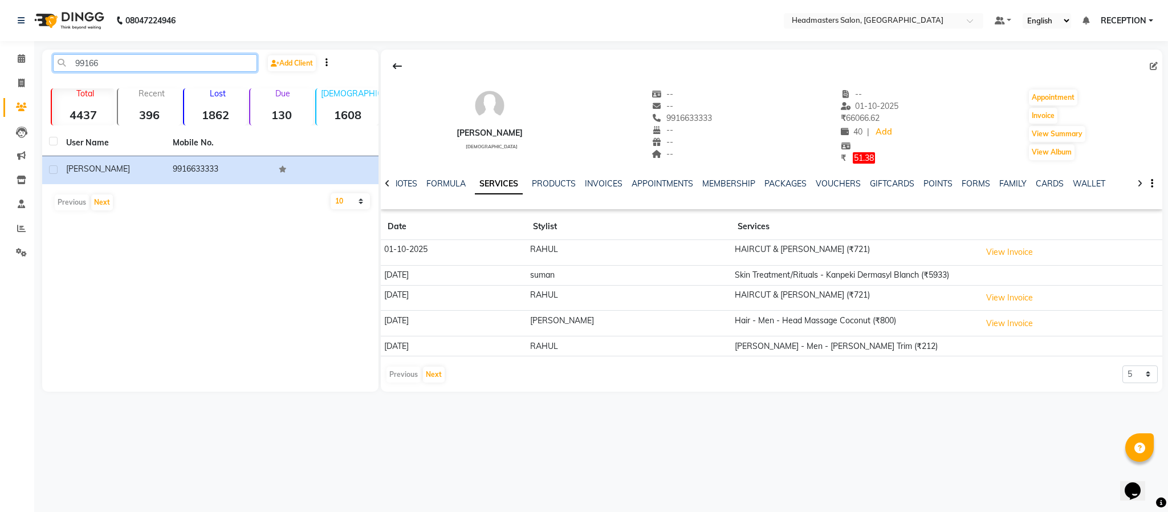
click at [121, 67] on input "99166" at bounding box center [155, 63] width 204 height 18
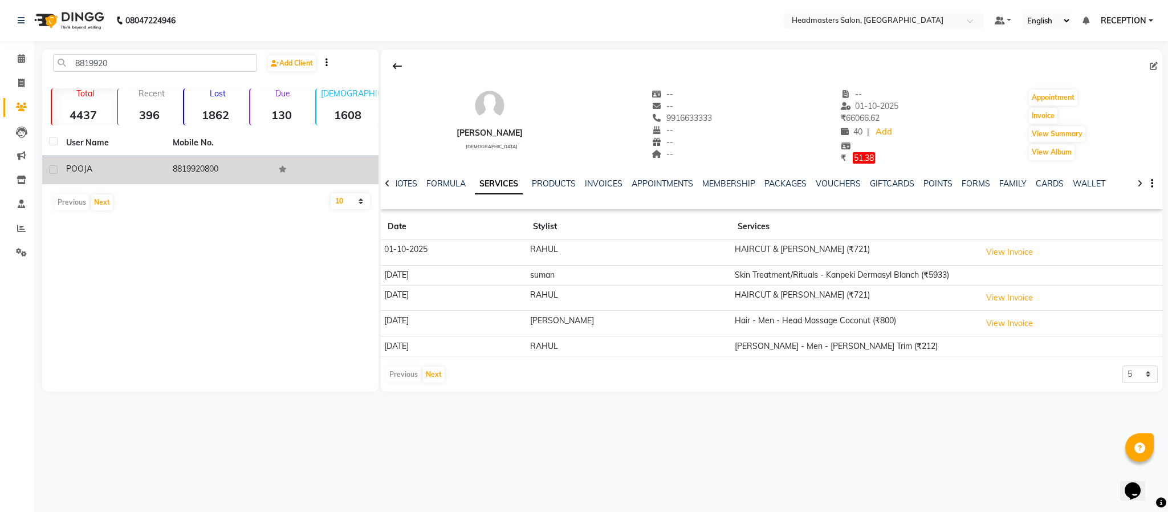
click at [131, 163] on div "POOJA" at bounding box center [112, 169] width 93 height 12
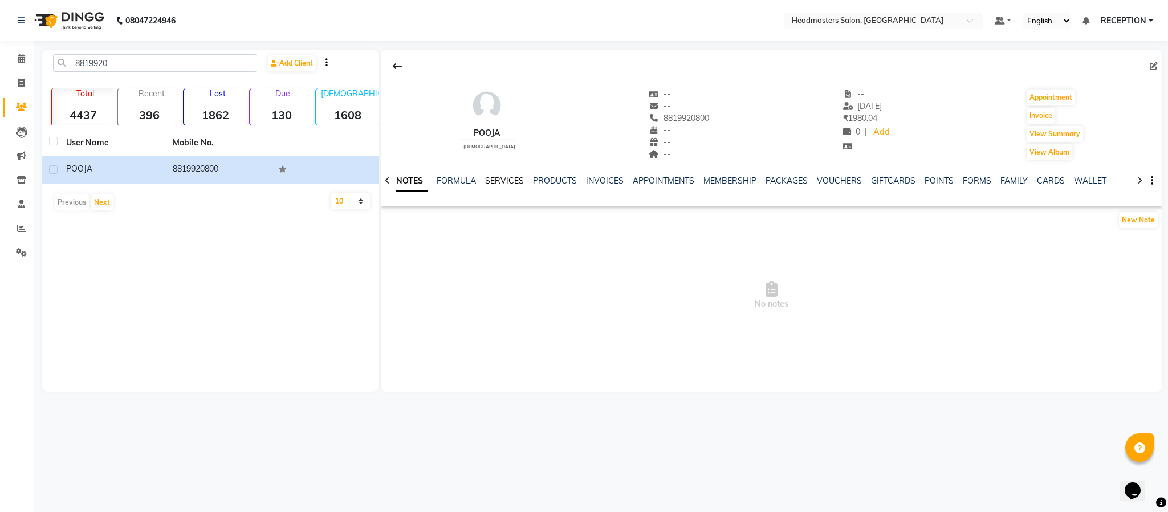
click at [512, 177] on link "SERVICES" at bounding box center [504, 181] width 39 height 10
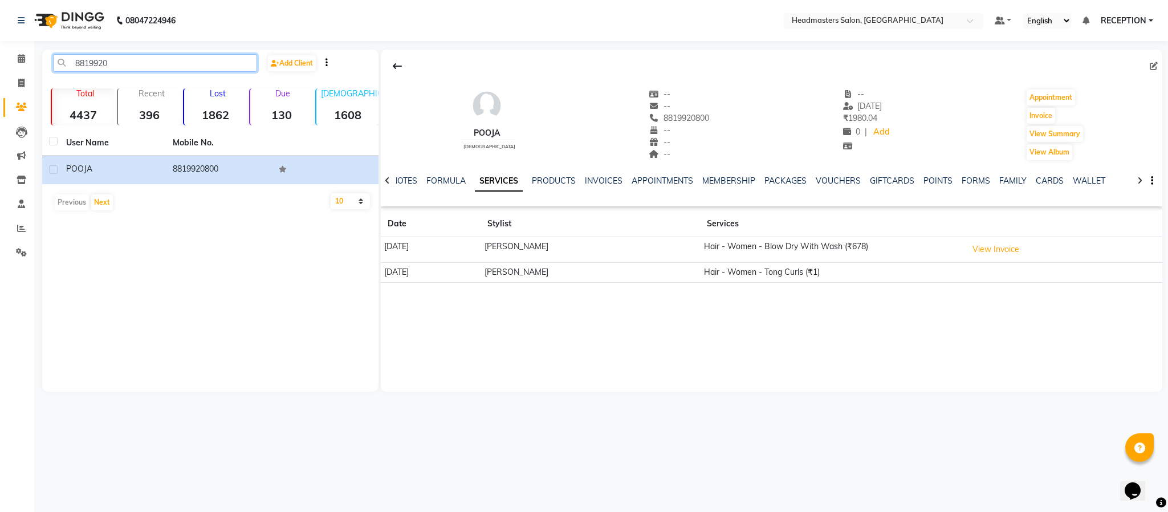
click at [149, 67] on input "8819920" at bounding box center [155, 63] width 204 height 18
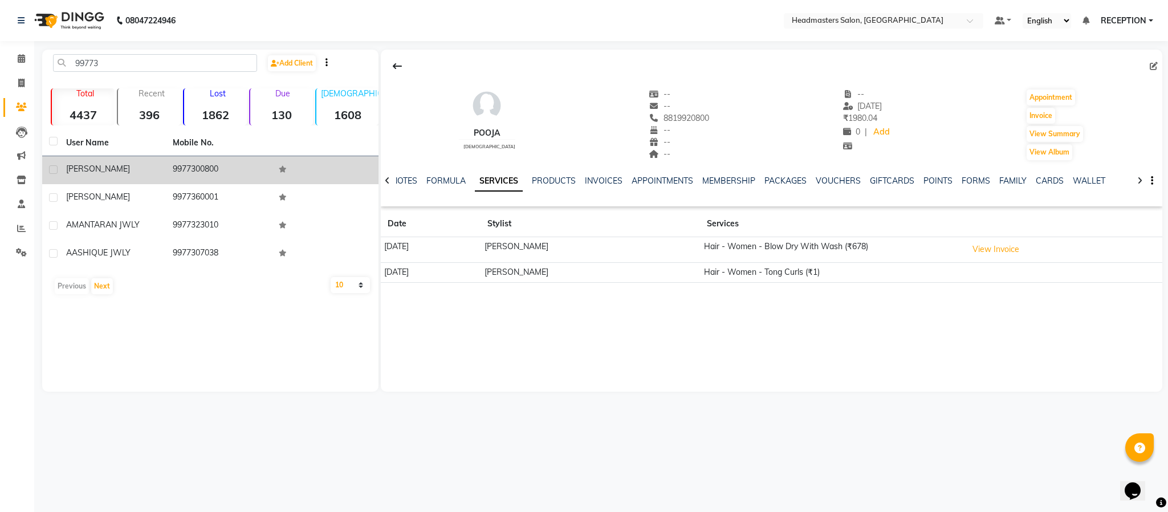
click at [164, 169] on td "pratyush" at bounding box center [112, 170] width 107 height 28
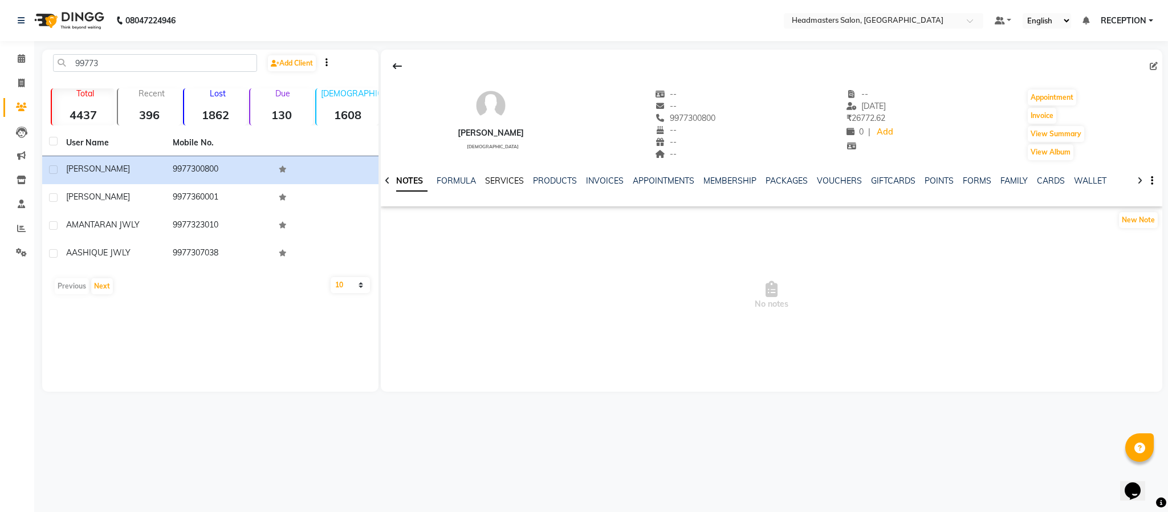
click at [503, 180] on link "SERVICES" at bounding box center [504, 181] width 39 height 10
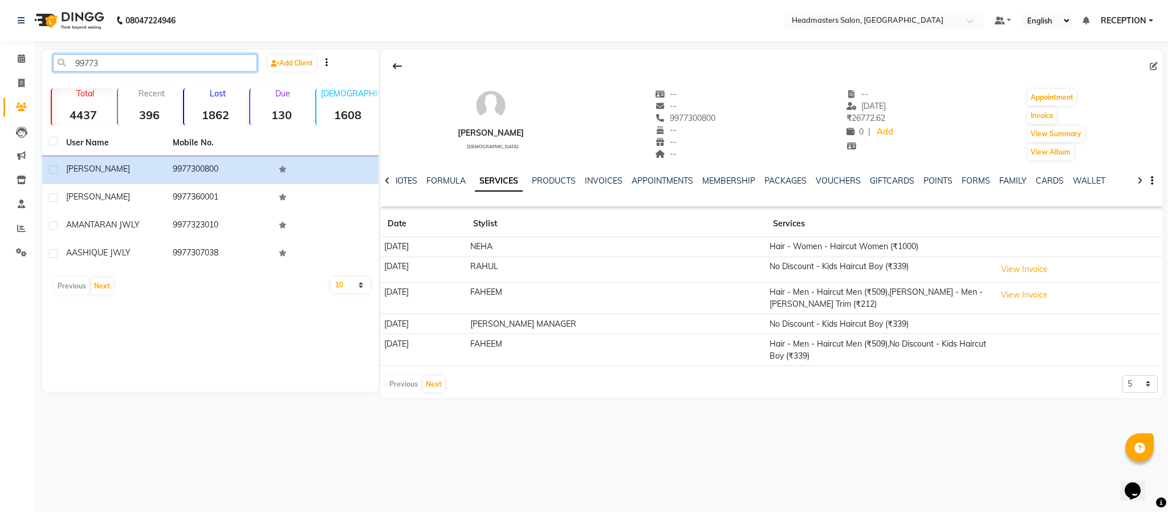
click at [119, 59] on input "99773" at bounding box center [155, 63] width 204 height 18
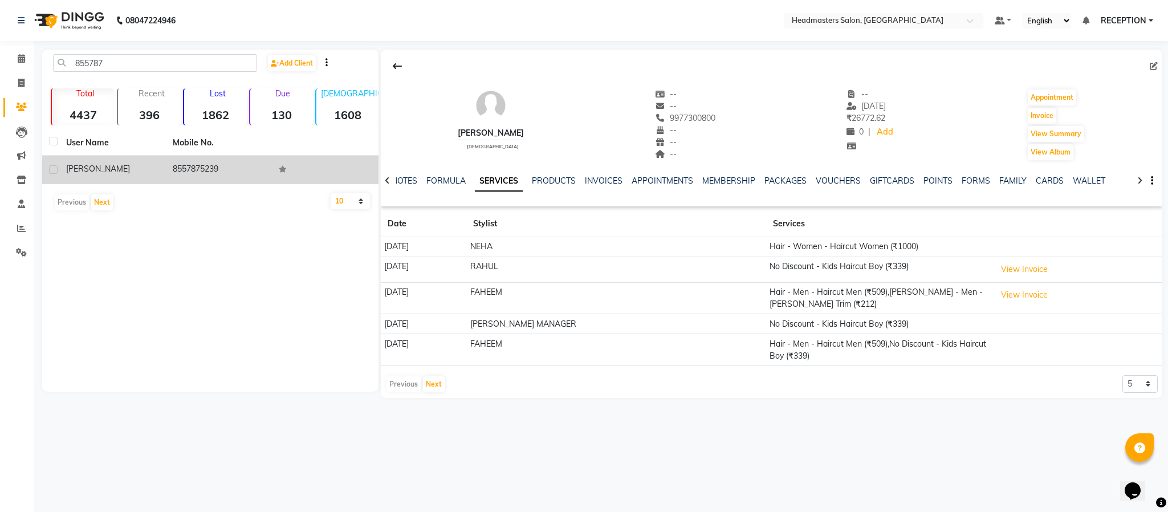
click at [134, 161] on td "Madhuri" at bounding box center [112, 170] width 107 height 28
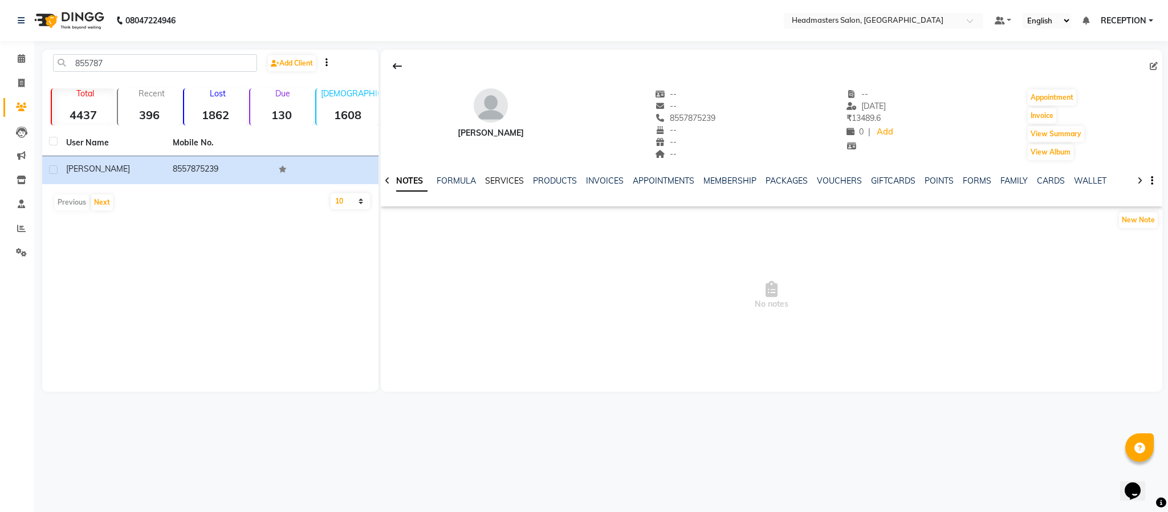
click at [506, 180] on link "SERVICES" at bounding box center [504, 181] width 39 height 10
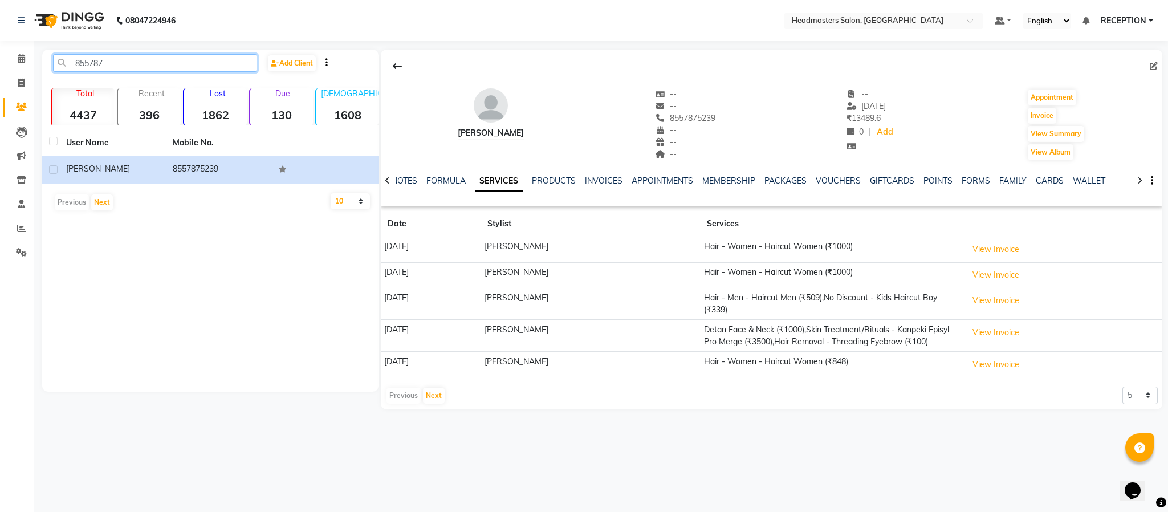
click at [157, 70] on input "855787" at bounding box center [155, 63] width 204 height 18
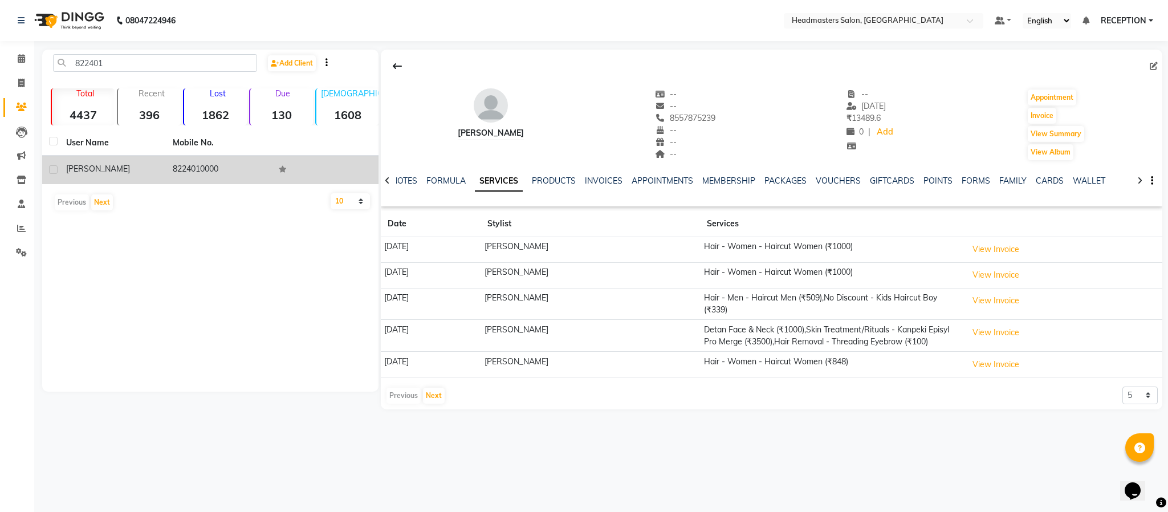
click at [150, 166] on div "PRATISH" at bounding box center [112, 169] width 93 height 12
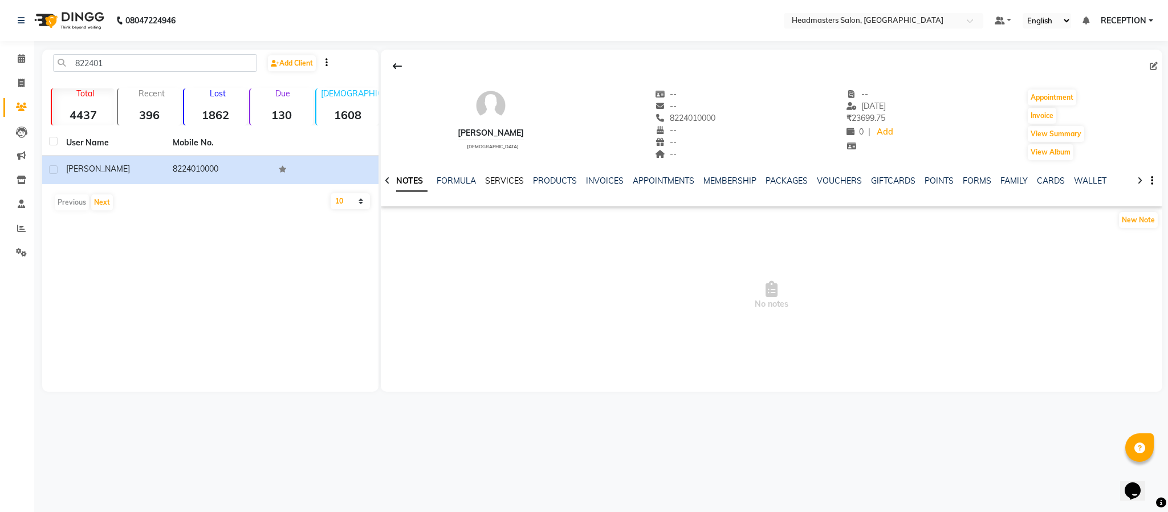
click at [508, 181] on link "SERVICES" at bounding box center [504, 181] width 39 height 10
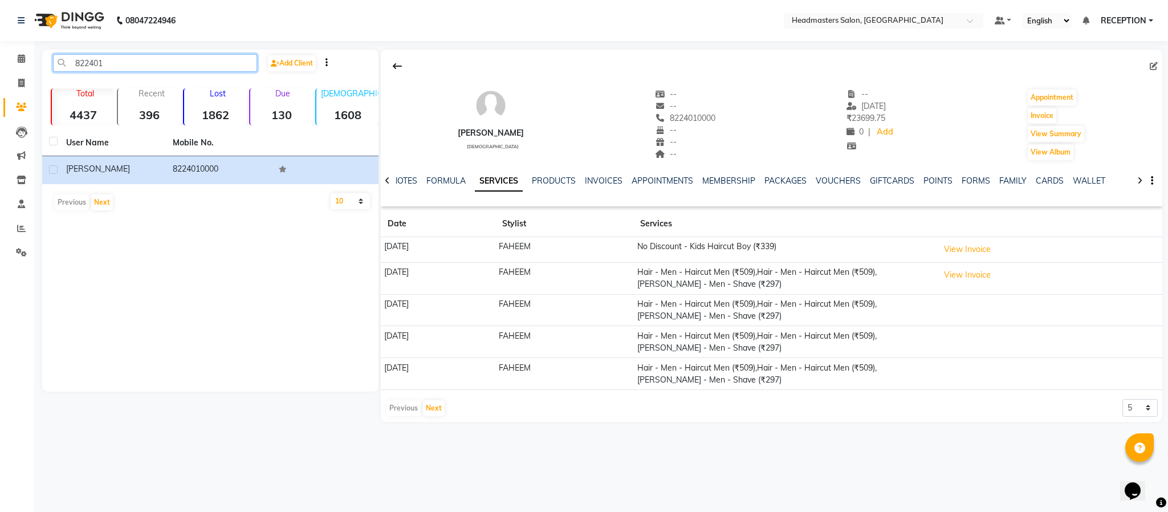
click at [118, 60] on input "822401" at bounding box center [155, 63] width 204 height 18
click at [115, 63] on input "822401" at bounding box center [155, 63] width 204 height 18
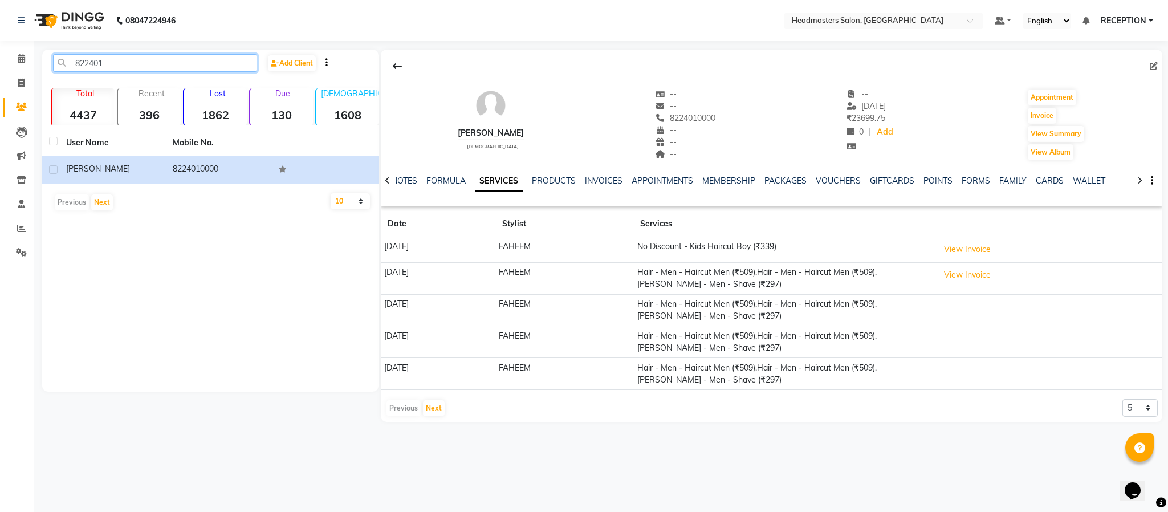
click at [115, 63] on input "822401" at bounding box center [155, 63] width 204 height 18
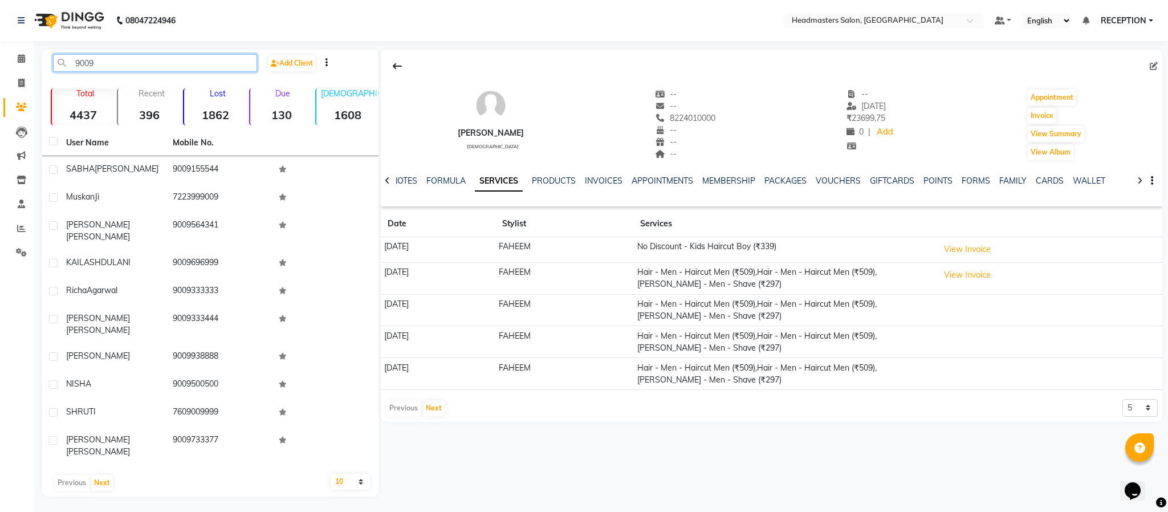
click at [95, 69] on input "9009" at bounding box center [155, 63] width 204 height 18
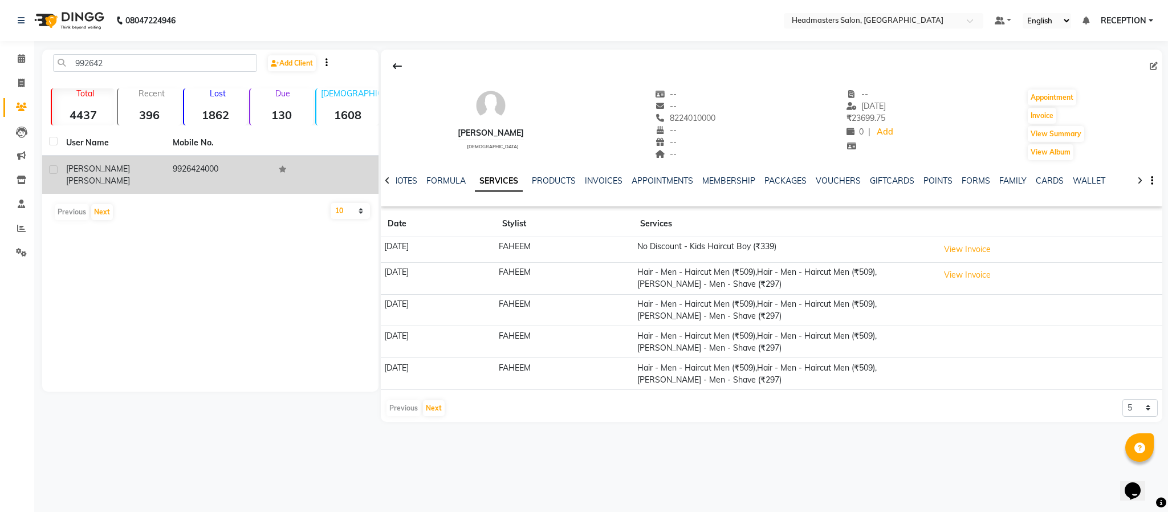
click at [113, 176] on span "Waswani" at bounding box center [98, 181] width 64 height 10
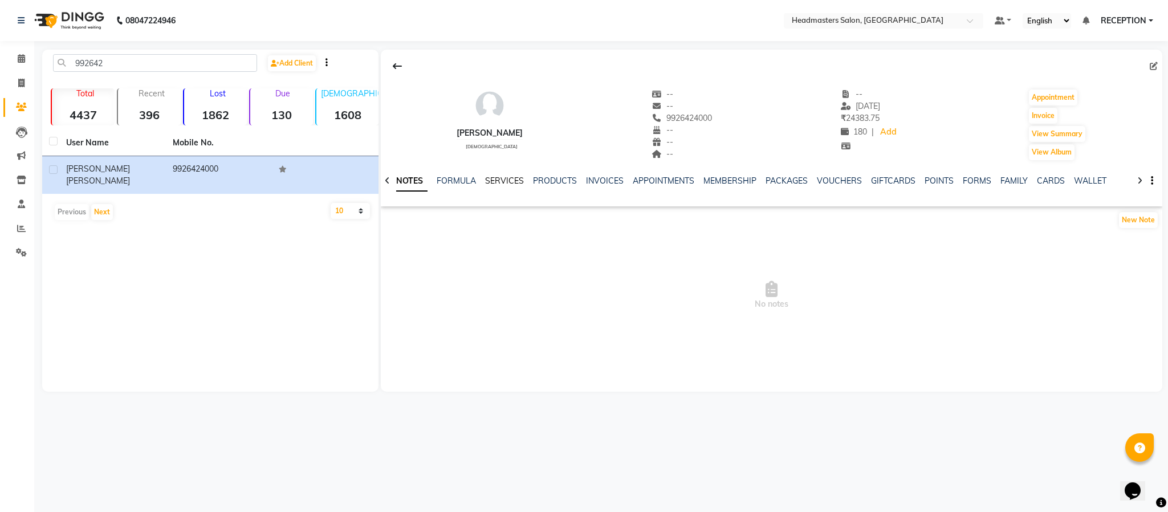
click at [510, 181] on link "SERVICES" at bounding box center [504, 181] width 39 height 10
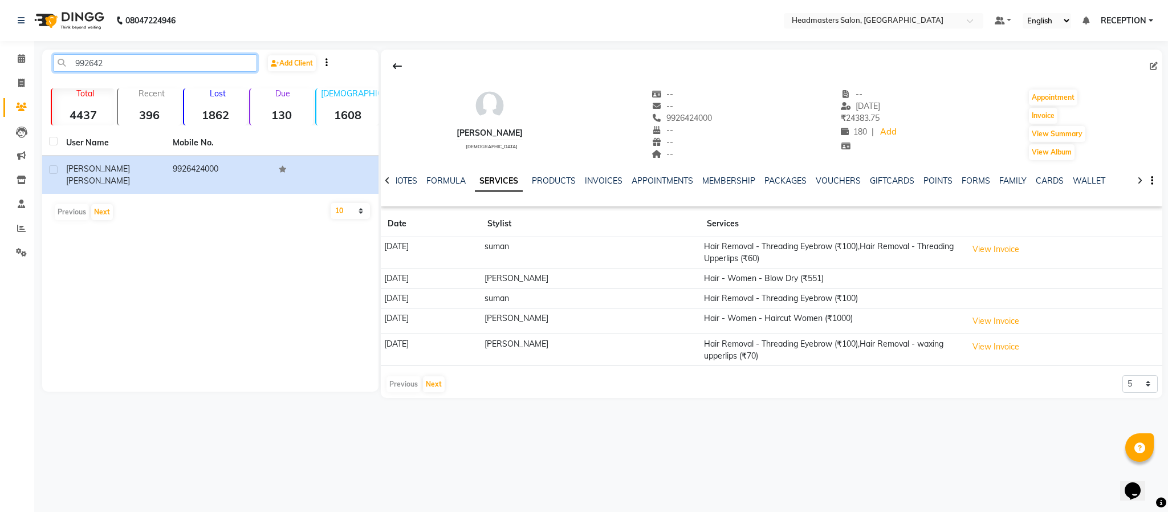
click at [154, 62] on input "992642" at bounding box center [155, 63] width 204 height 18
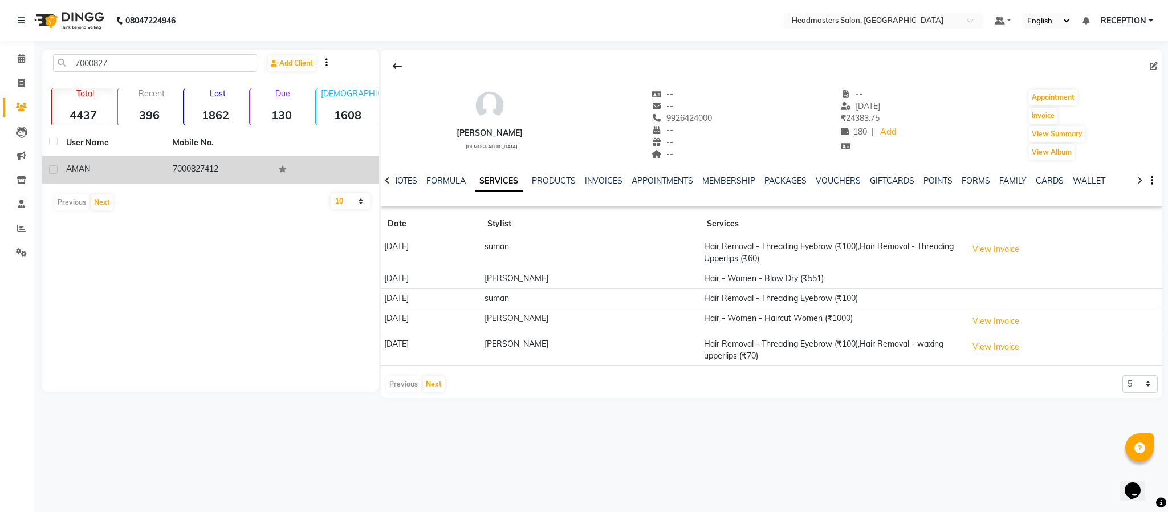
click at [173, 157] on td "7000827412" at bounding box center [219, 170] width 107 height 28
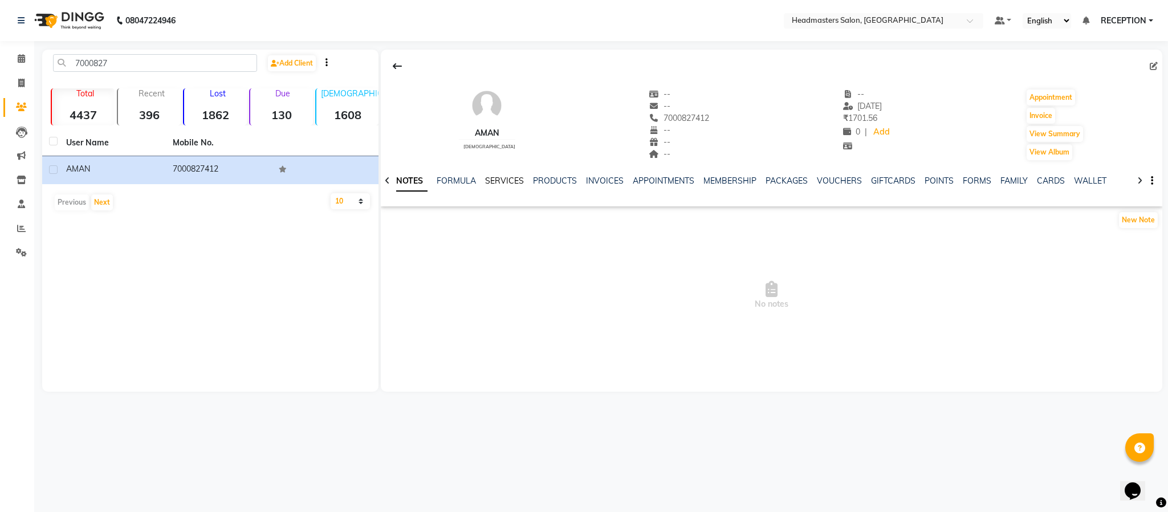
click at [495, 185] on link "SERVICES" at bounding box center [504, 181] width 39 height 10
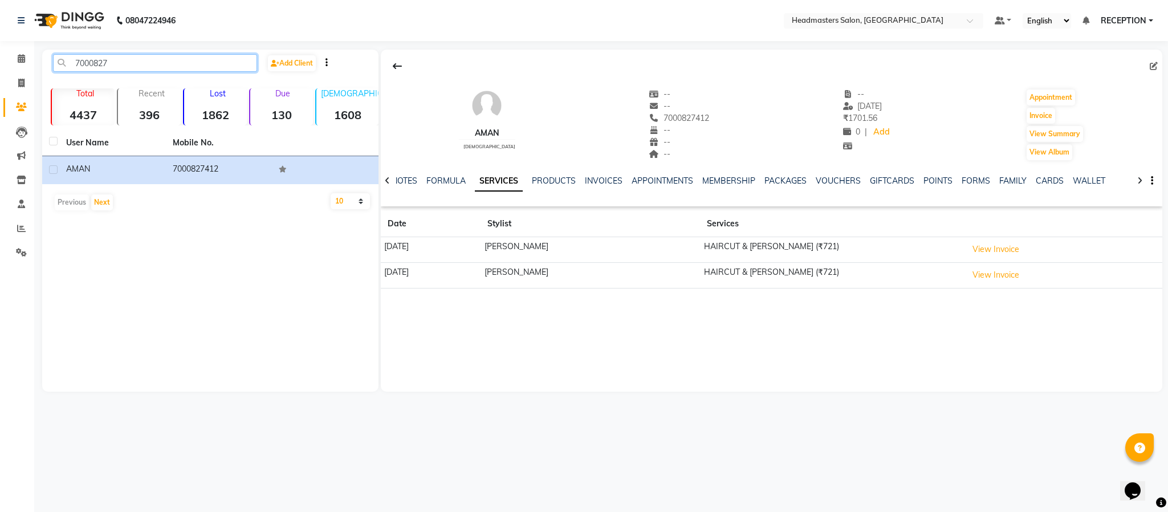
click at [130, 65] on input "7000827" at bounding box center [155, 63] width 204 height 18
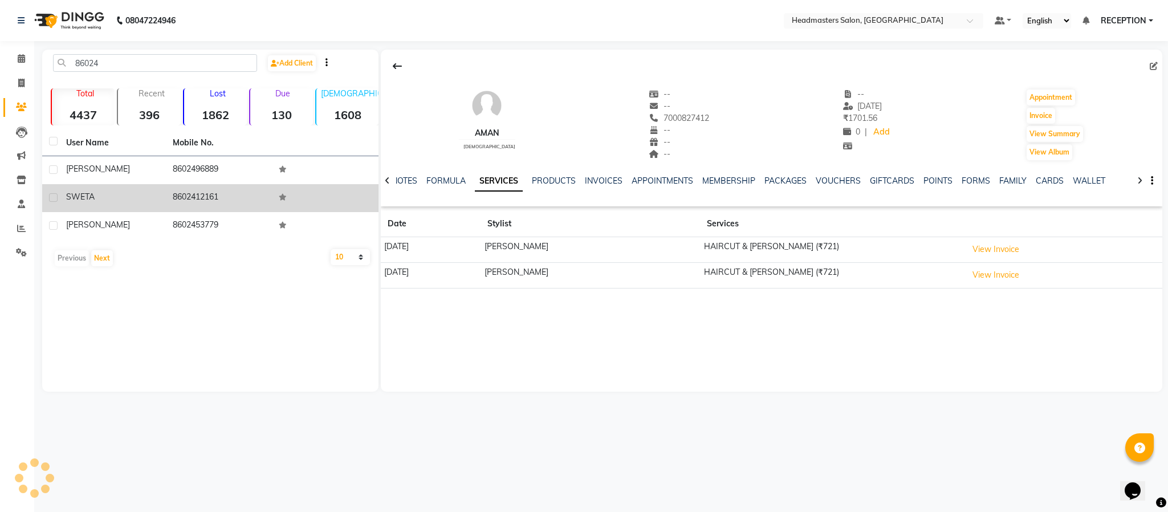
click at [133, 195] on div "SWETA" at bounding box center [112, 197] width 93 height 12
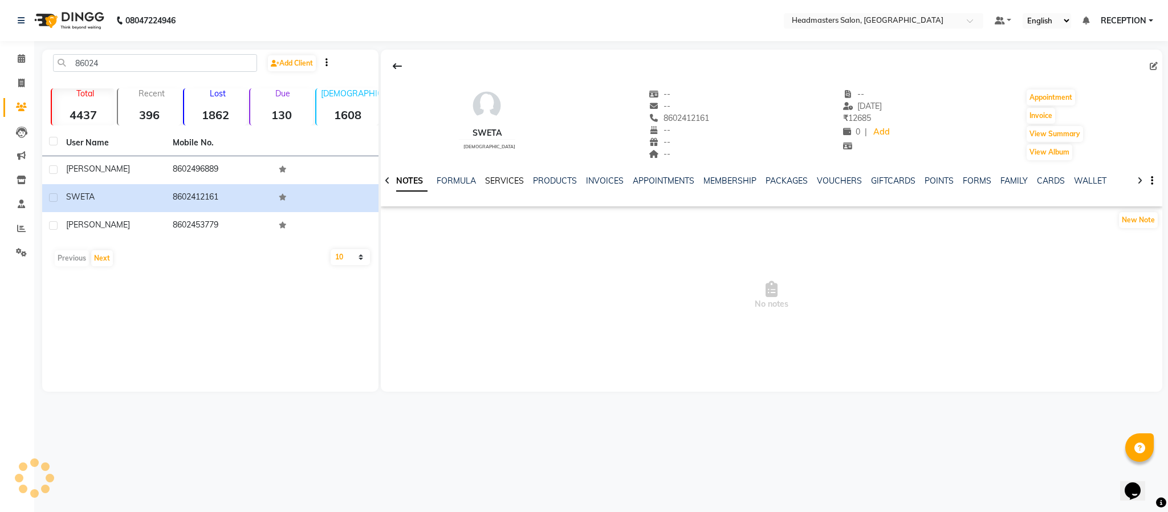
click at [510, 176] on link "SERVICES" at bounding box center [504, 181] width 39 height 10
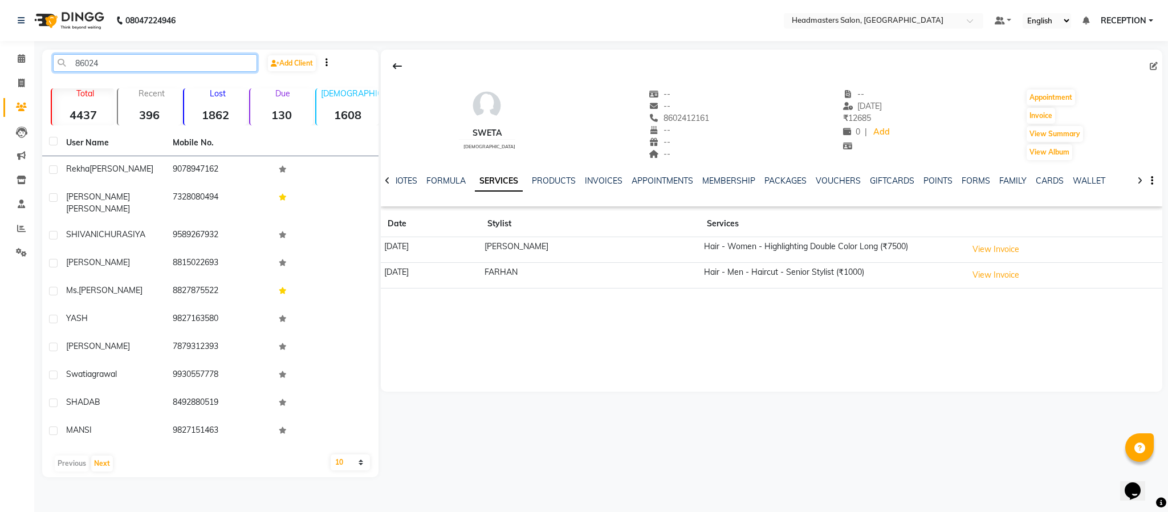
click at [103, 55] on input "86024" at bounding box center [155, 63] width 204 height 18
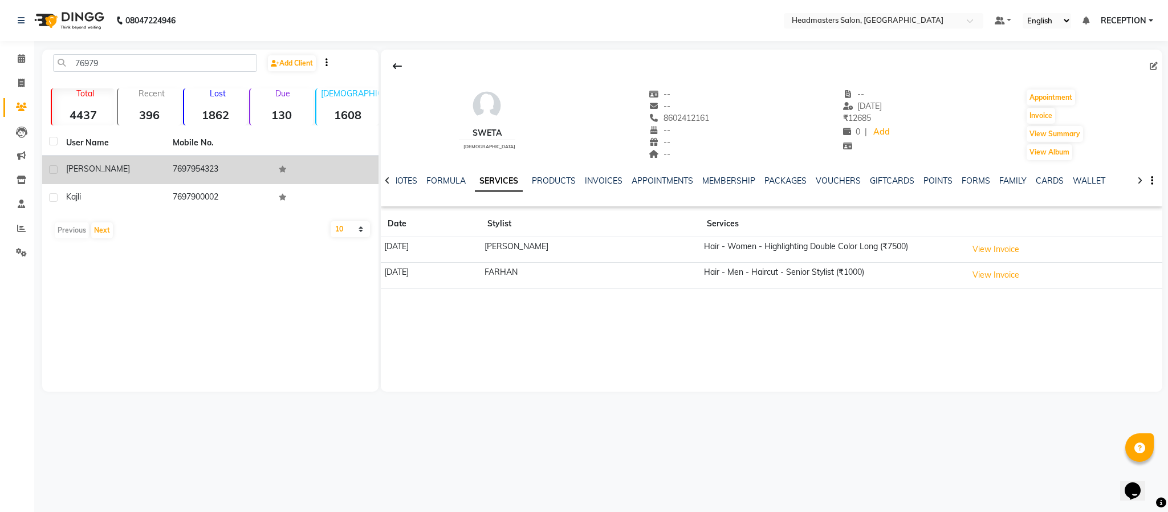
click at [197, 177] on td "7697954323" at bounding box center [219, 170] width 107 height 28
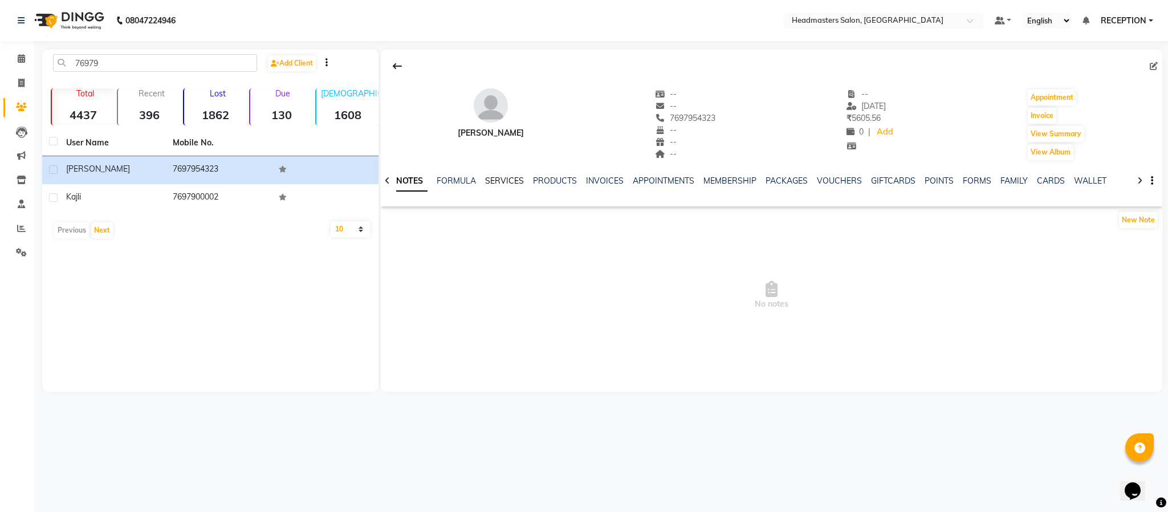
click at [499, 182] on link "SERVICES" at bounding box center [504, 181] width 39 height 10
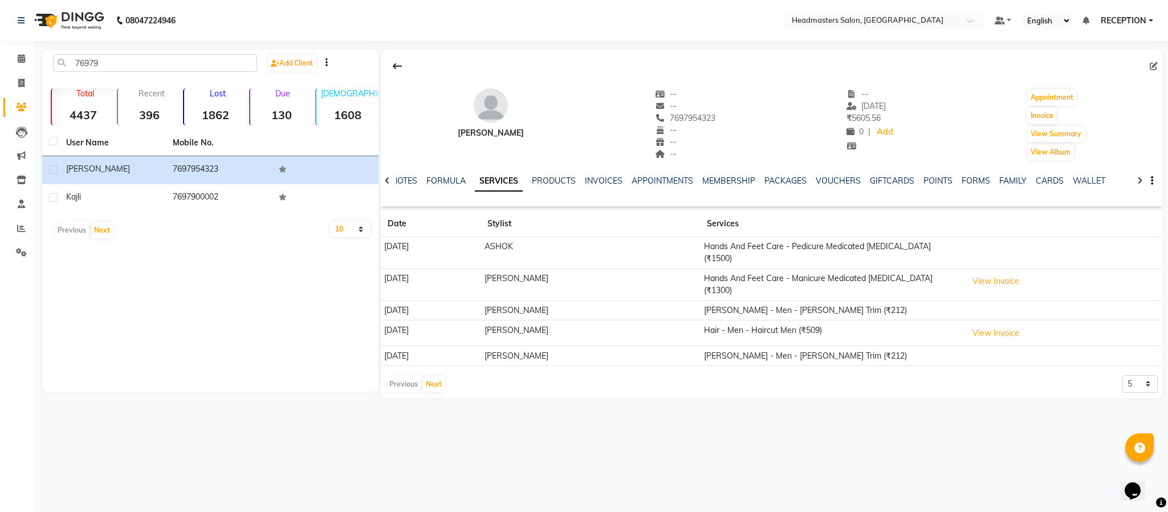
drag, startPoint x: 850, startPoint y: 471, endPoint x: 563, endPoint y: 412, distance: 292.6
click at [563, 412] on div "08047224946 Select Location × Headmasters Salon, Shankar Nagar Default Panel My…" at bounding box center [584, 256] width 1168 height 512
click at [156, 65] on input "76979" at bounding box center [155, 63] width 204 height 18
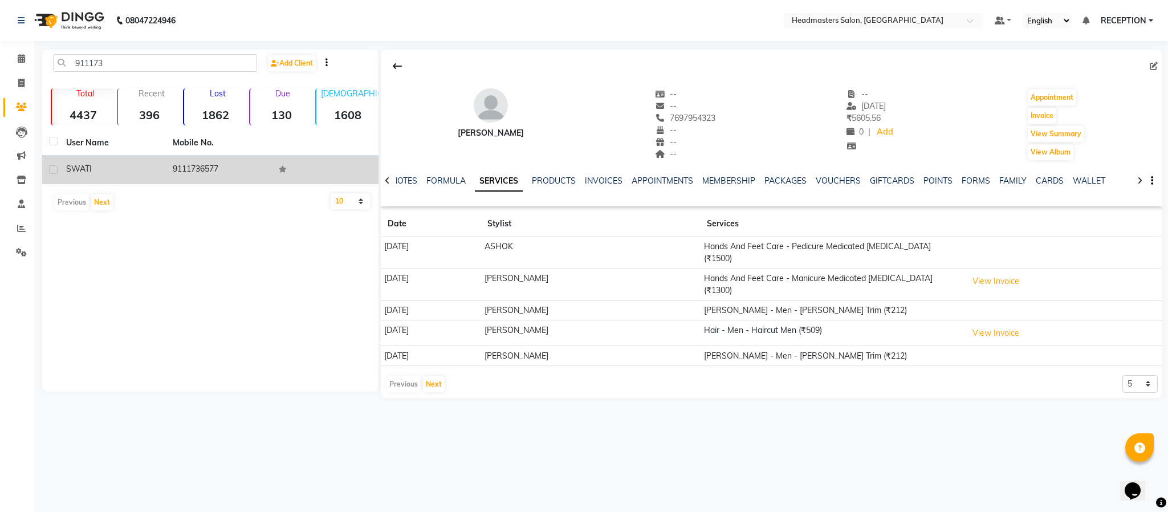
click at [140, 166] on div "SWATI" at bounding box center [112, 169] width 93 height 12
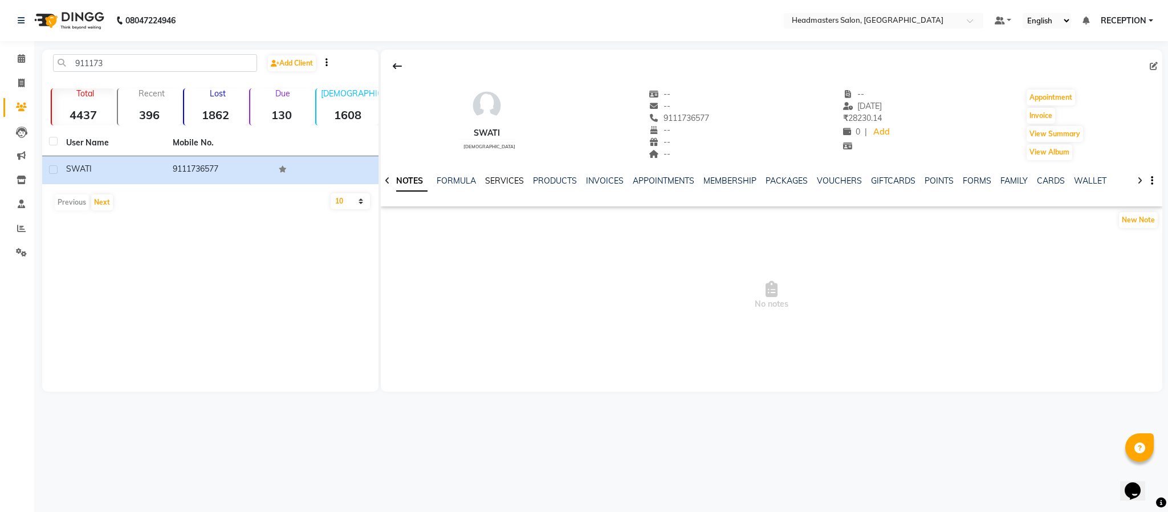
click at [498, 180] on link "SERVICES" at bounding box center [504, 181] width 39 height 10
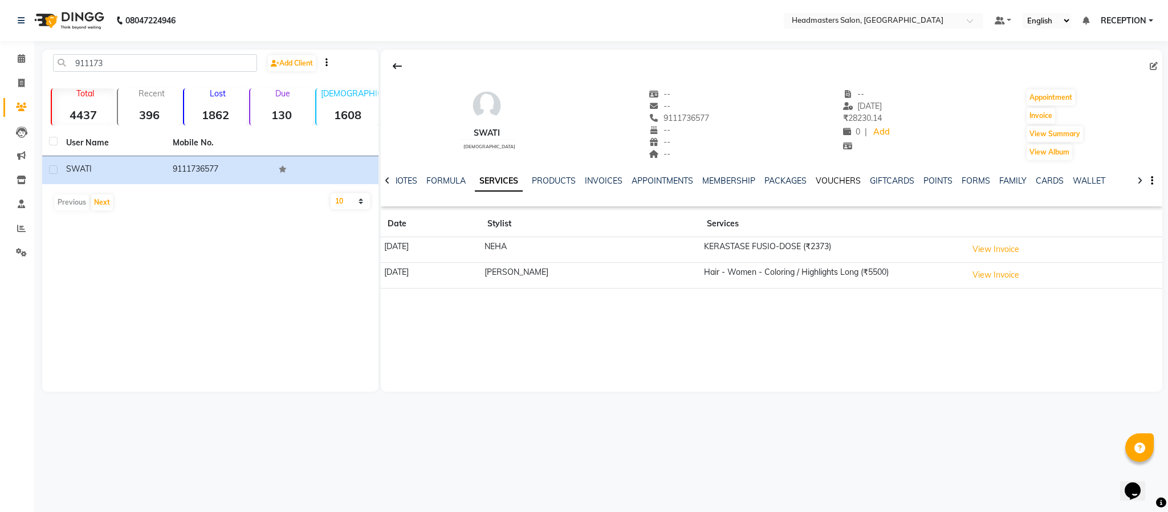
click at [836, 176] on link "VOUCHERS" at bounding box center [838, 181] width 45 height 10
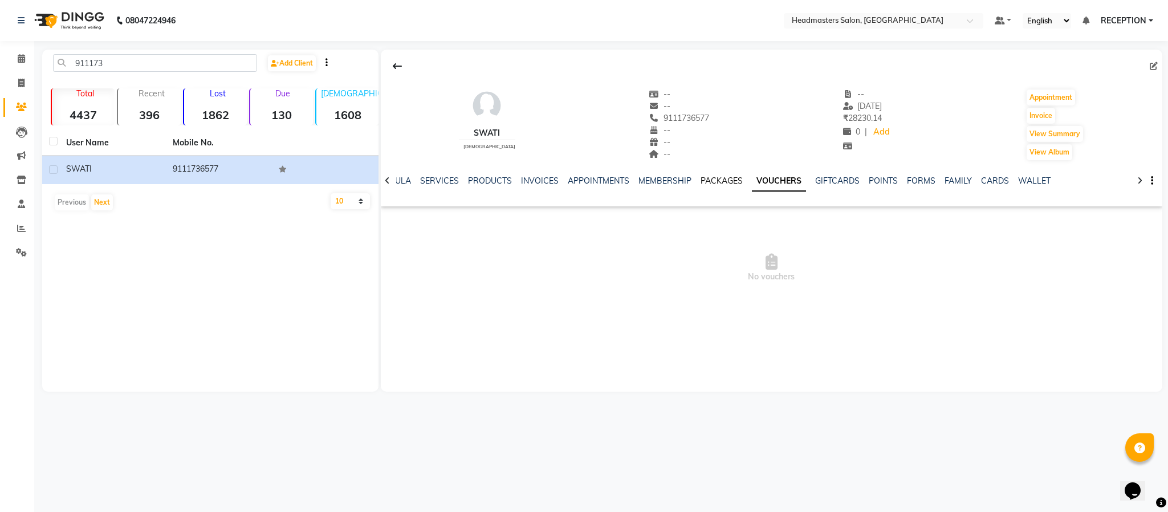
click at [725, 180] on link "PACKAGES" at bounding box center [721, 181] width 42 height 10
click at [772, 178] on link "VOUCHERS" at bounding box center [792, 181] width 45 height 10
click at [146, 67] on input "911173" at bounding box center [155, 63] width 204 height 18
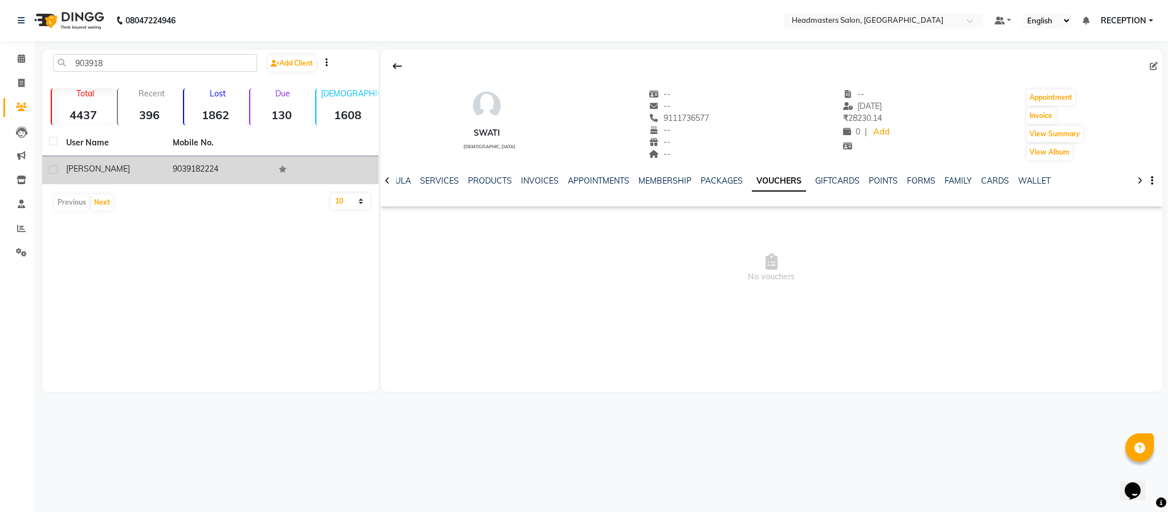
click at [100, 173] on div "sweena" at bounding box center [112, 169] width 93 height 12
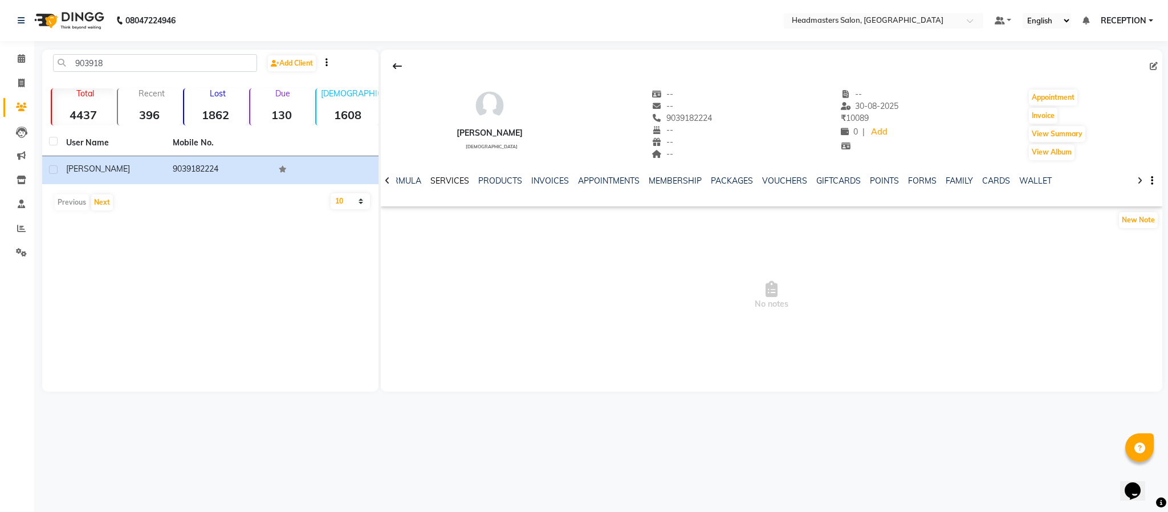
click at [455, 181] on link "SERVICES" at bounding box center [449, 181] width 39 height 10
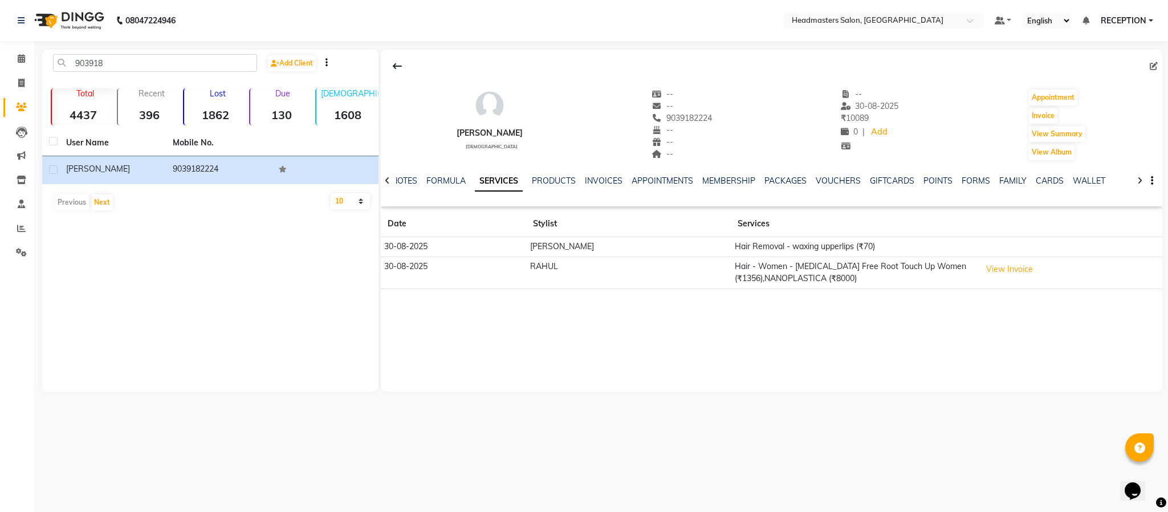
click at [570, 269] on td "RAHUL" at bounding box center [628, 272] width 205 height 32
click at [142, 62] on input "903918" at bounding box center [155, 63] width 204 height 18
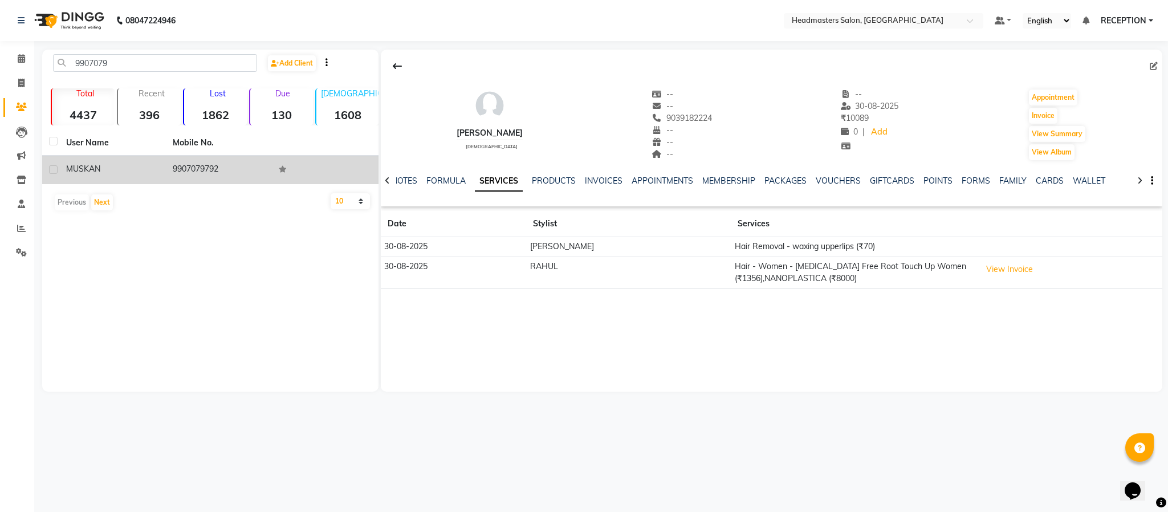
click at [192, 173] on td "9907079792" at bounding box center [219, 170] width 107 height 28
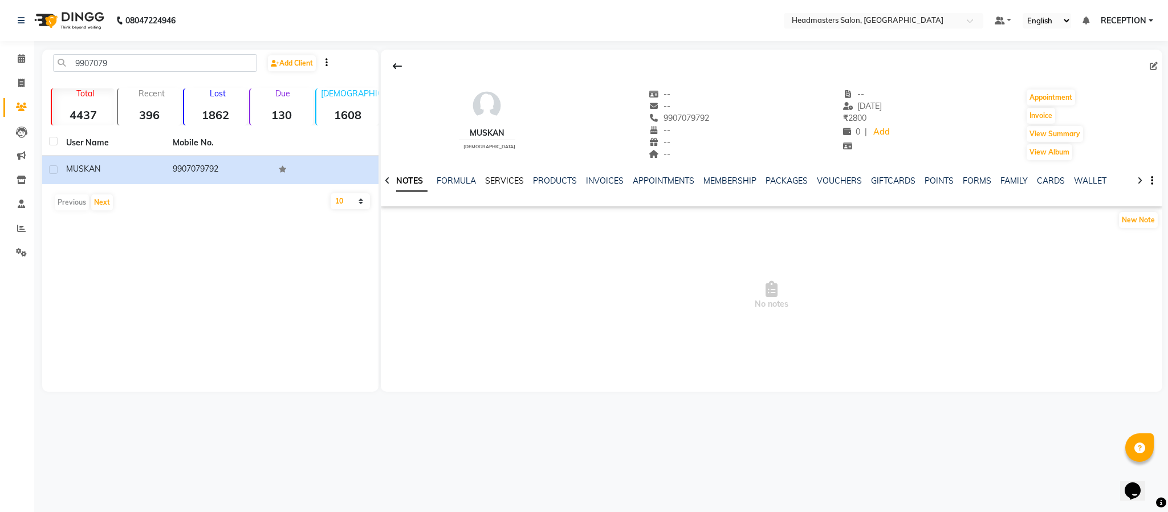
click at [503, 181] on link "SERVICES" at bounding box center [504, 181] width 39 height 10
click at [145, 67] on input "9907079" at bounding box center [155, 63] width 204 height 18
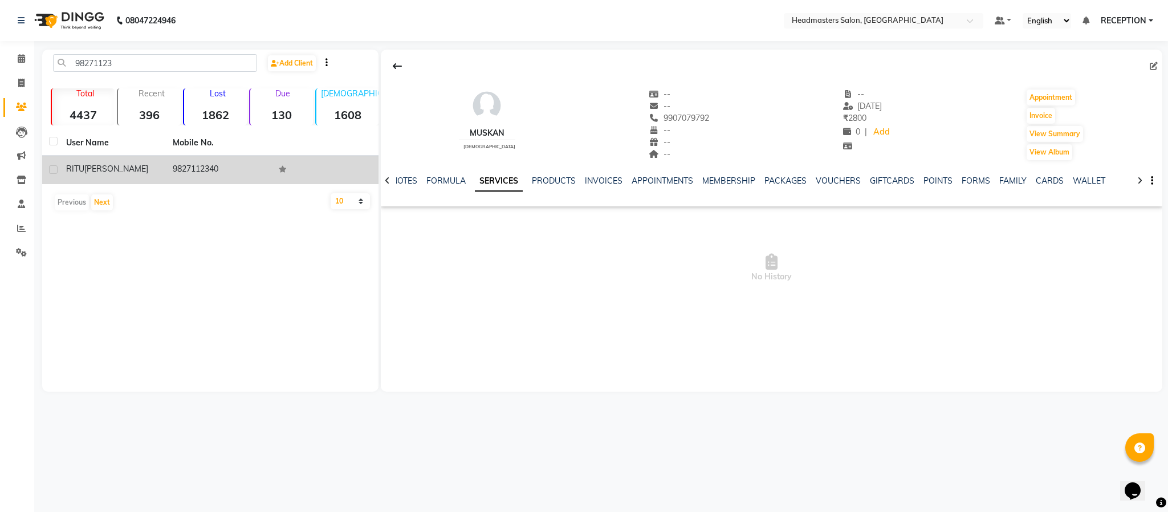
click at [157, 175] on td "RITU Beriwal" at bounding box center [112, 170] width 107 height 28
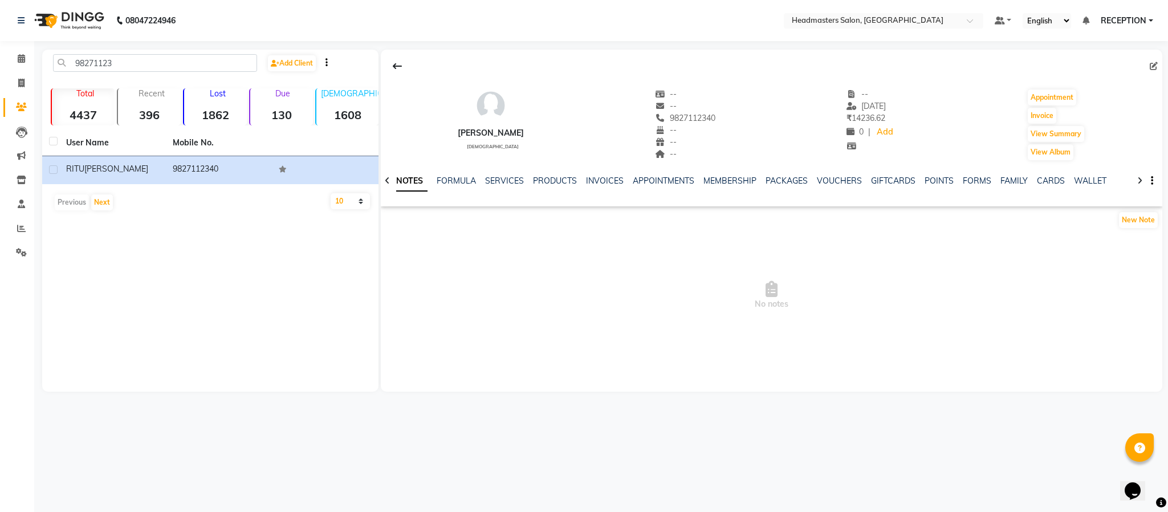
click at [496, 175] on div "SERVICES" at bounding box center [504, 181] width 39 height 12
click at [496, 177] on link "SERVICES" at bounding box center [504, 181] width 39 height 10
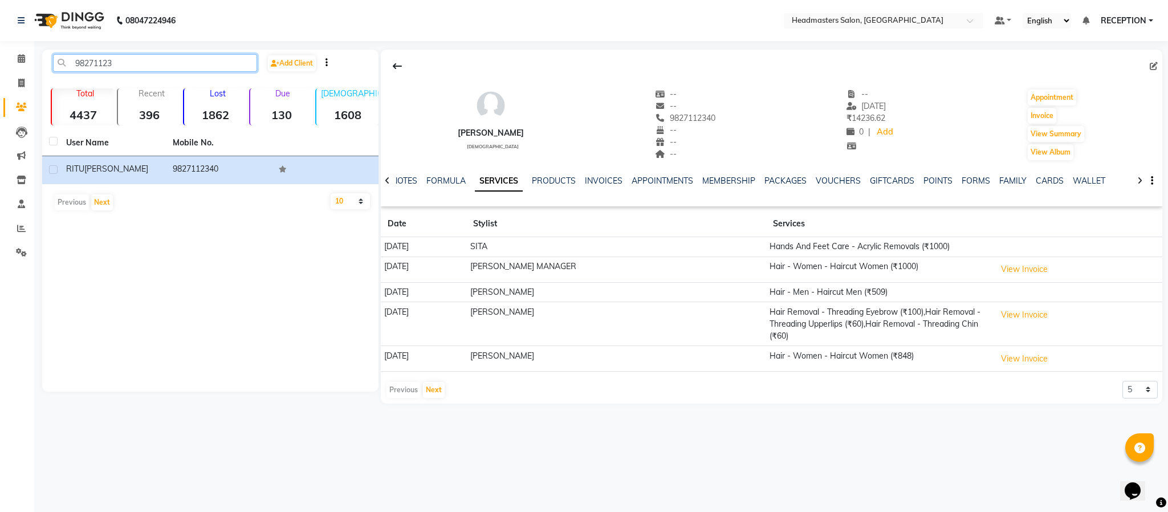
click at [132, 62] on input "98271123" at bounding box center [155, 63] width 204 height 18
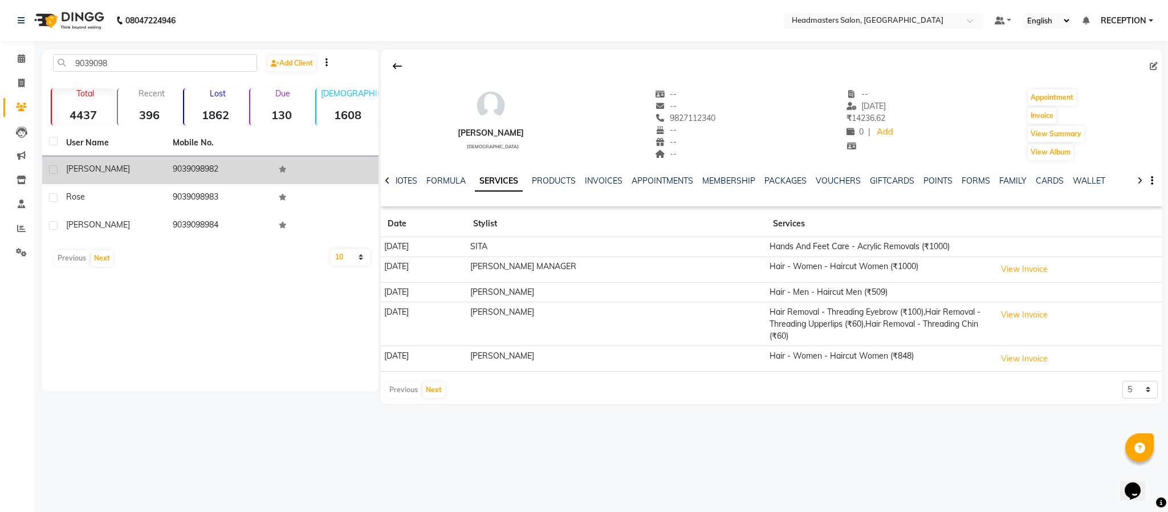
click at [166, 173] on td "9039098982" at bounding box center [219, 170] width 107 height 28
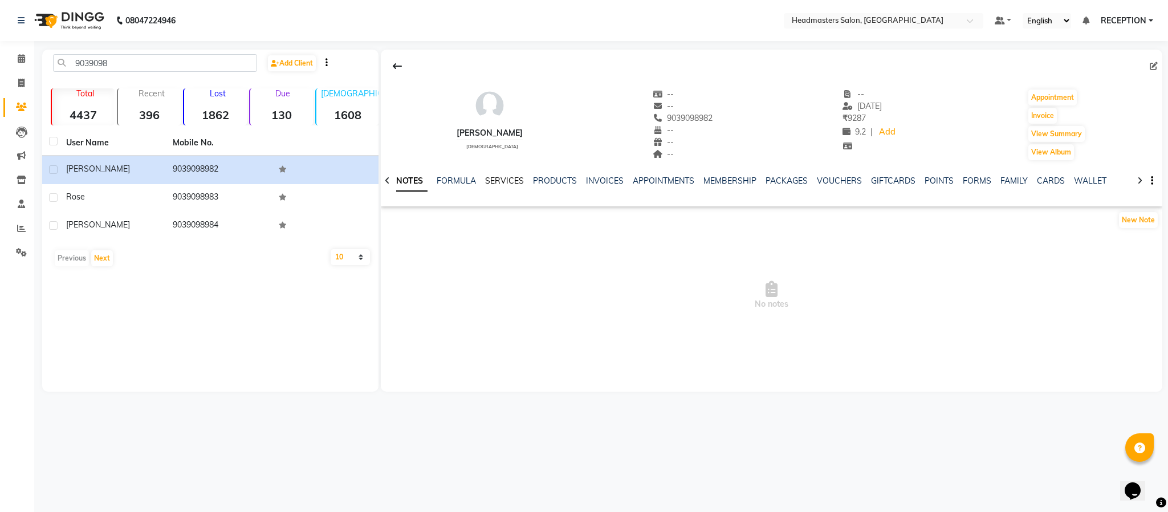
click at [513, 181] on link "SERVICES" at bounding box center [504, 181] width 39 height 10
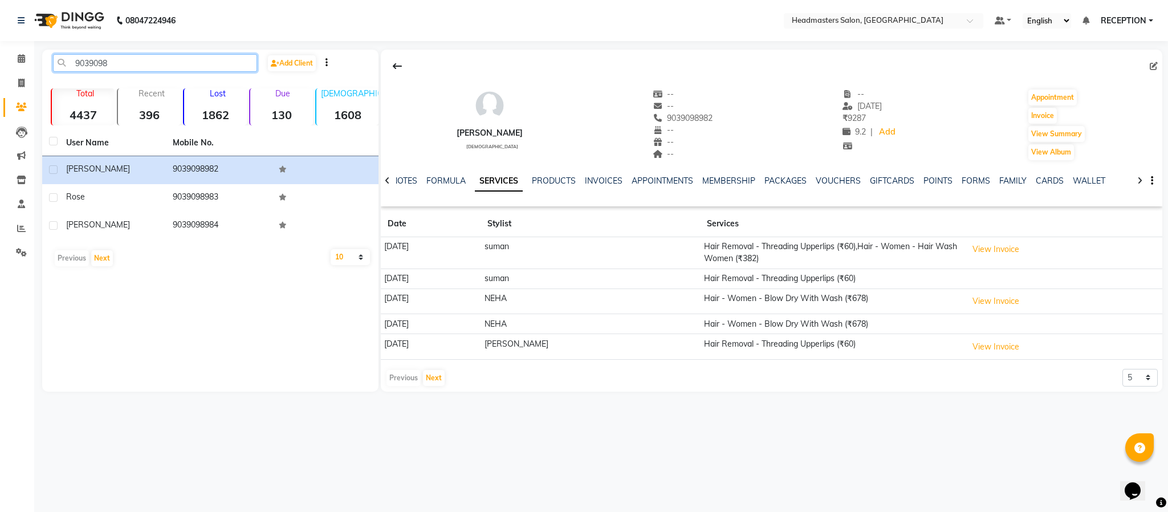
click at [121, 62] on input "9039098" at bounding box center [155, 63] width 204 height 18
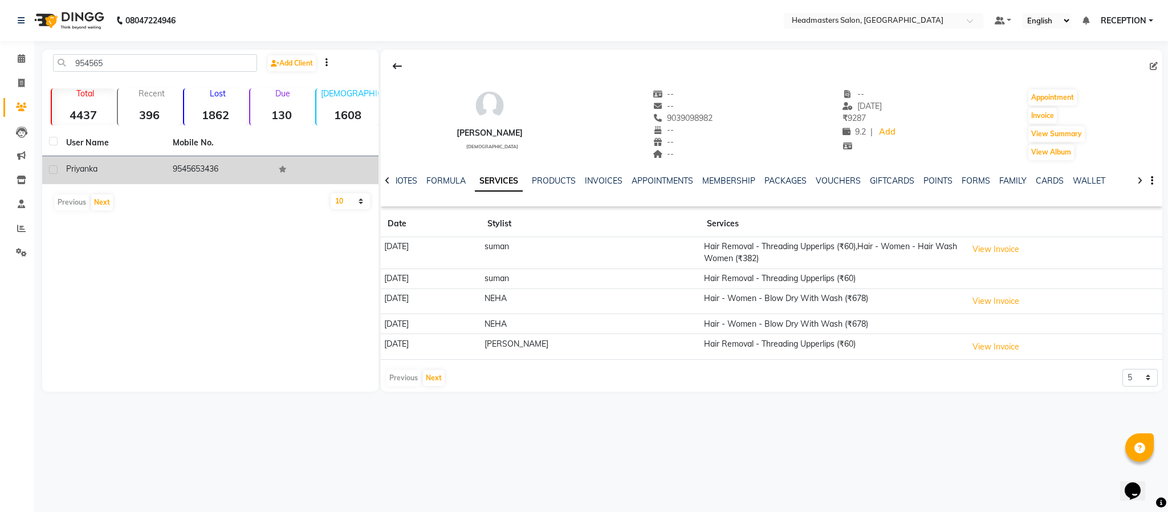
click at [170, 166] on td "9545653436" at bounding box center [219, 170] width 107 height 28
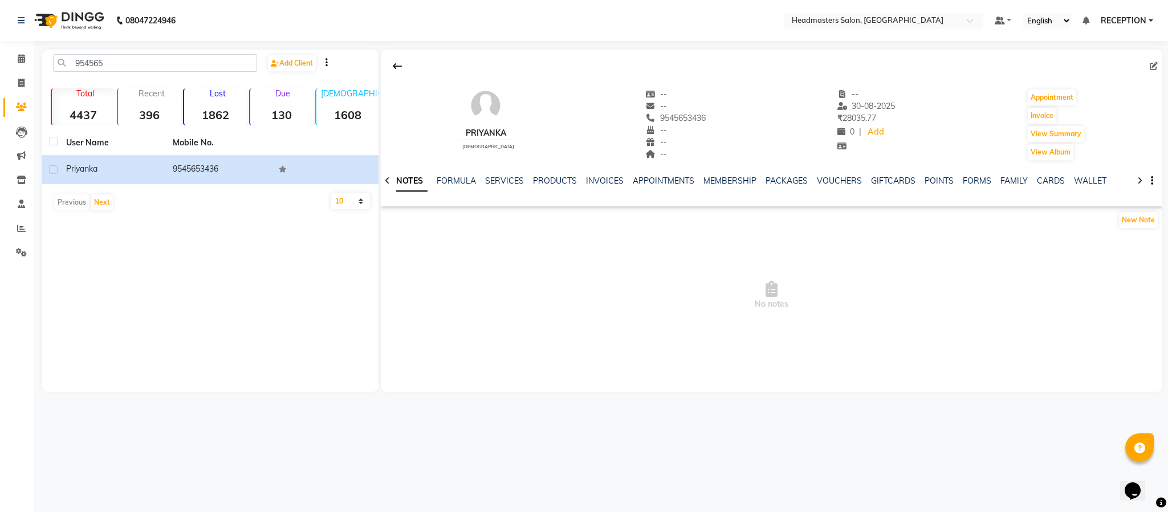
click at [498, 175] on div "SERVICES" at bounding box center [504, 181] width 39 height 12
click at [503, 182] on link "SERVICES" at bounding box center [504, 181] width 39 height 10
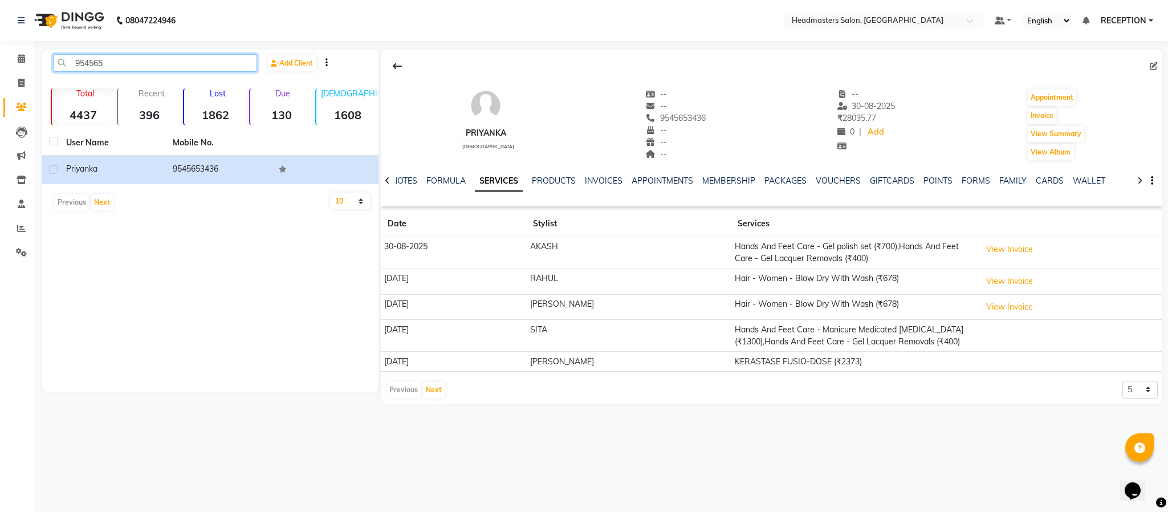
click at [154, 64] on input "954565" at bounding box center [155, 63] width 204 height 18
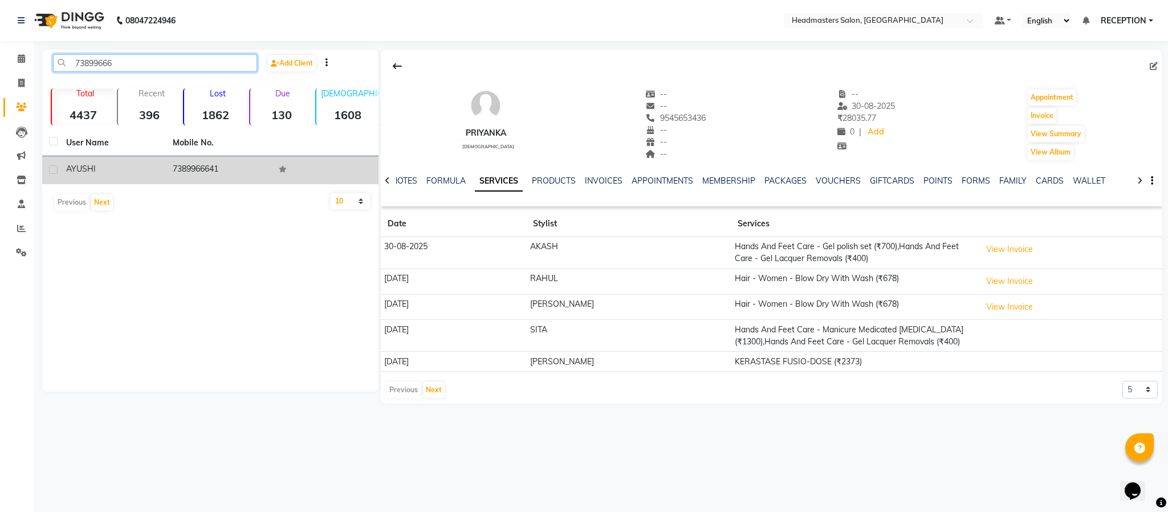
type input "73899666"
click at [190, 174] on td "7389966641" at bounding box center [219, 170] width 107 height 28
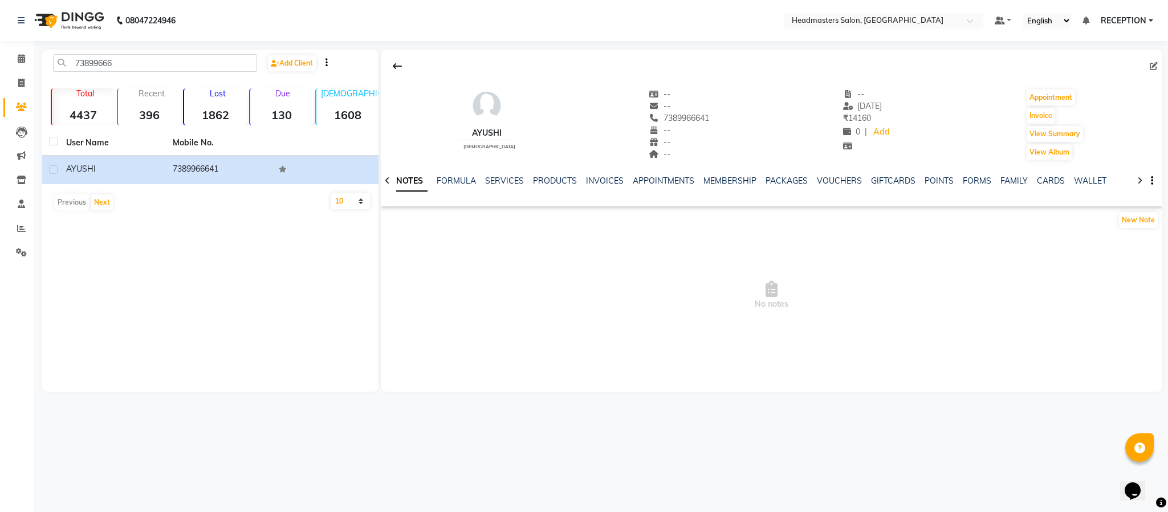
click at [493, 174] on div "NOTES FORMULA SERVICES PRODUCTS INVOICES APPOINTMENTS MEMBERSHIP PACKAGES VOUCH…" at bounding box center [772, 180] width 782 height 39
click at [498, 180] on link "SERVICES" at bounding box center [504, 181] width 39 height 10
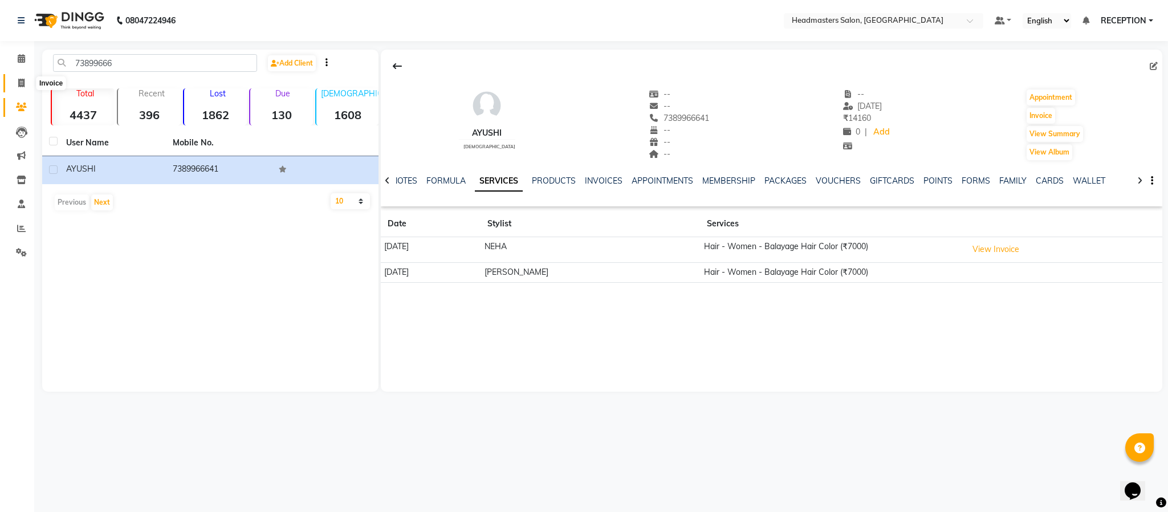
click at [21, 84] on icon at bounding box center [21, 83] width 6 height 9
select select "service"
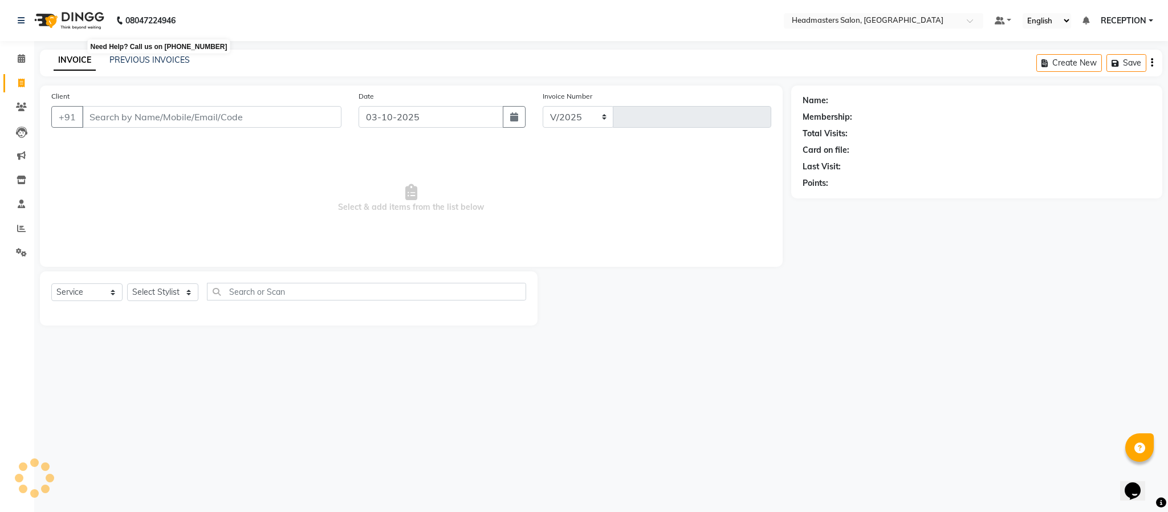
select select "3454"
type input "1834"
click at [168, 57] on link "PREVIOUS INVOICES" at bounding box center [149, 60] width 80 height 10
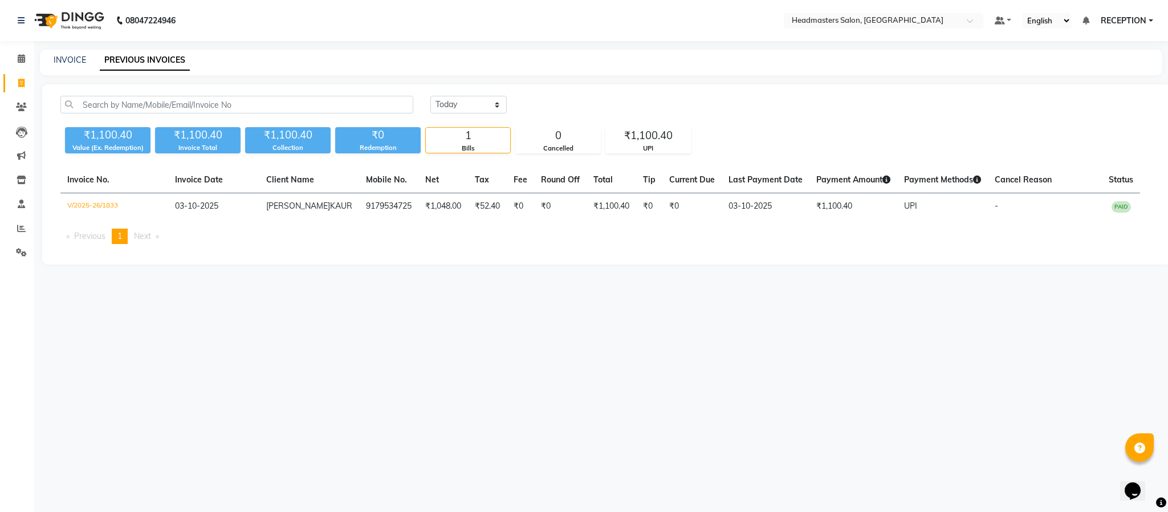
click at [453, 92] on div "Today Yesterday Custom Range ₹1,100.40 Value (Ex. Redemption) ₹1,100.40 Invoice…" at bounding box center [606, 174] width 1128 height 180
click at [459, 103] on select "Today Yesterday Custom Range" at bounding box center [468, 105] width 76 height 18
click at [430, 96] on select "Today Yesterday Custom Range" at bounding box center [468, 105] width 76 height 18
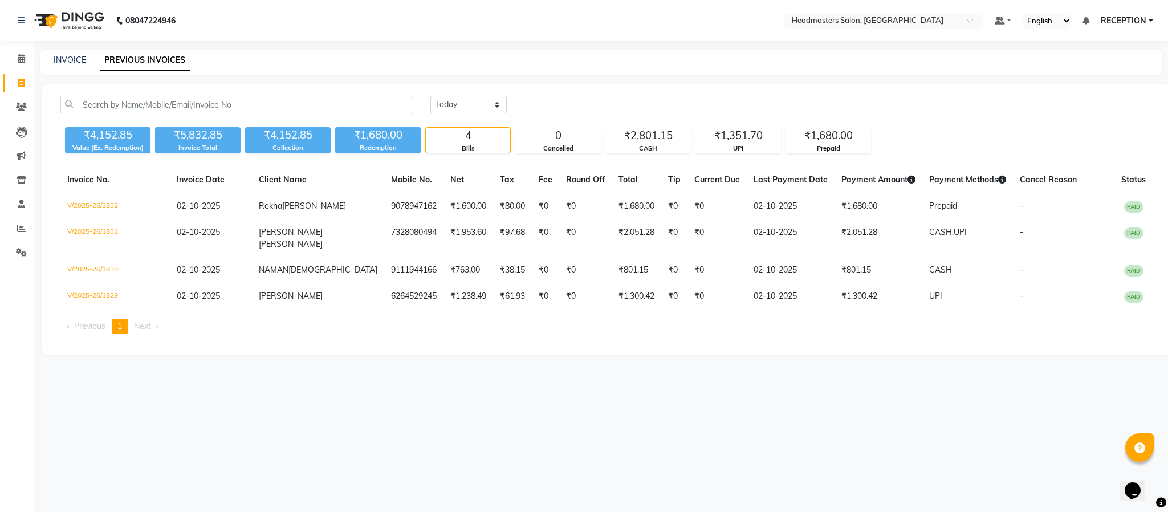
click at [470, 91] on div "Today Yesterday Custom Range ₹4,152.85 Value (Ex. Redemption) ₹5,832.85 Invoice…" at bounding box center [606, 219] width 1128 height 270
click at [471, 96] on select "Today Yesterday Custom Range" at bounding box center [468, 105] width 76 height 18
select select "range"
click at [430, 96] on select "Today Yesterday Custom Range" at bounding box center [468, 105] width 76 height 18
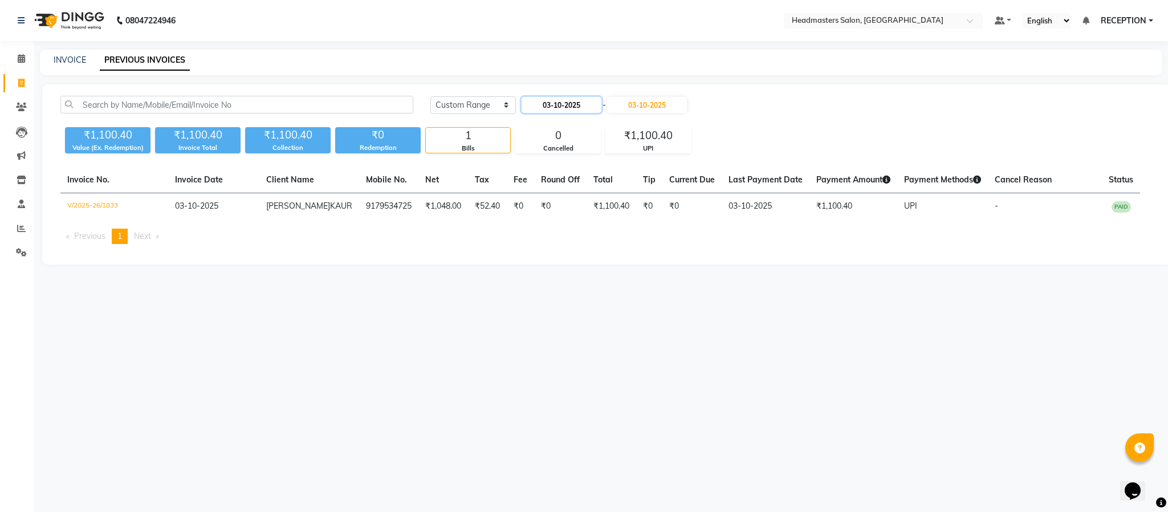
click at [565, 106] on input "03-10-2025" at bounding box center [561, 105] width 80 height 16
select select "10"
select select "2025"
click at [583, 164] on div "2" at bounding box center [588, 163] width 18 height 18
type input "02-10-2025"
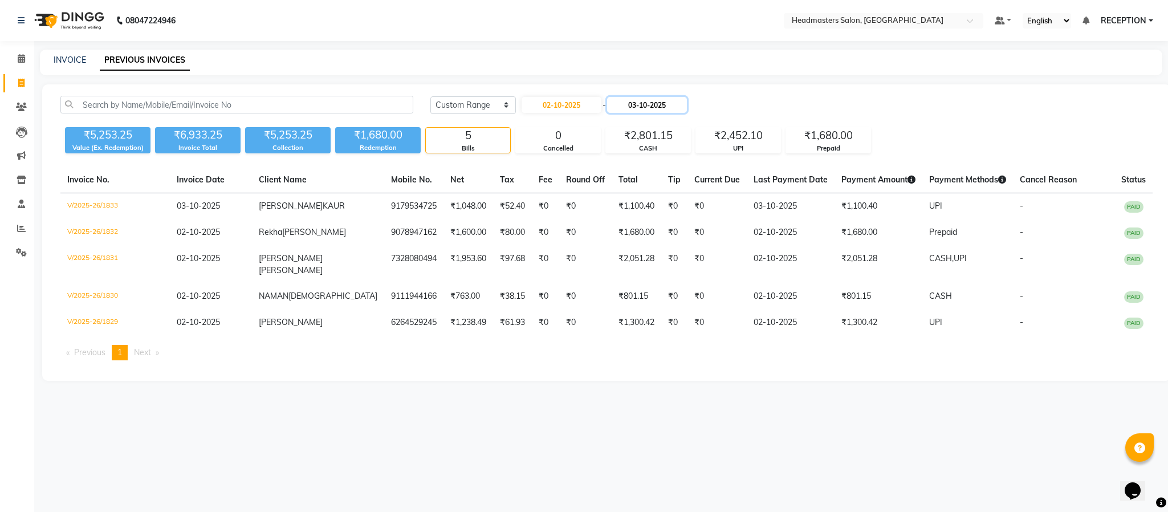
click at [659, 104] on input "03-10-2025" at bounding box center [647, 105] width 80 height 16
click at [675, 164] on div "2" at bounding box center [677, 163] width 18 height 18
type input "02-10-2025"
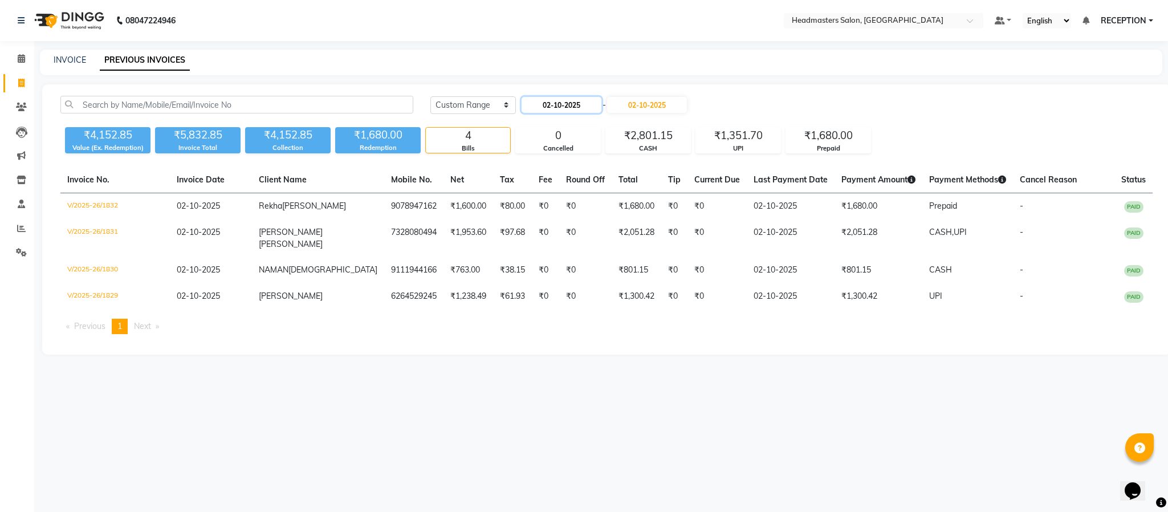
click at [568, 108] on input "02-10-2025" at bounding box center [561, 105] width 80 height 16
select select "10"
select select "2025"
click at [566, 163] on div "1" at bounding box center [570, 163] width 18 height 18
type input "01-10-2025"
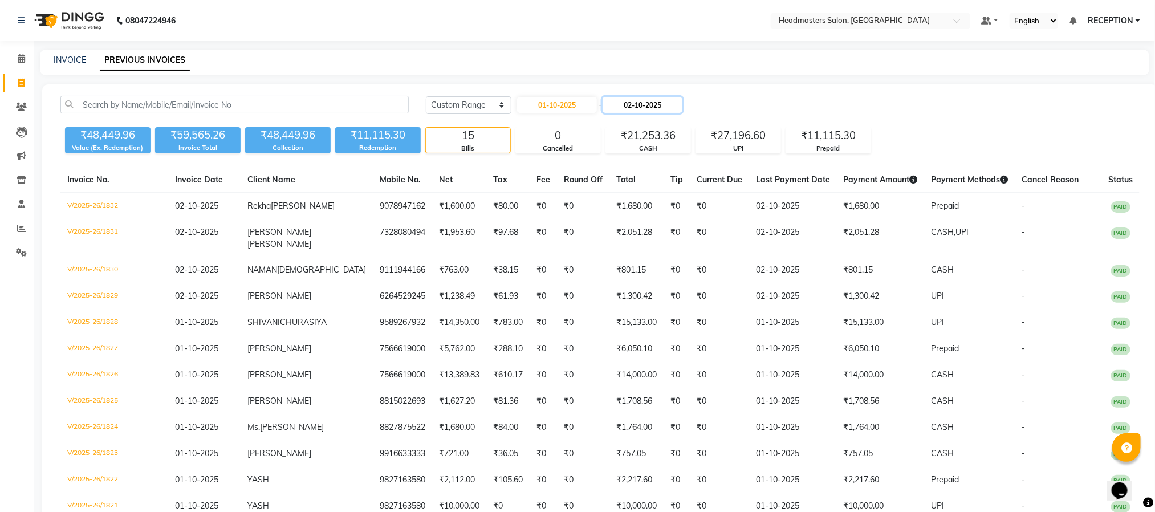
click at [643, 99] on input "02-10-2025" at bounding box center [642, 105] width 80 height 16
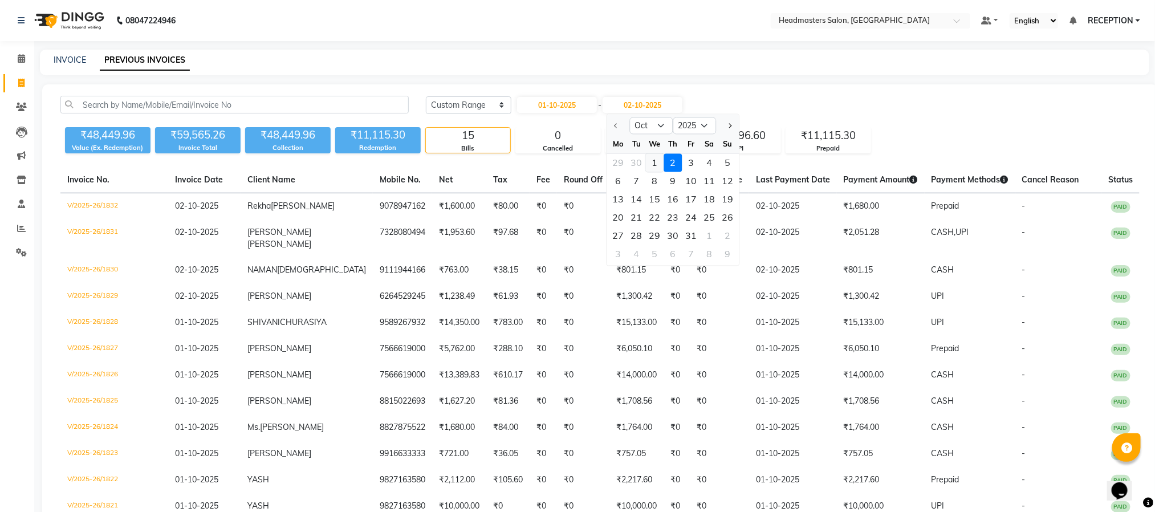
click at [657, 166] on div "1" at bounding box center [654, 163] width 18 height 18
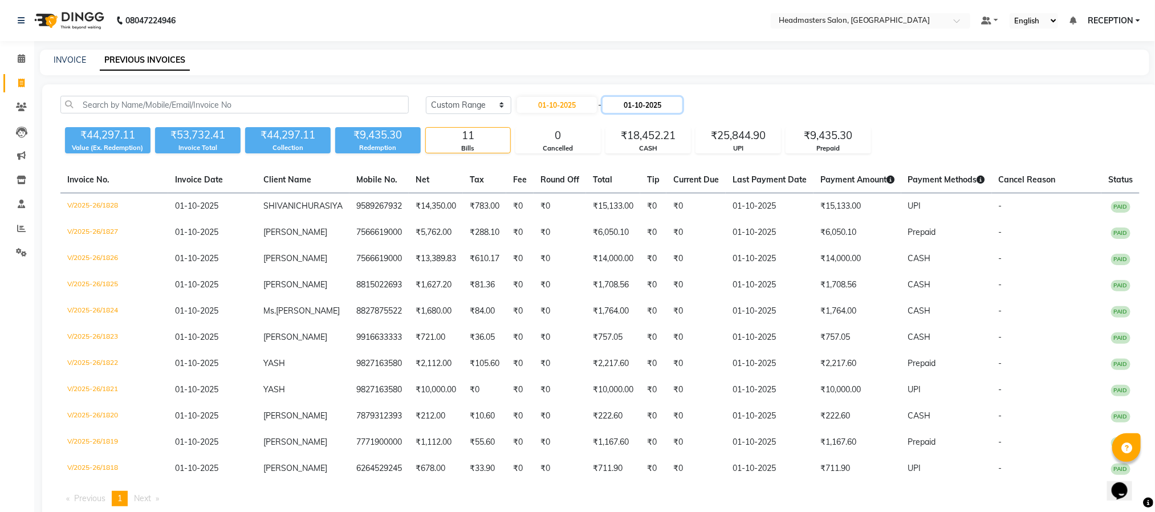
click at [682, 101] on input "01-10-2025" at bounding box center [642, 105] width 80 height 16
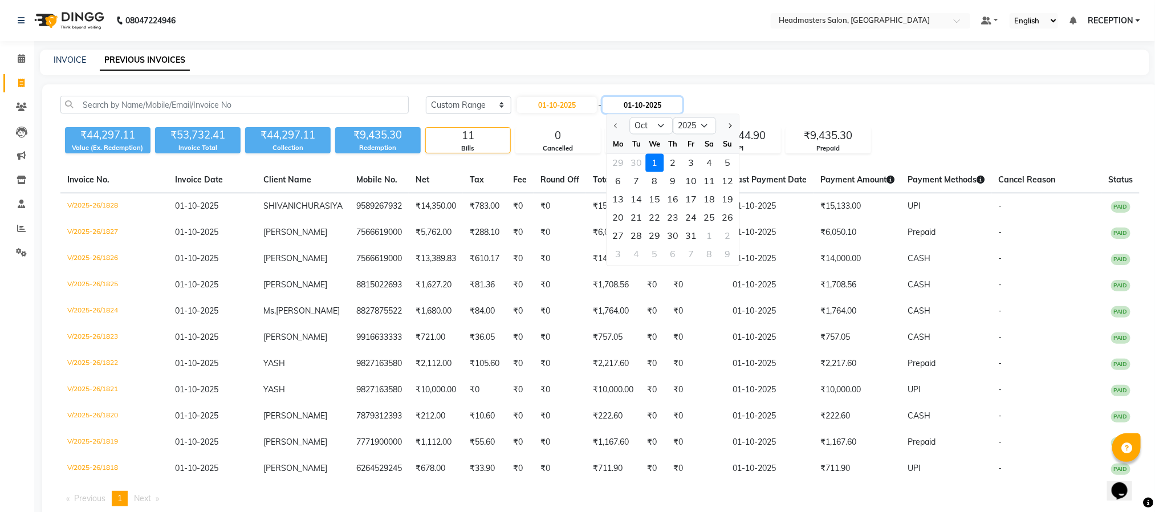
click at [662, 101] on input "01-10-2025" at bounding box center [642, 105] width 80 height 16
click at [666, 161] on div "2" at bounding box center [672, 163] width 18 height 18
type input "02-10-2025"
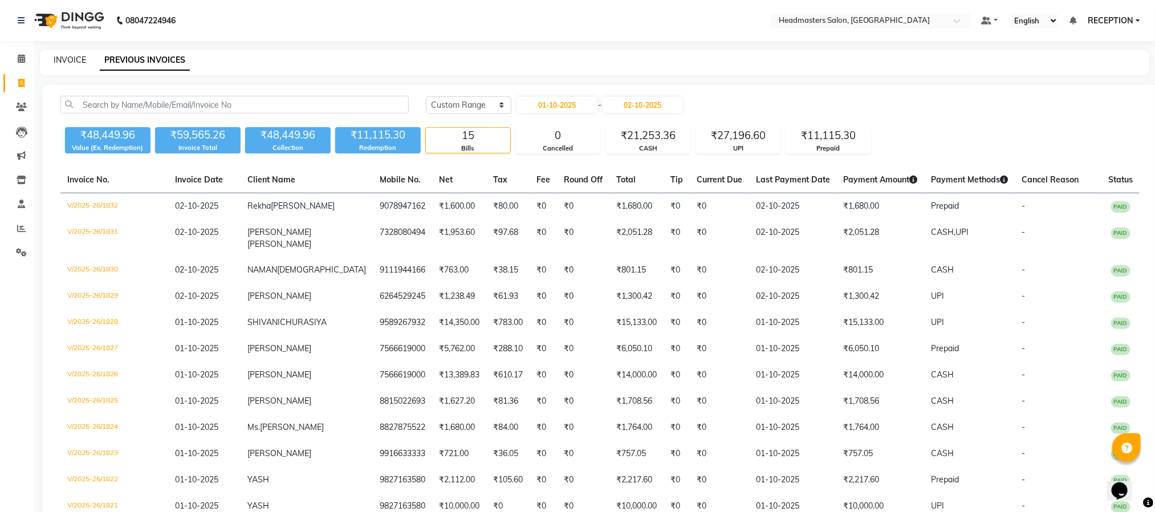
click at [65, 57] on link "INVOICE" at bounding box center [70, 60] width 32 height 10
select select "service"
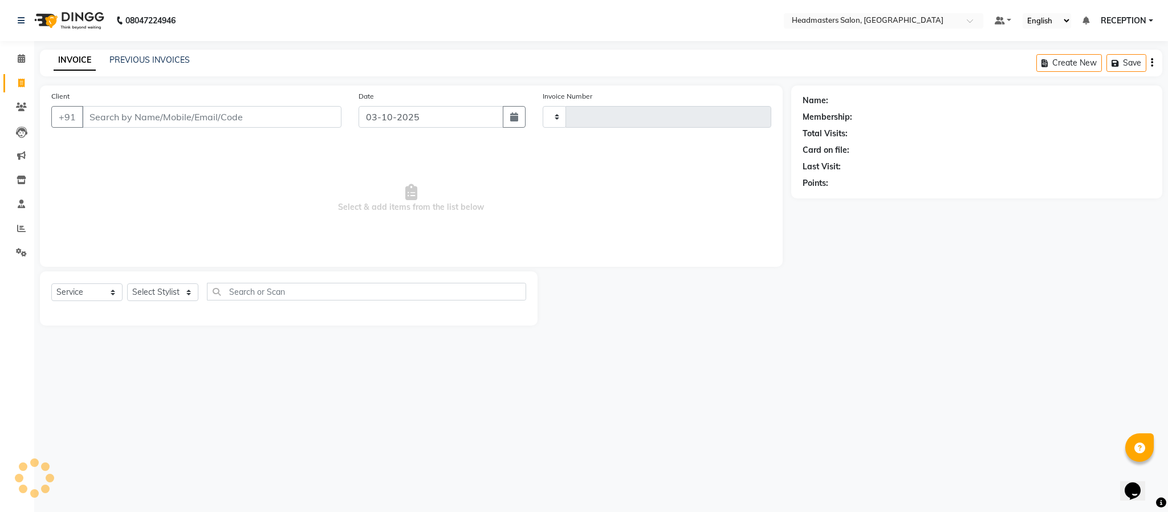
type input "1834"
select select "3454"
select select "service"
click at [178, 291] on select "Select Stylist [PERSON_NAME] NEHA NEHA SAHU NISHA MANAGER RAHUL RECEPTION [PERS…" at bounding box center [162, 292] width 71 height 18
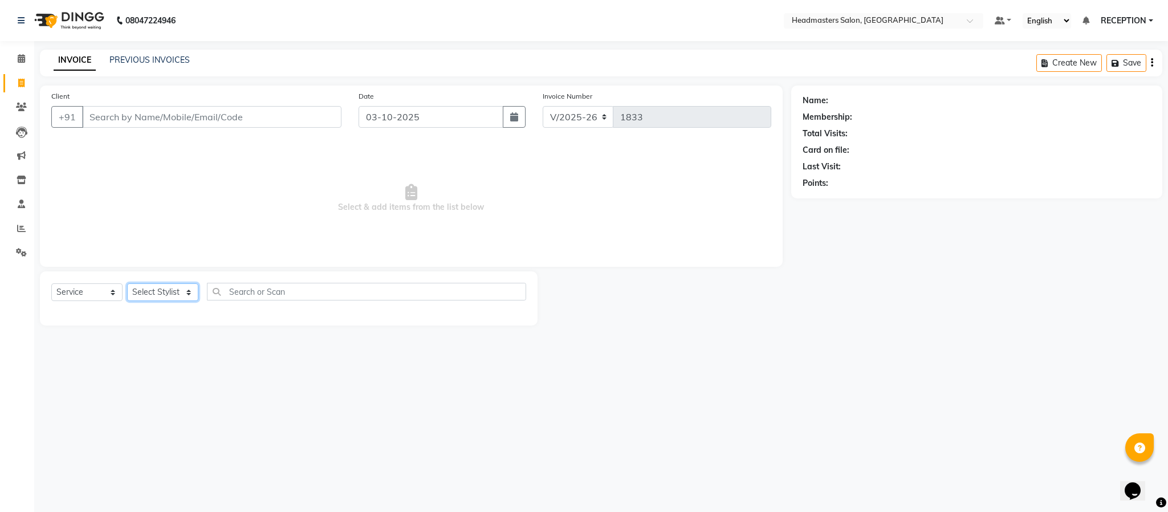
select select "34282"
click at [127, 284] on select "Select Stylist AKASH ANJUM NEHA NEHA SAHU NISHA MANAGER RAHUL RECEPTION SHADAB …" at bounding box center [162, 292] width 71 height 18
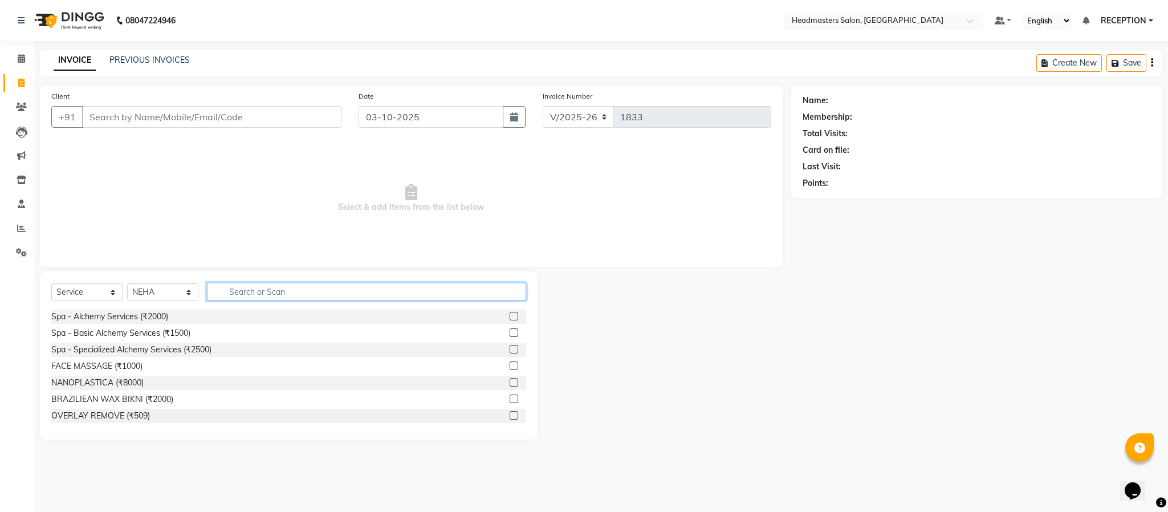
click at [255, 292] on input "text" at bounding box center [366, 292] width 319 height 18
type input "HAIR CUT"
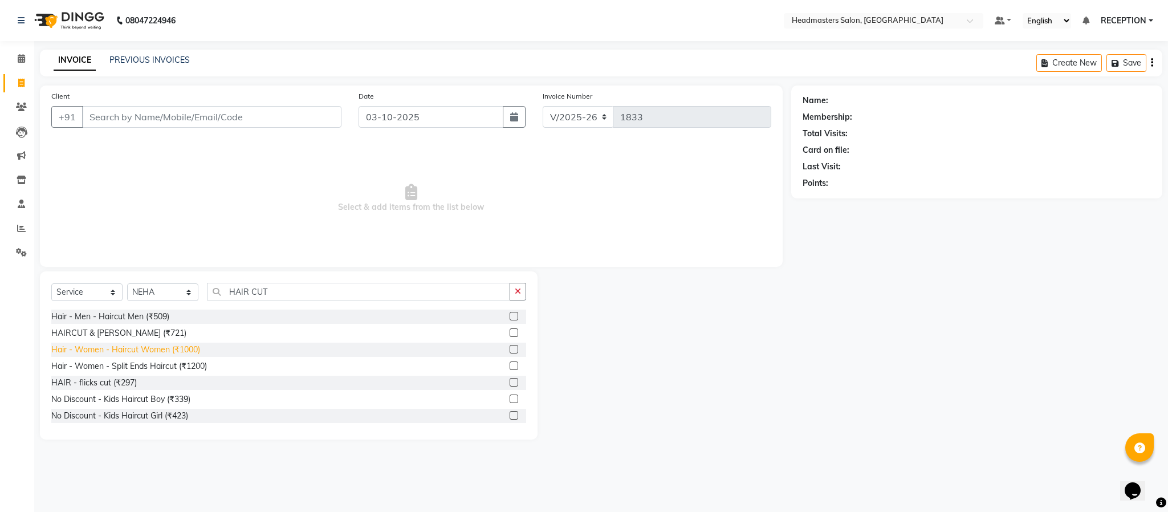
click at [140, 348] on div "Hair - Women - Haircut Women (₹1000)" at bounding box center [125, 350] width 149 height 12
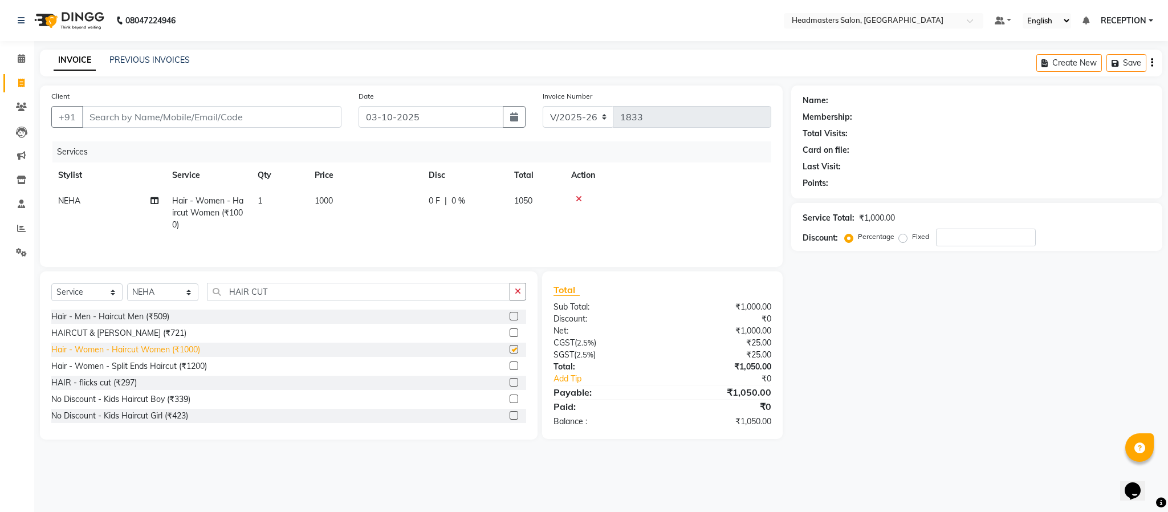
checkbox input "false"
click at [218, 117] on input "Client" at bounding box center [211, 117] width 259 height 22
type input "9"
type input "0"
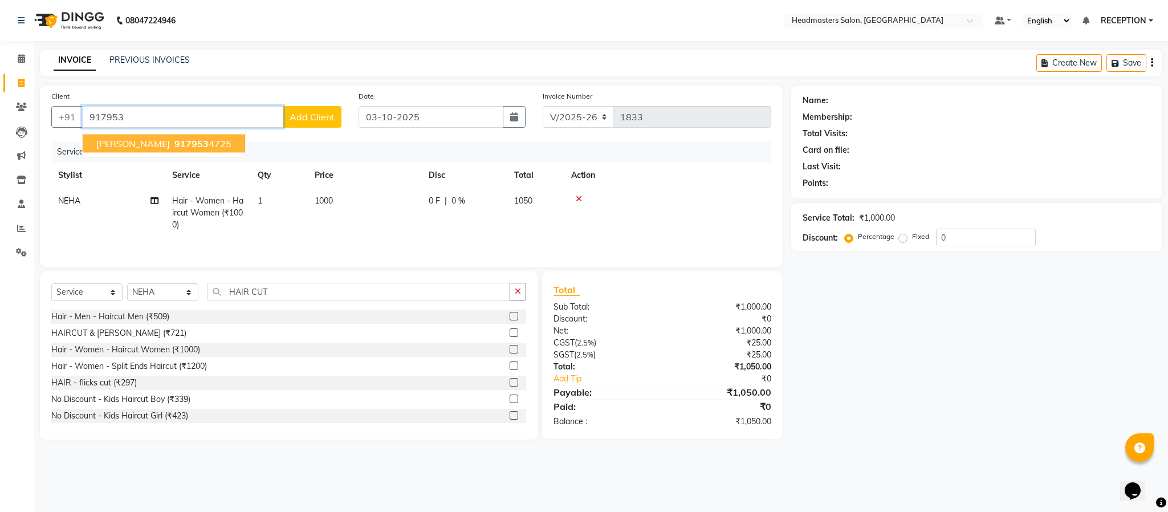
click at [211, 142] on ngb-highlight "917953 4725" at bounding box center [201, 143] width 59 height 11
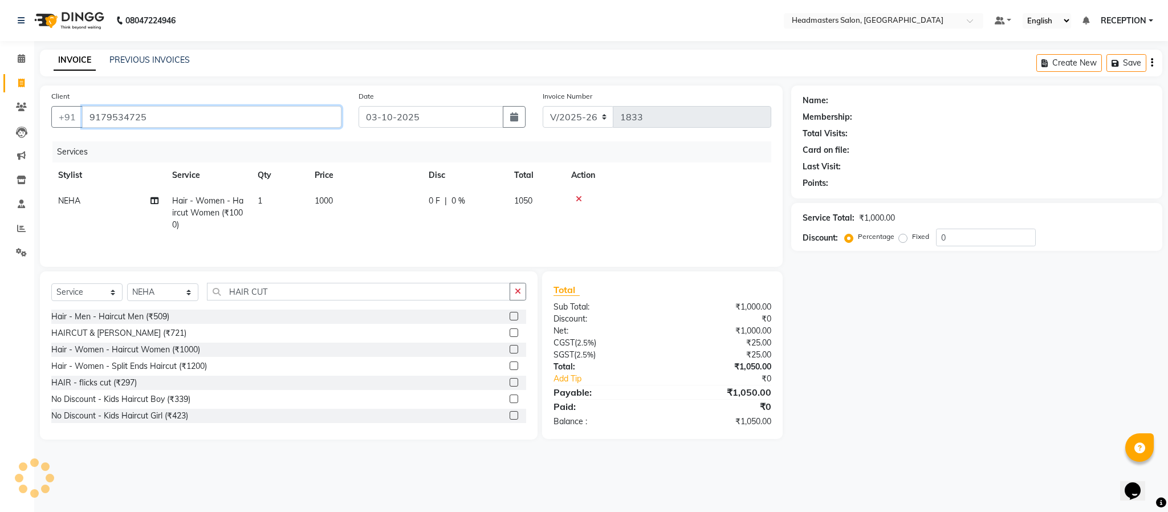
type input "9179534725"
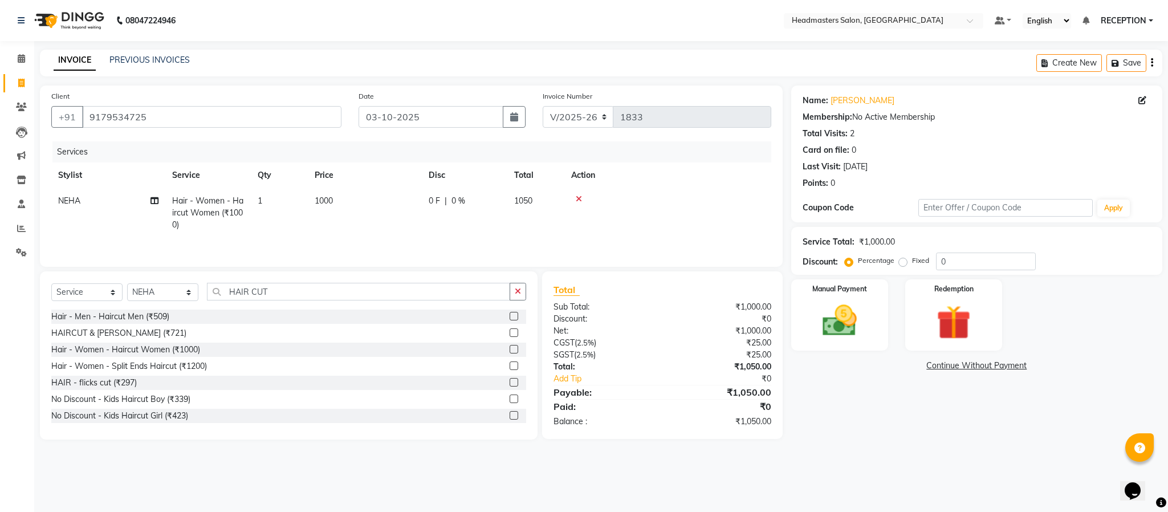
click at [339, 199] on td "1000" at bounding box center [365, 213] width 114 height 50
select select "34282"
click at [421, 210] on input "1000" at bounding box center [418, 204] width 100 height 18
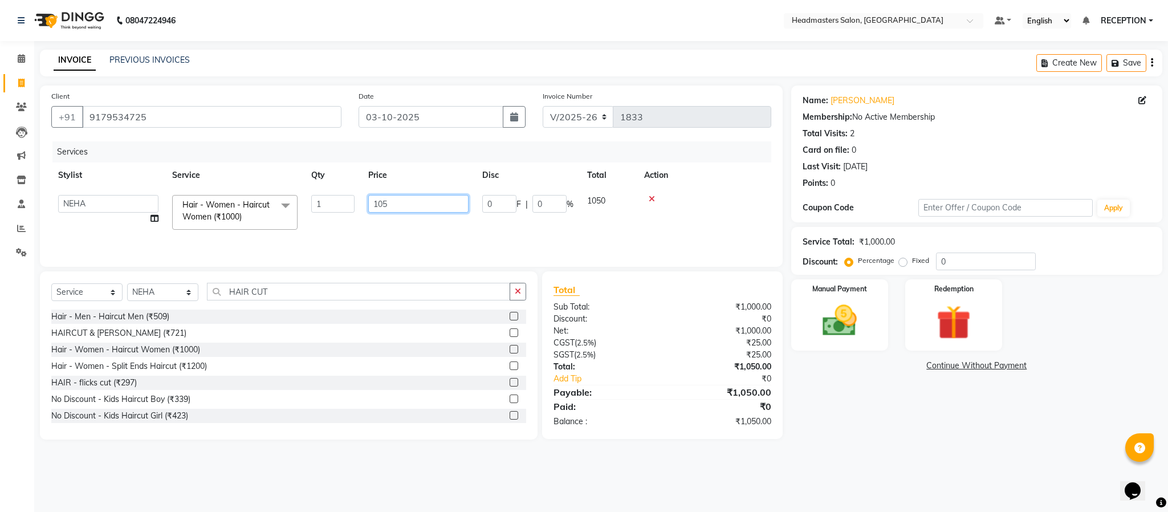
type input "1050"
click at [425, 231] on tr "NEHA Hair - Women - Haircut Women (₹1000) 1 1050 0 F | 0 % 1102.5" at bounding box center [411, 213] width 720 height 50
click at [406, 217] on td "1050" at bounding box center [365, 213] width 114 height 50
select select "34282"
click at [406, 210] on input "1050" at bounding box center [418, 204] width 100 height 18
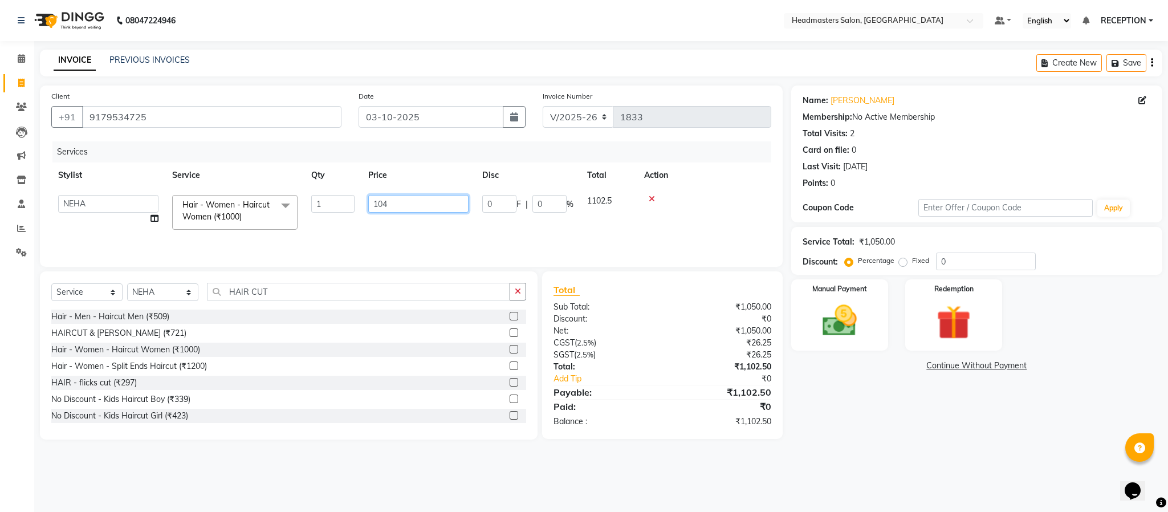
type input "1048"
click at [409, 225] on td "1048" at bounding box center [365, 213] width 114 height 50
select select "34282"
click at [852, 298] on div "Manual Payment" at bounding box center [839, 315] width 101 height 74
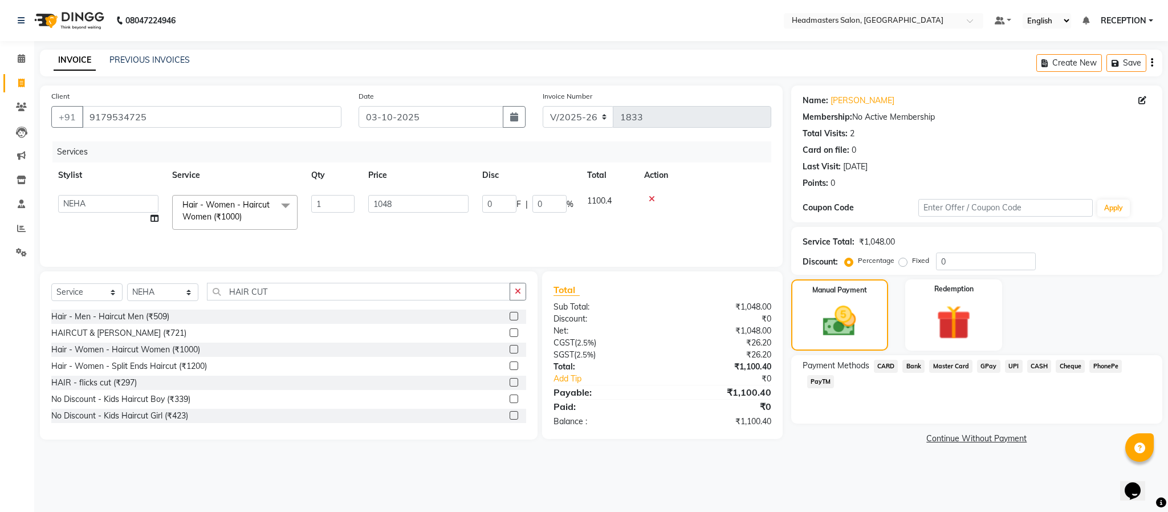
click at [1008, 366] on span "UPI" at bounding box center [1014, 366] width 18 height 13
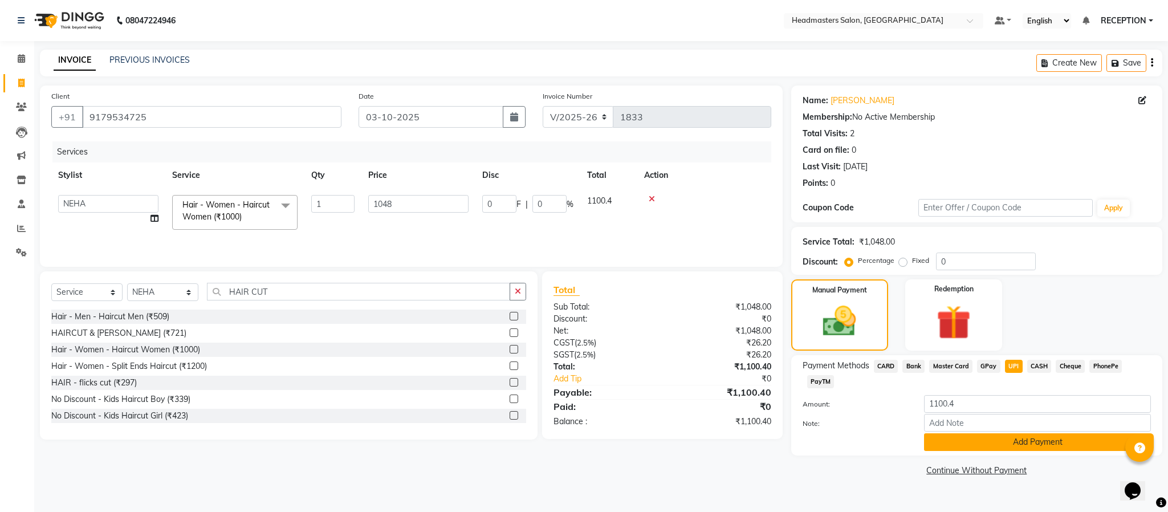
click at [997, 437] on button "Add Payment" at bounding box center [1037, 442] width 227 height 18
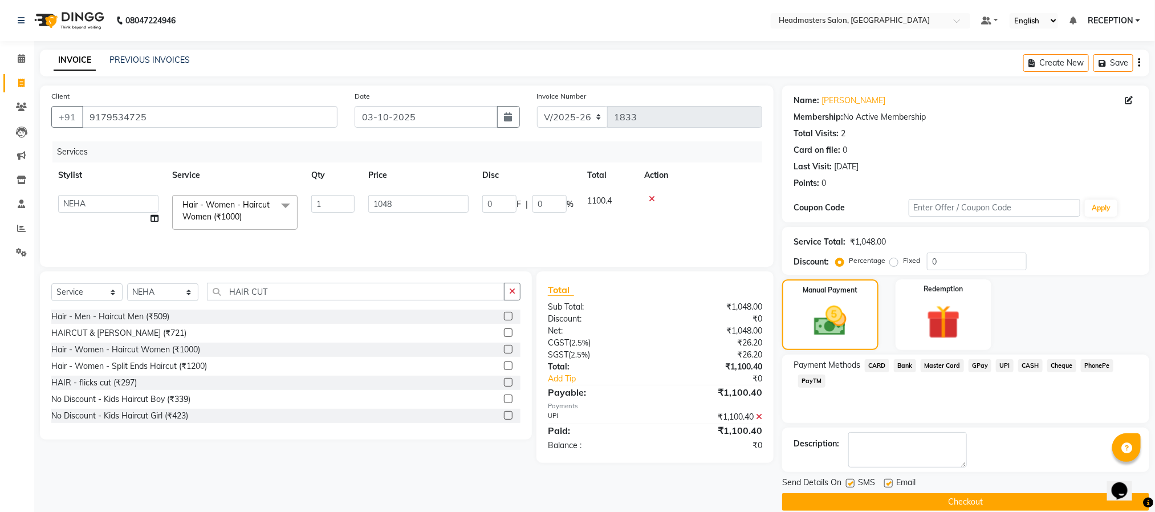
click at [995, 500] on button "Checkout" at bounding box center [965, 502] width 367 height 18
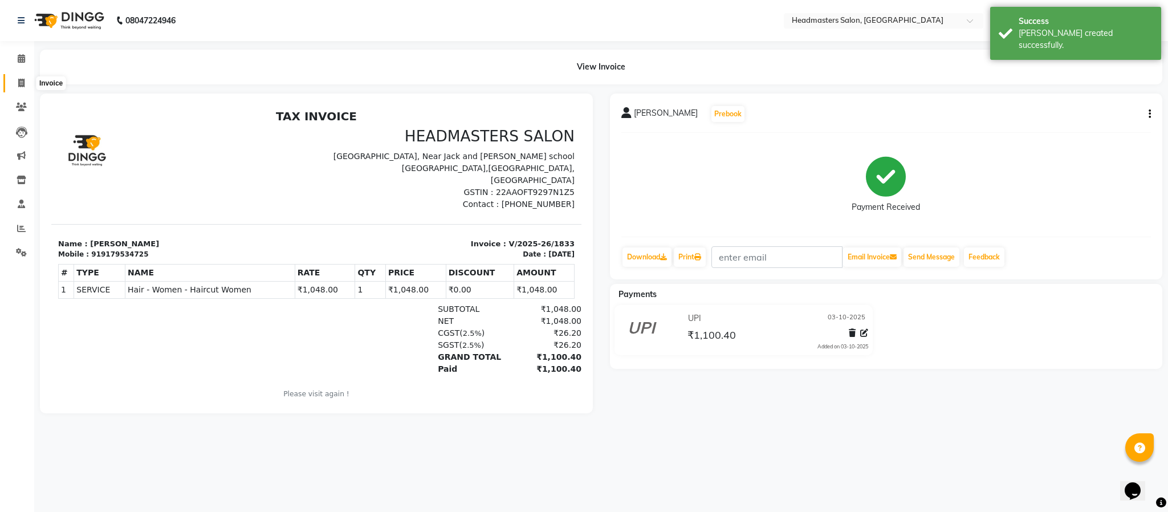
click at [21, 79] on icon at bounding box center [21, 83] width 6 height 9
select select "3454"
select select "service"
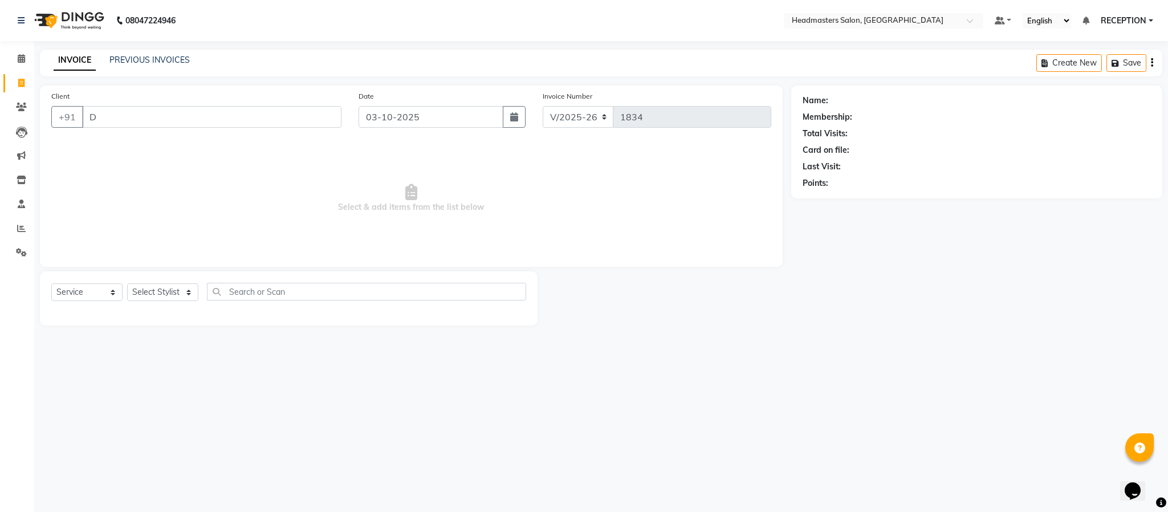
type input "D"
select select "3454"
select select "service"
